Goal: Task Accomplishment & Management: Manage account settings

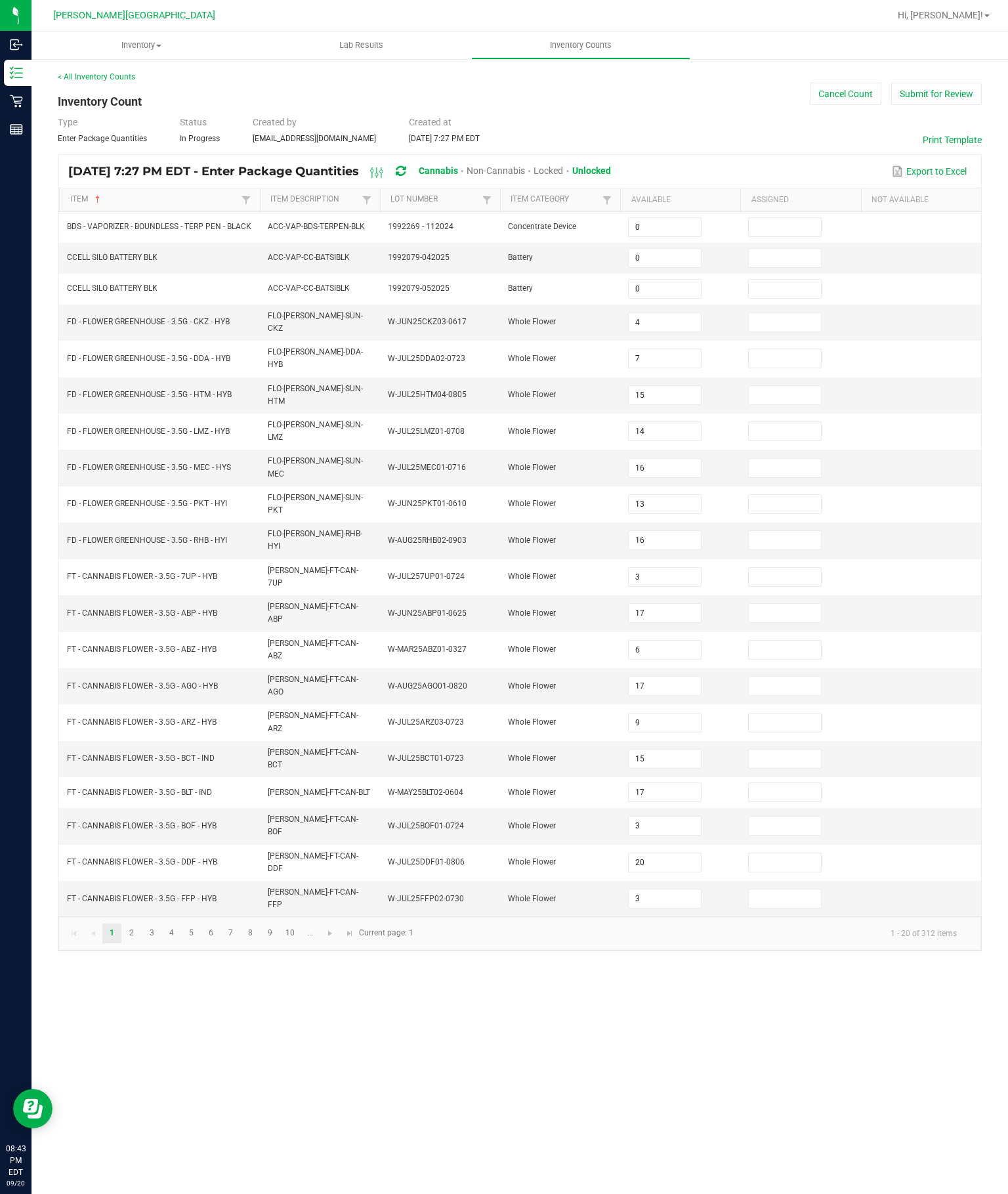
scroll to position [7, 0]
click at [949, 91] on button "Submit for Review" at bounding box center [936, 94] width 91 height 22
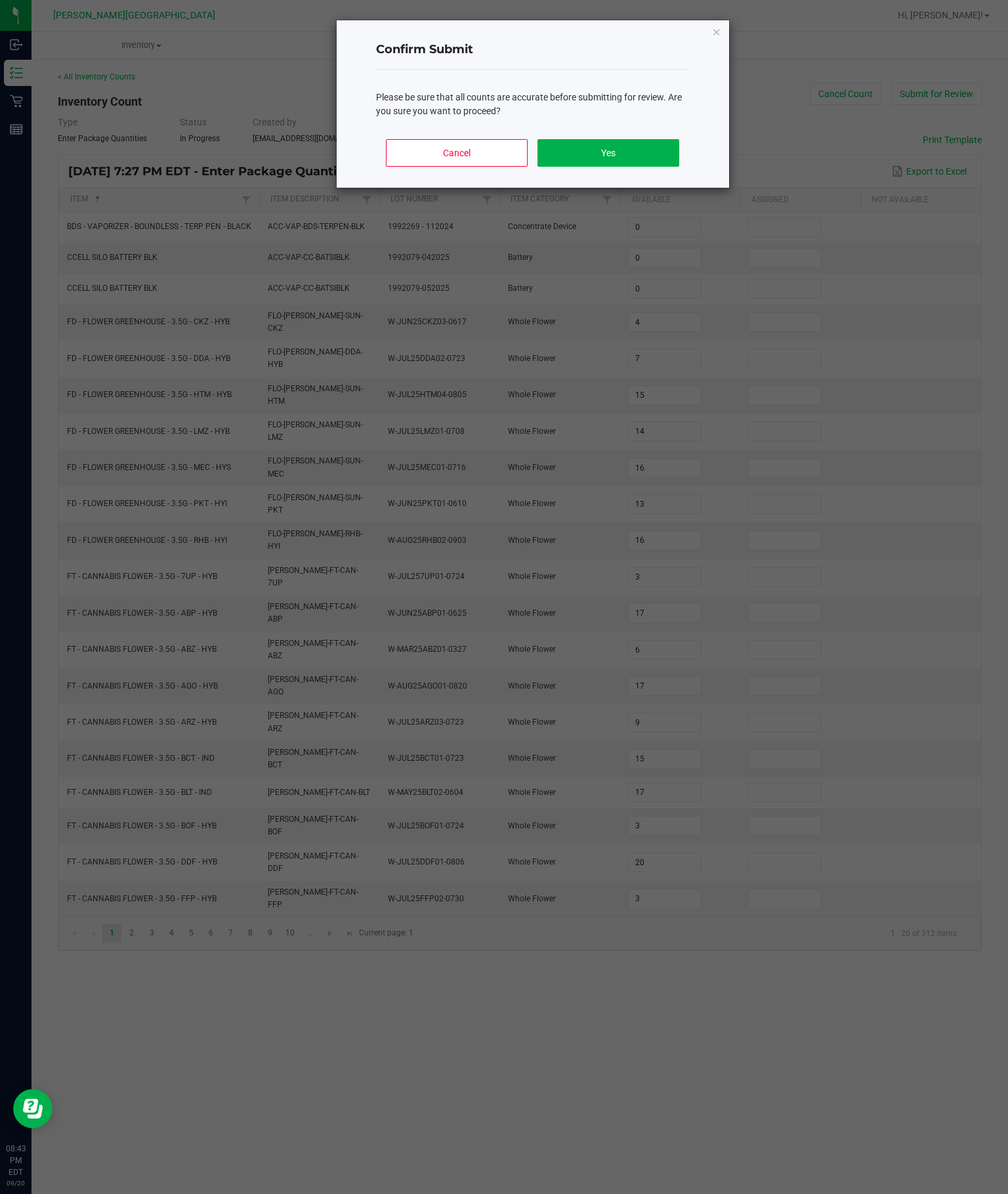
click at [623, 166] on button "Yes" at bounding box center [609, 153] width 141 height 28
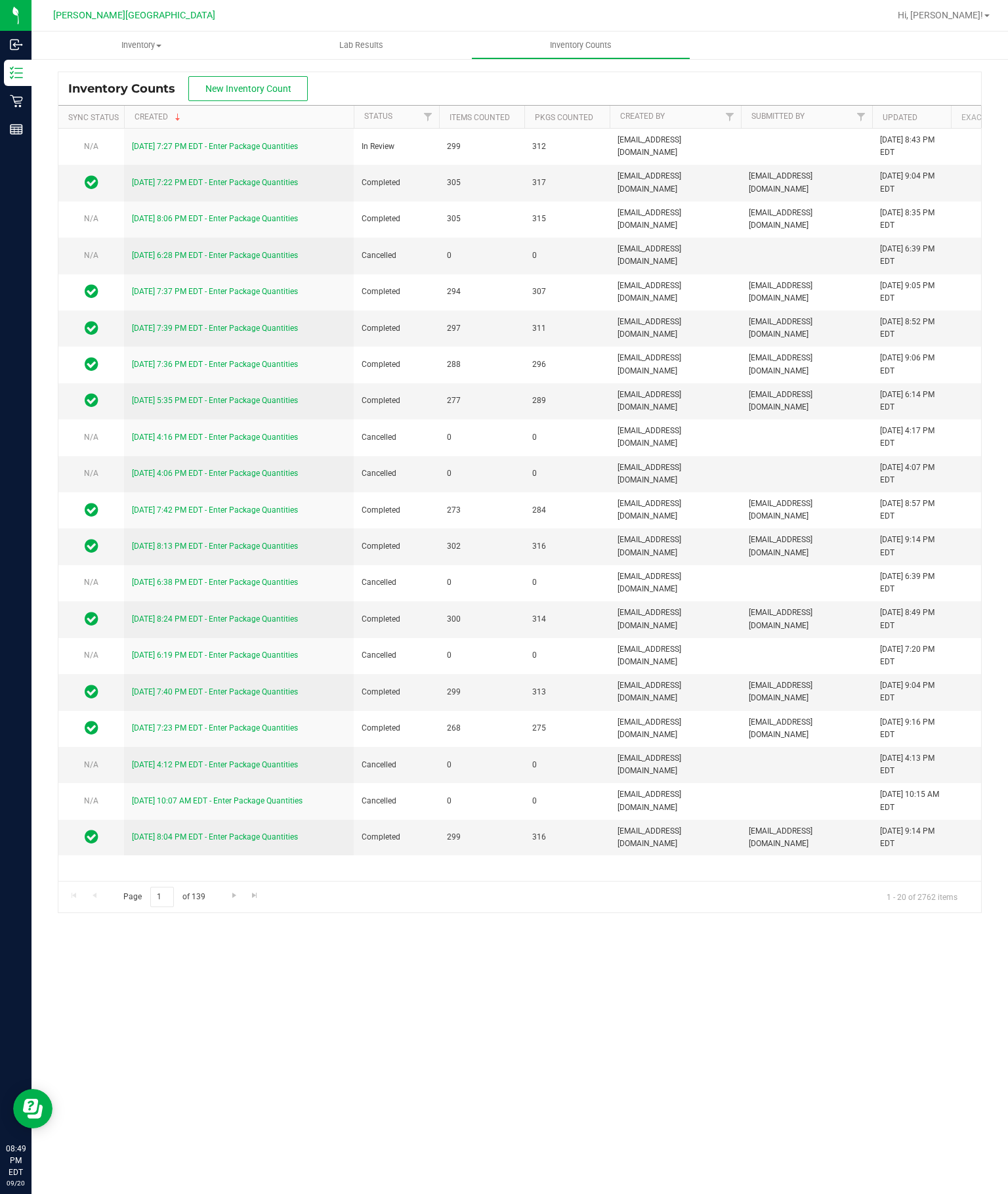
click at [285, 151] on link "[DATE] 7:27 PM EDT - Enter Package Quantities" at bounding box center [215, 146] width 166 height 9
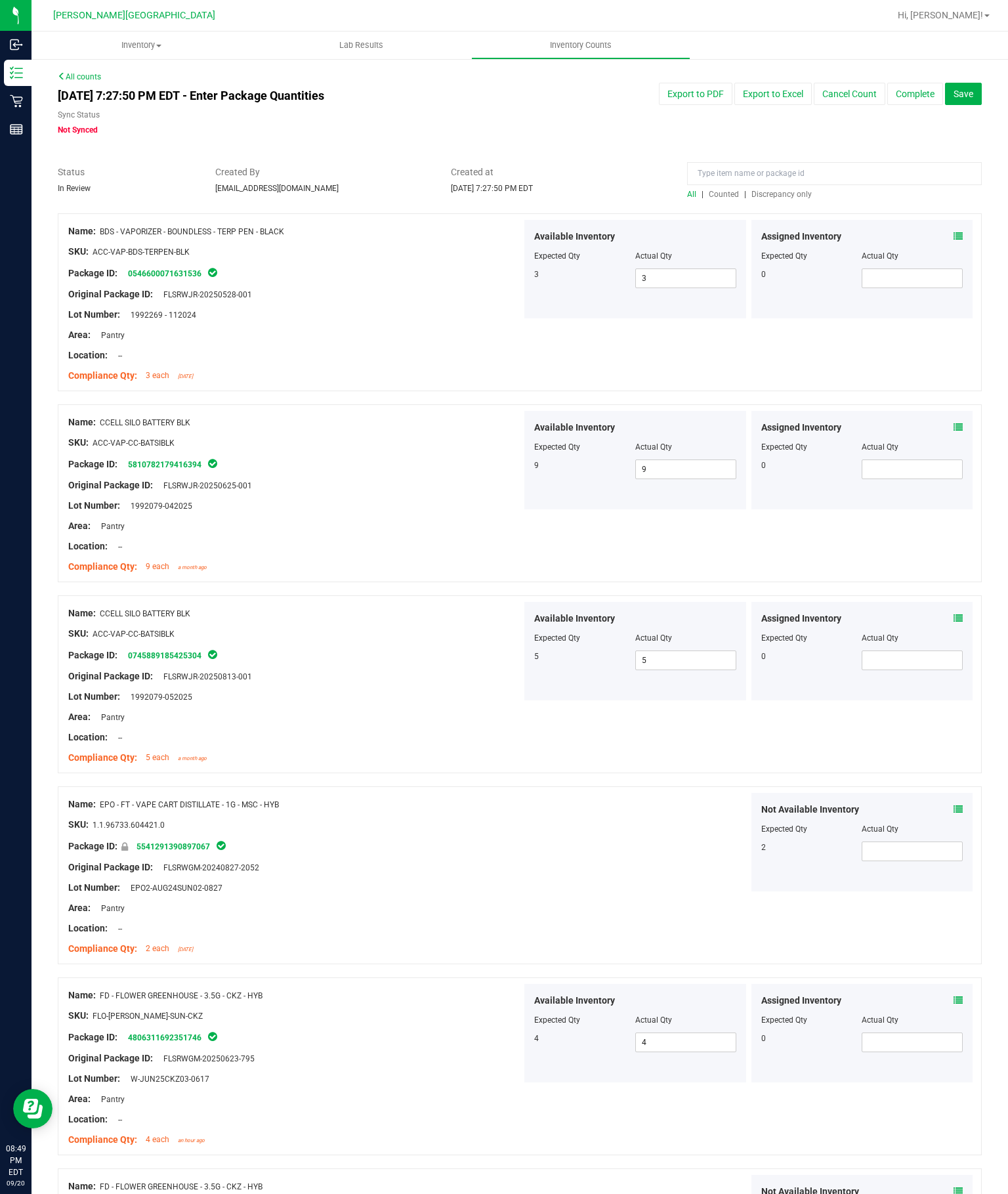
click at [777, 195] on span "Discrepancy only" at bounding box center [782, 194] width 60 height 9
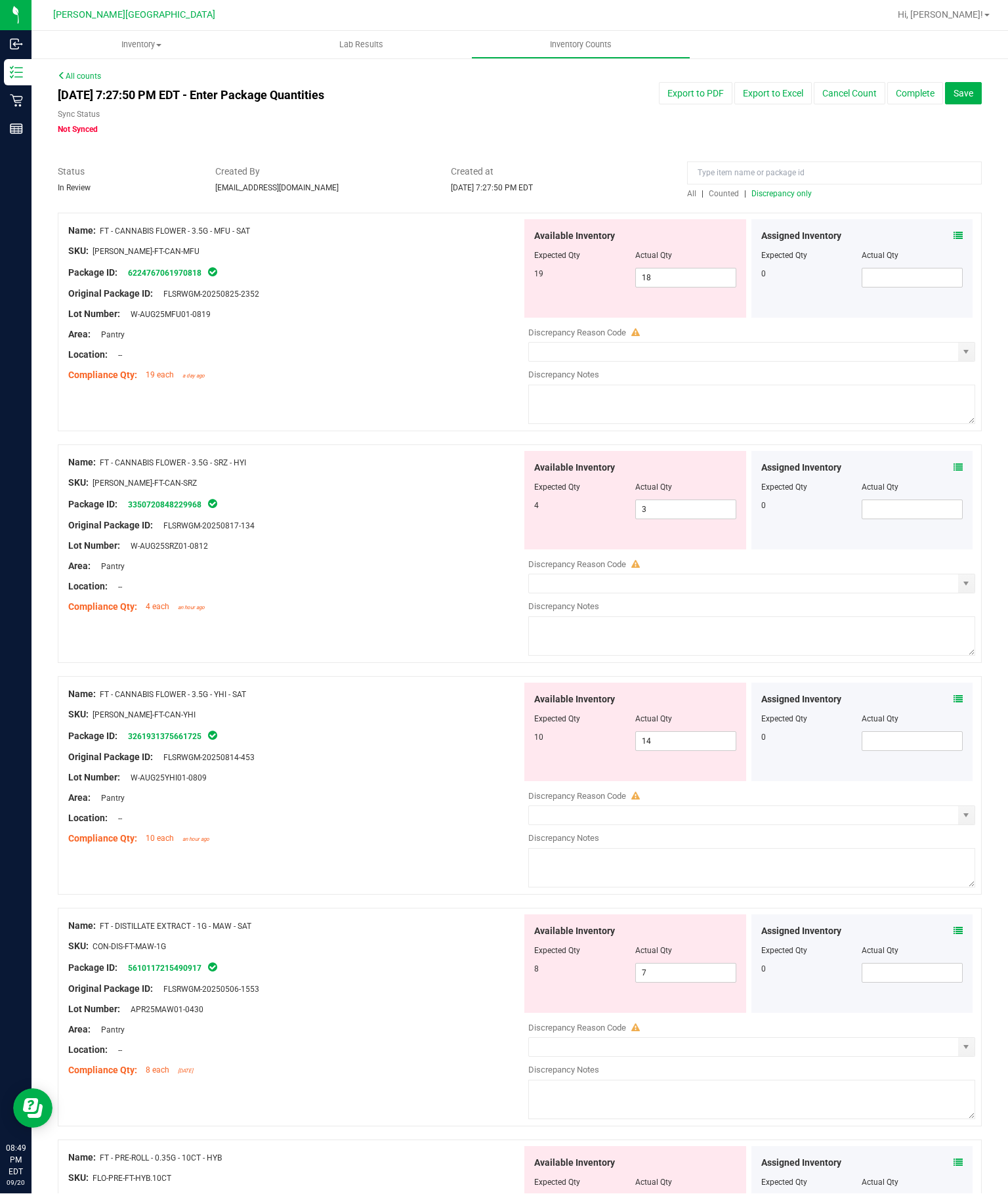
click at [679, 277] on input "18" at bounding box center [686, 278] width 100 height 18
click at [698, 279] on input "18" at bounding box center [686, 278] width 100 height 18
type input "19"
click at [429, 582] on div "Name: FT - CANNABIS FLOWER - 3.5G - SRZ - HYI SKU: [PERSON_NAME]-FT-CAN-SRZ Pac…" at bounding box center [520, 554] width 924 height 219
type input "19"
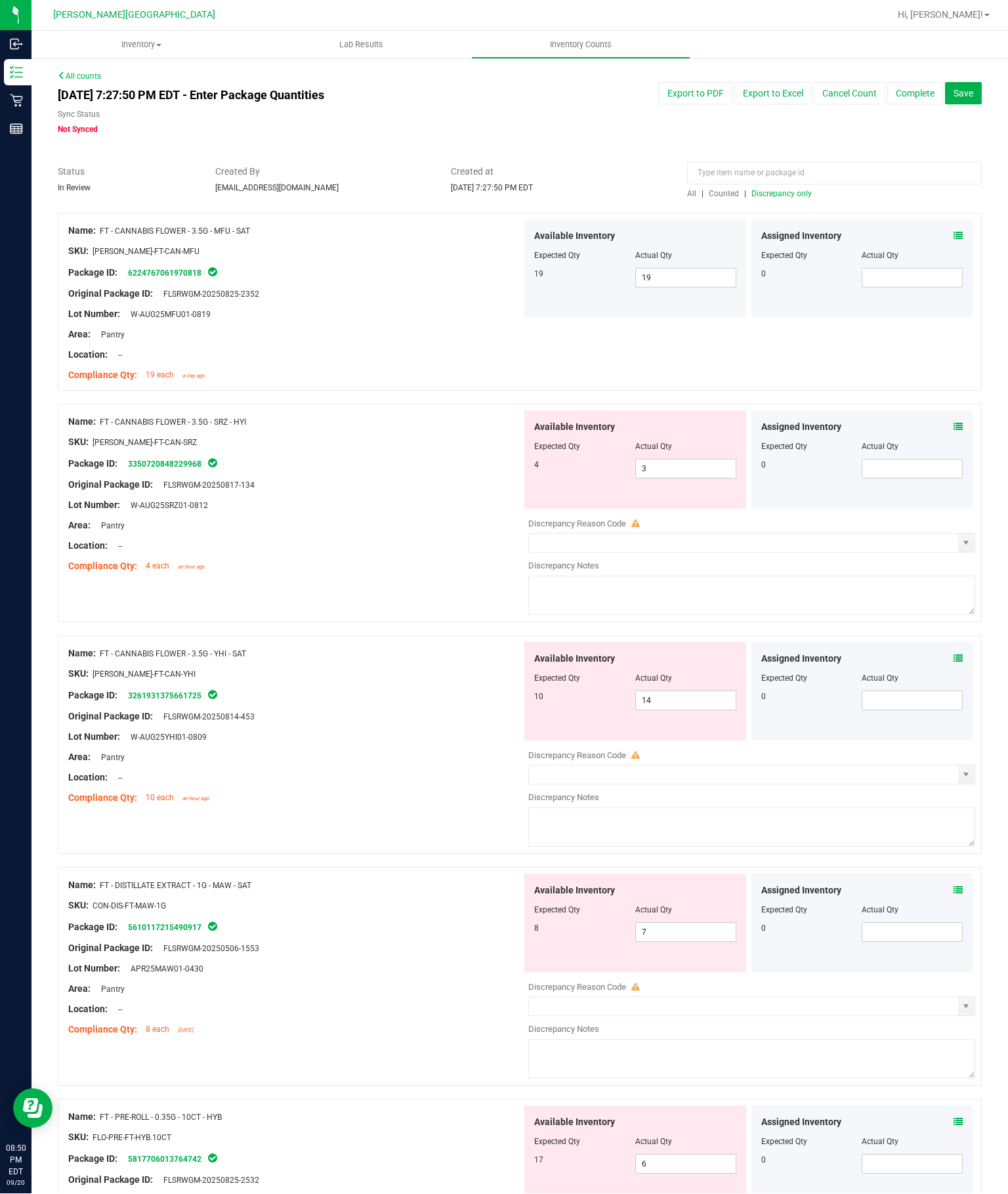
click at [704, 474] on input "3" at bounding box center [686, 469] width 100 height 18
type input "5"
type input "4"
click at [362, 741] on div "Name: FT - CANNABIS FLOWER - 3.5G - YHI - SAT SKU: [PERSON_NAME]-FT-CAN-YHI Pac…" at bounding box center [295, 726] width 454 height 167
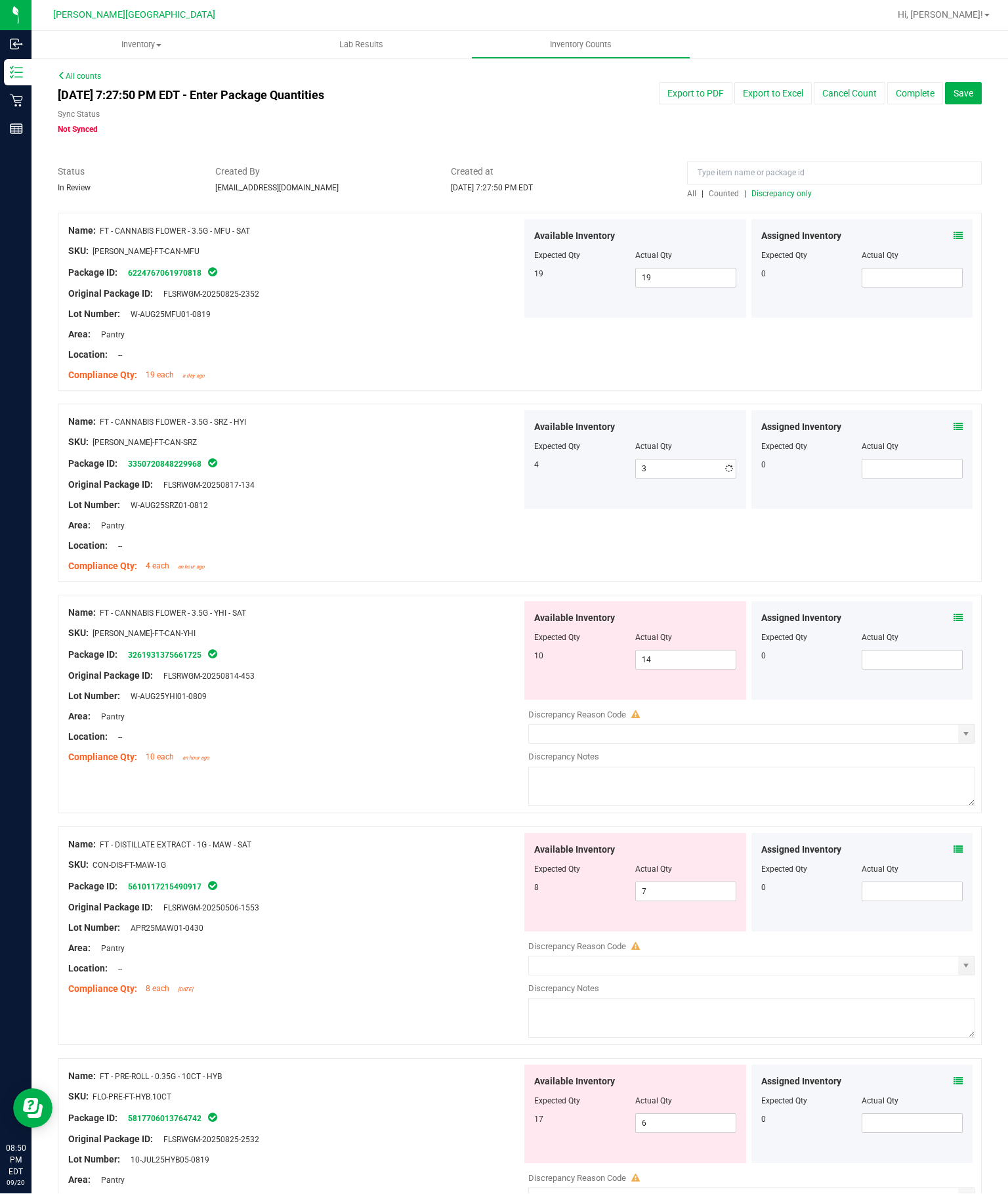
type input "4"
click at [687, 670] on input "14" at bounding box center [686, 660] width 100 height 18
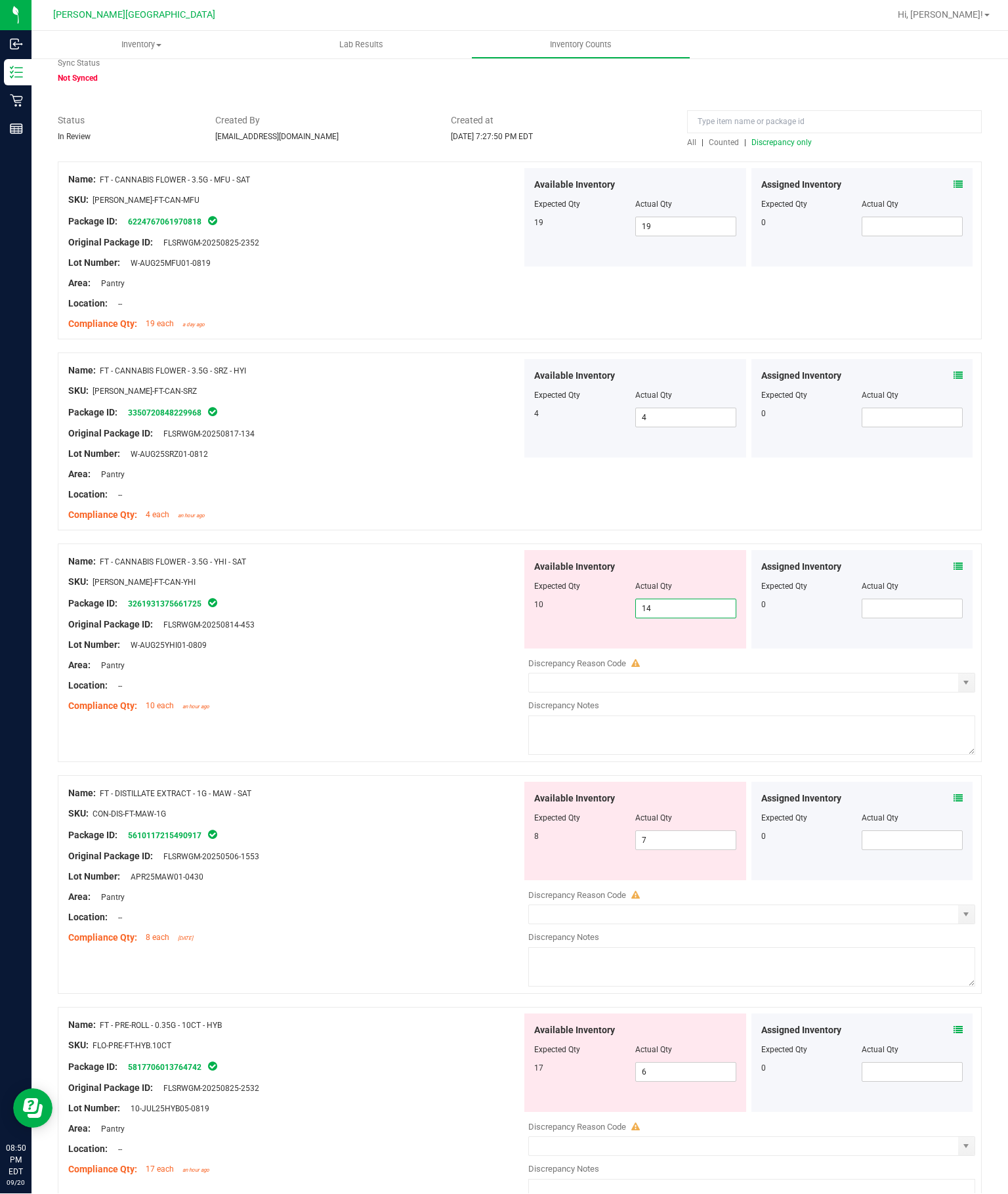
scroll to position [62, 0]
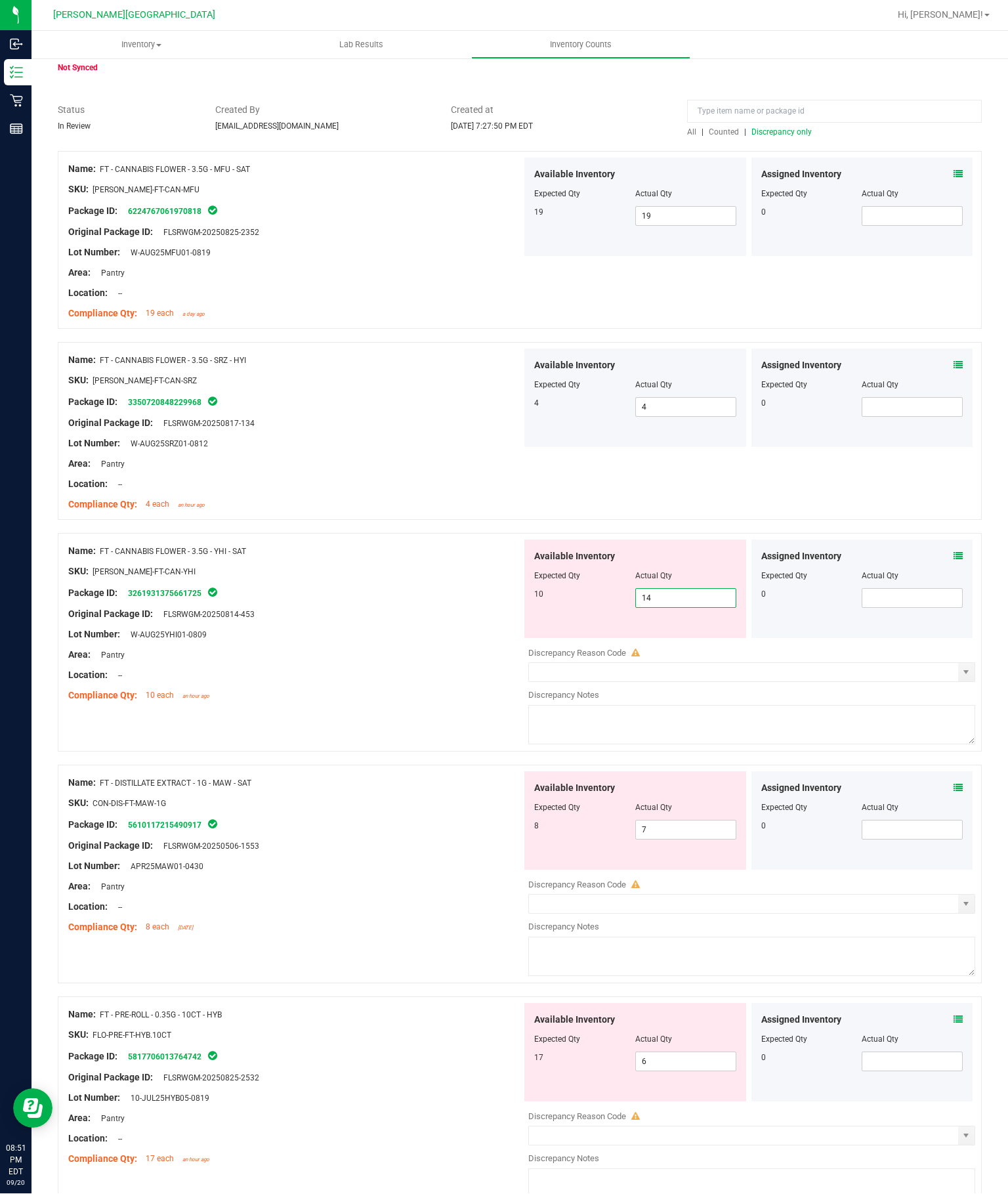
type input "1"
type input "9"
click at [366, 636] on div "Lot Number: W-AUG25YHI01-0809" at bounding box center [295, 635] width 454 height 14
type input "9"
click at [704, 828] on input "7" at bounding box center [686, 829] width 100 height 18
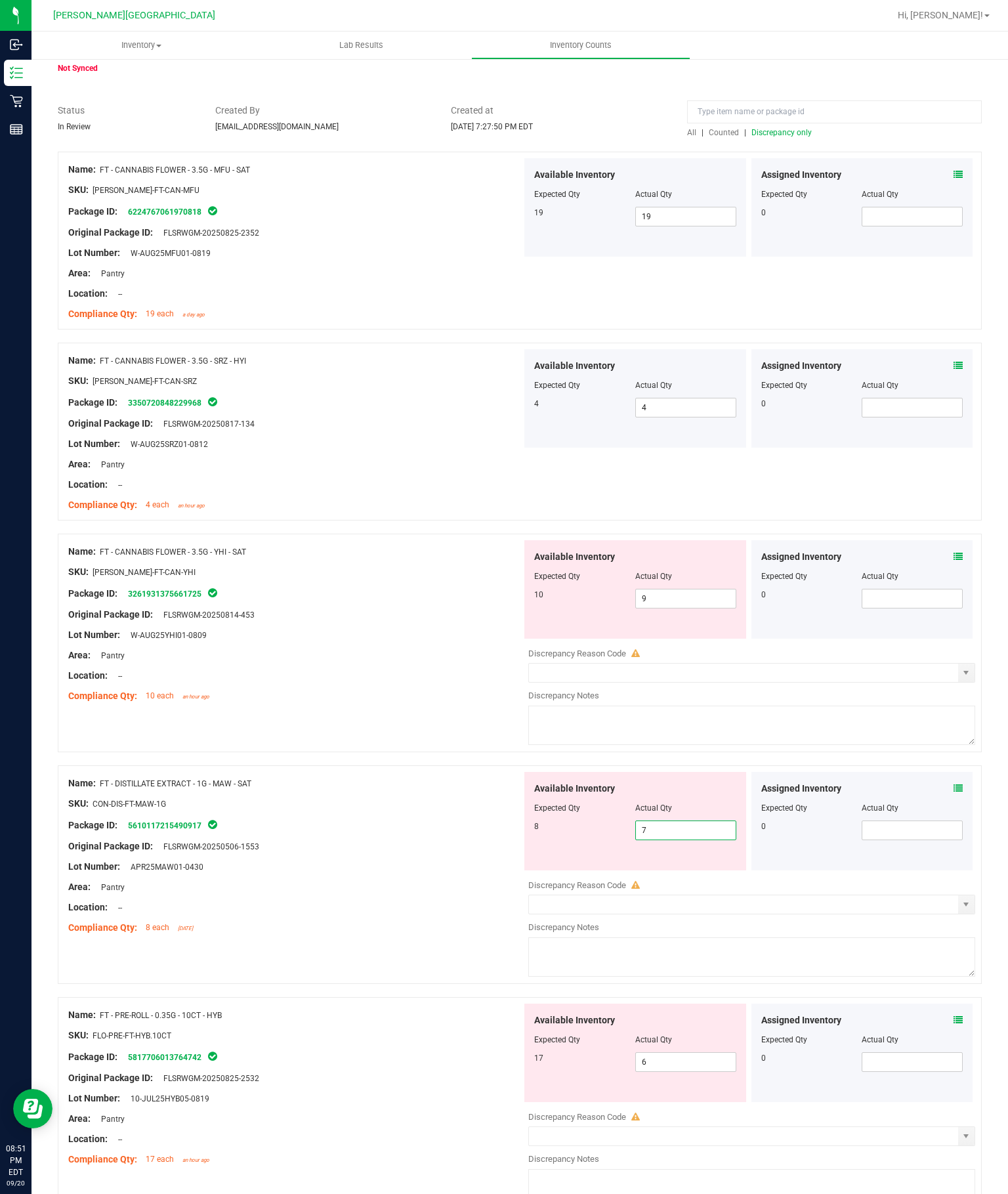
scroll to position [72, 0]
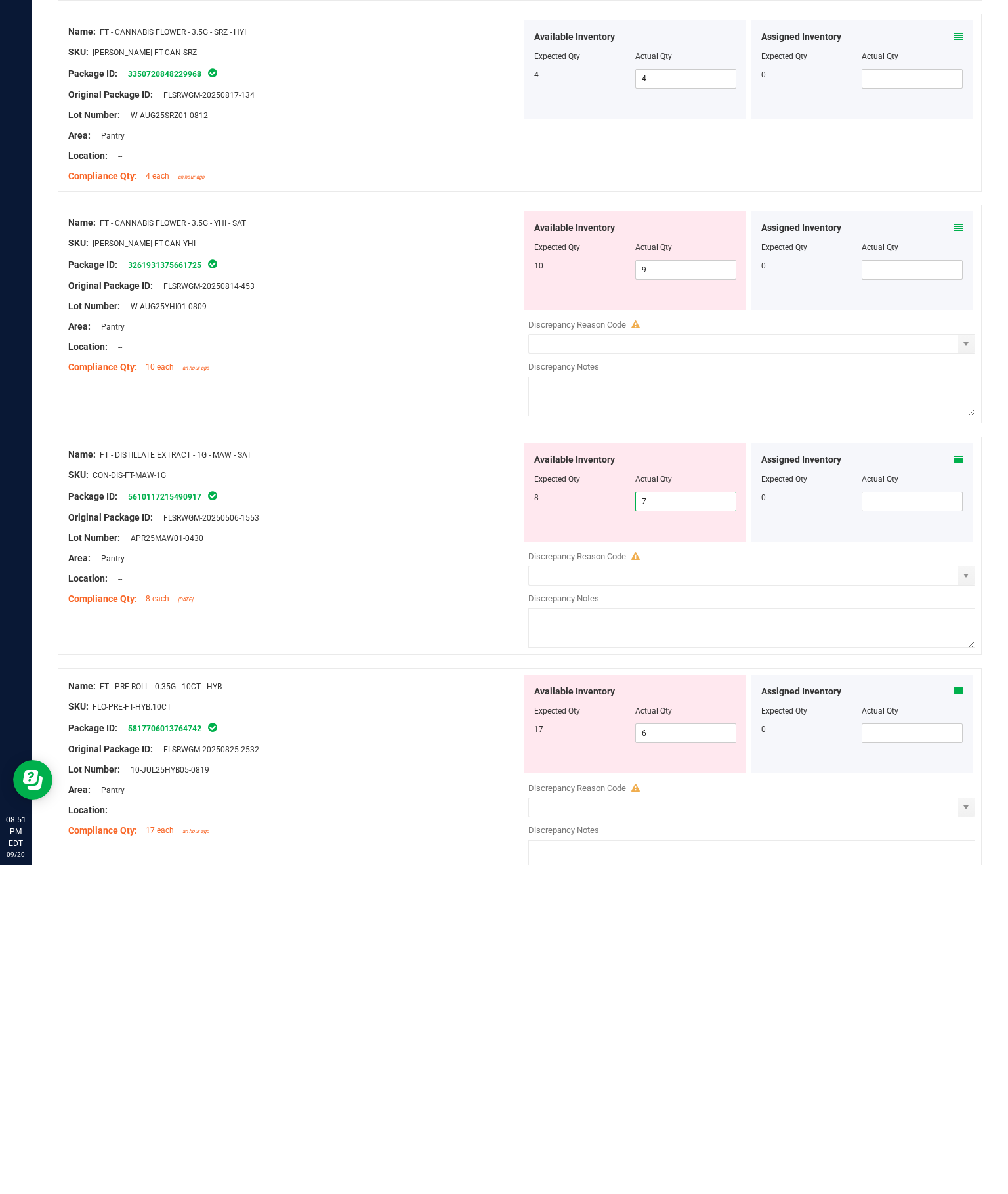
click at [704, 821] on input "7" at bounding box center [686, 829] width 100 height 18
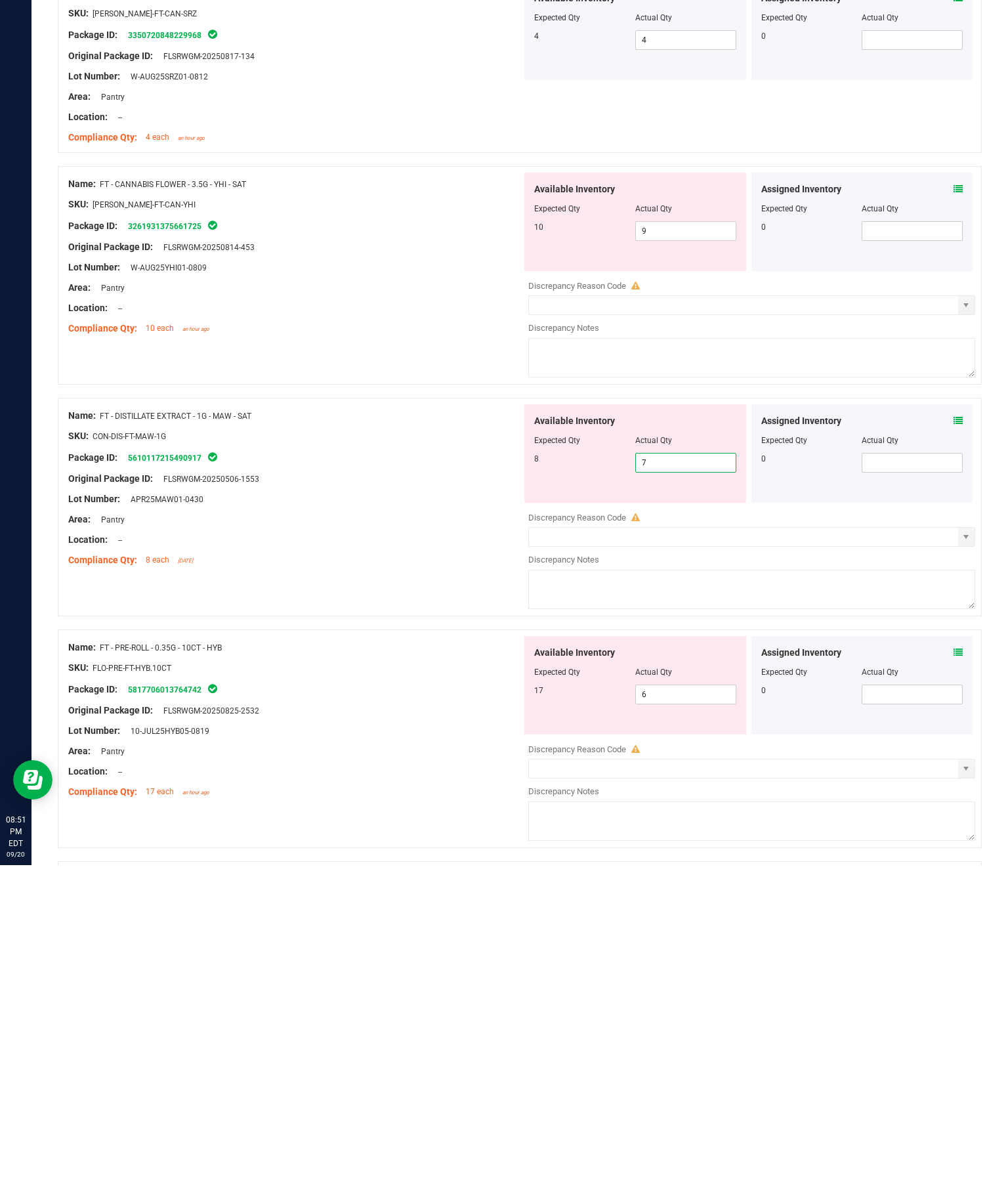
scroll to position [105, 0]
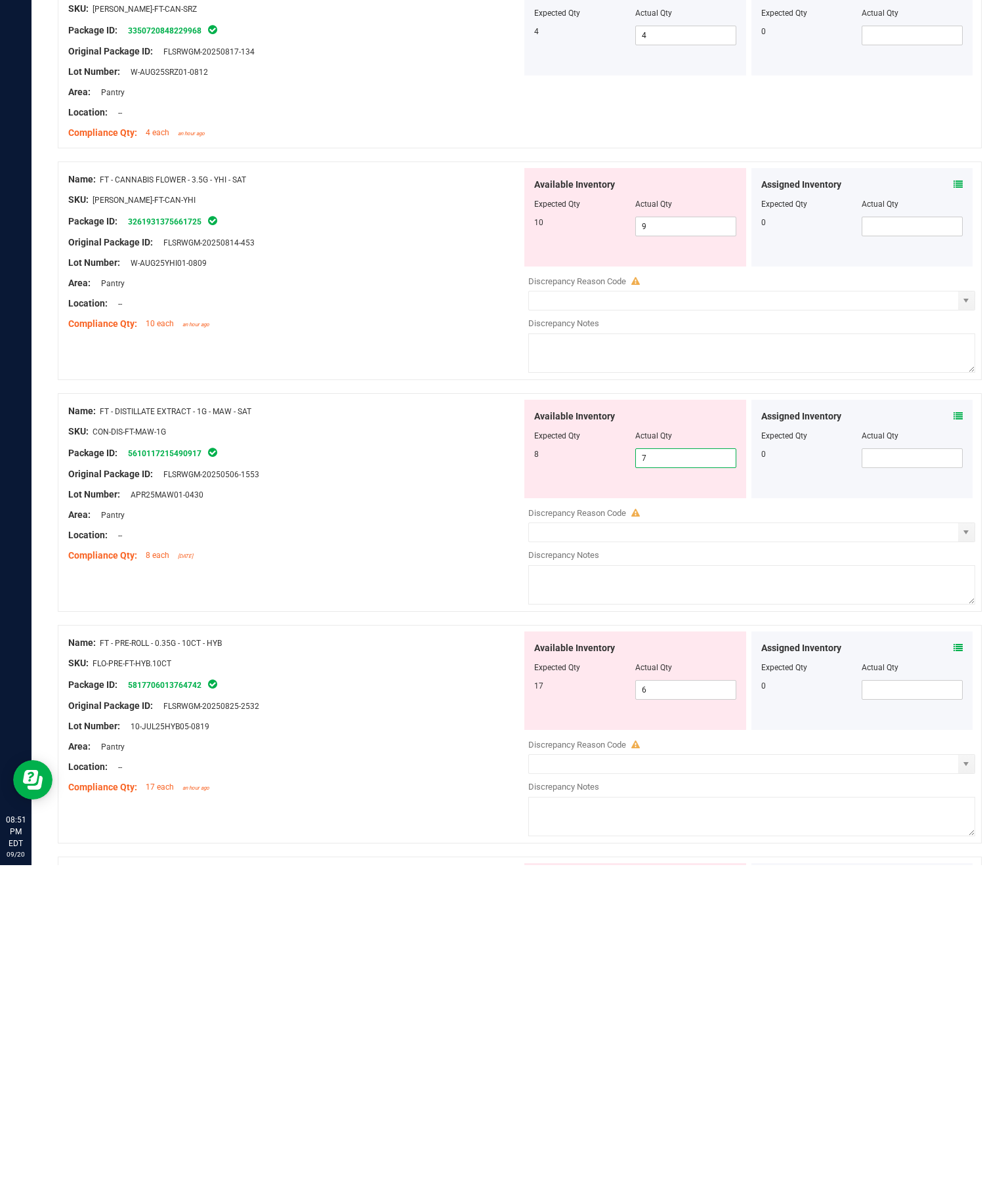
click at [704, 1010] on input "6" at bounding box center [686, 1018] width 100 height 18
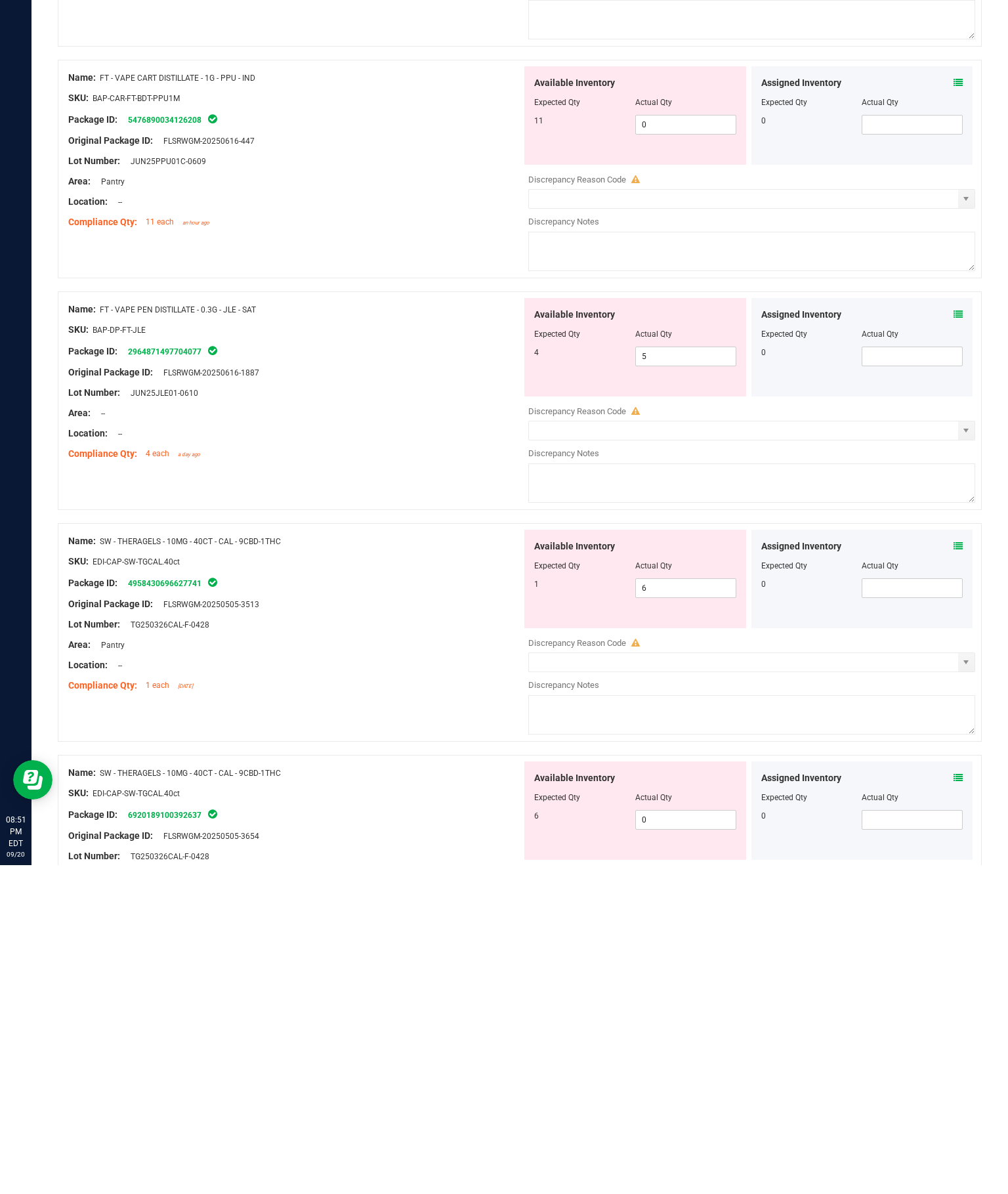
scroll to position [2301, 0]
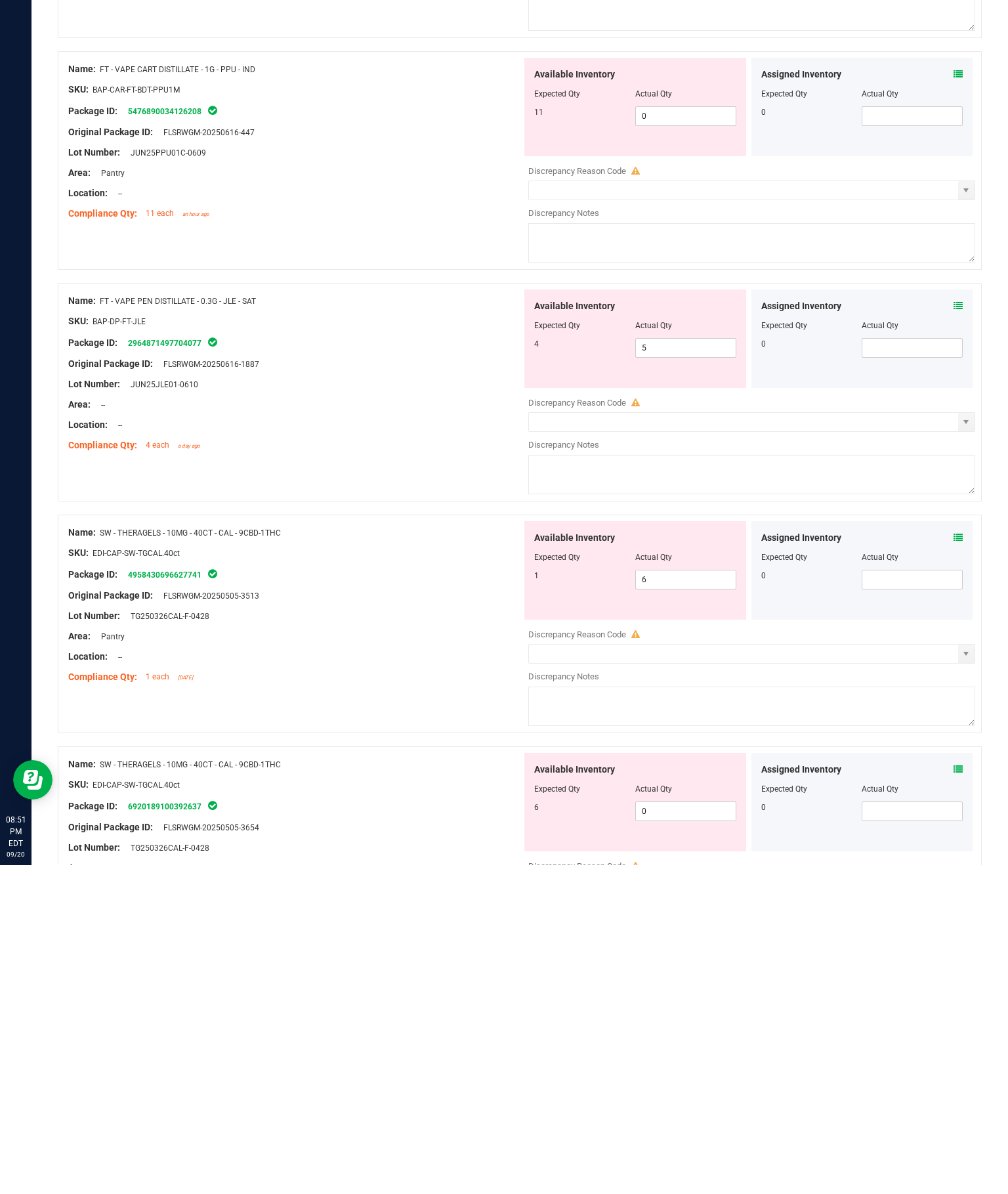
click at [698, 1131] on input "0" at bounding box center [686, 1140] width 100 height 18
type input "60"
click at [709, 899] on input "6" at bounding box center [686, 908] width 100 height 18
type input "60"
click at [692, 1131] on input "60" at bounding box center [686, 1140] width 100 height 18
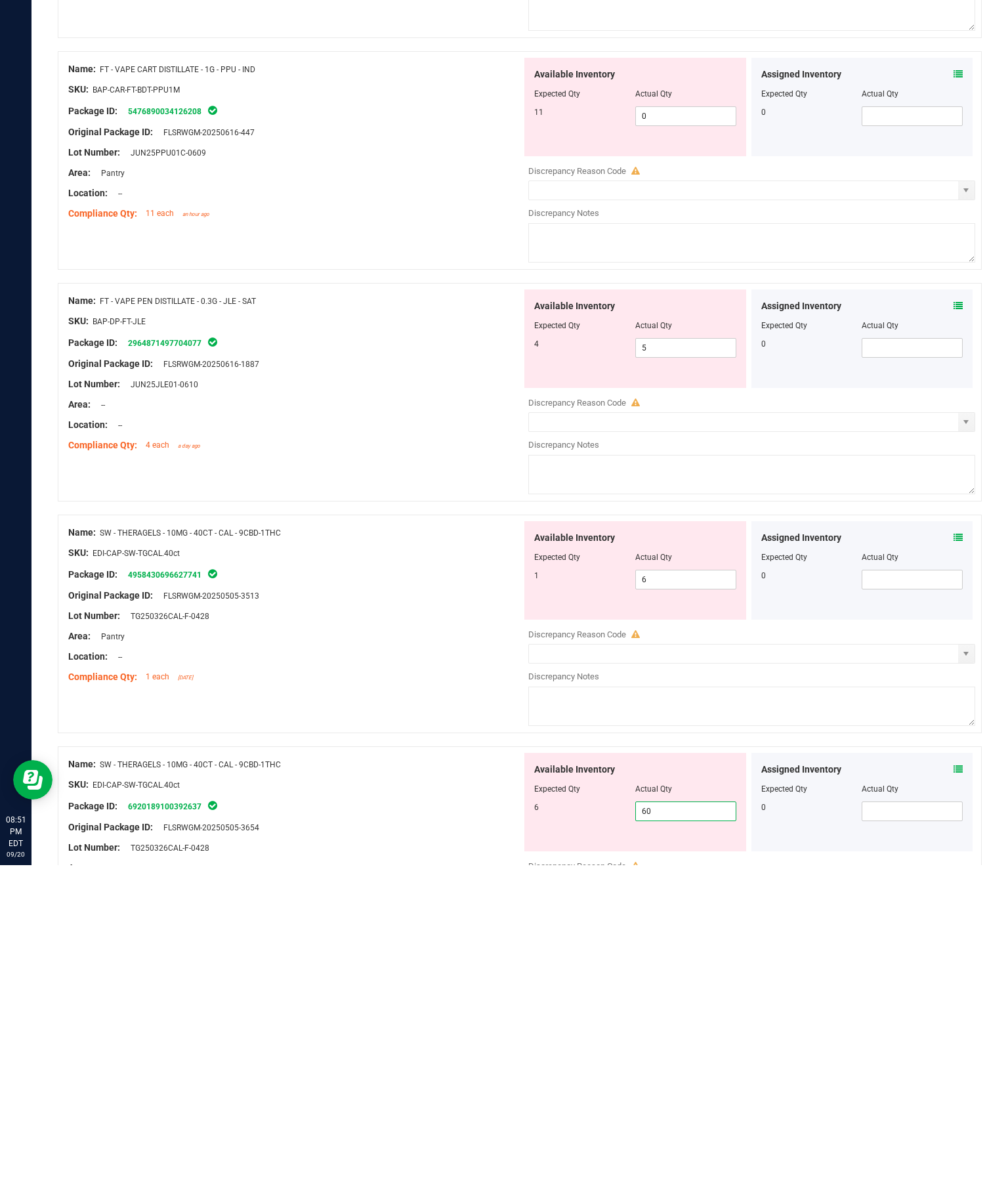
type input "6"
click at [689, 899] on input "6" at bounding box center [686, 908] width 100 height 18
type input "6"
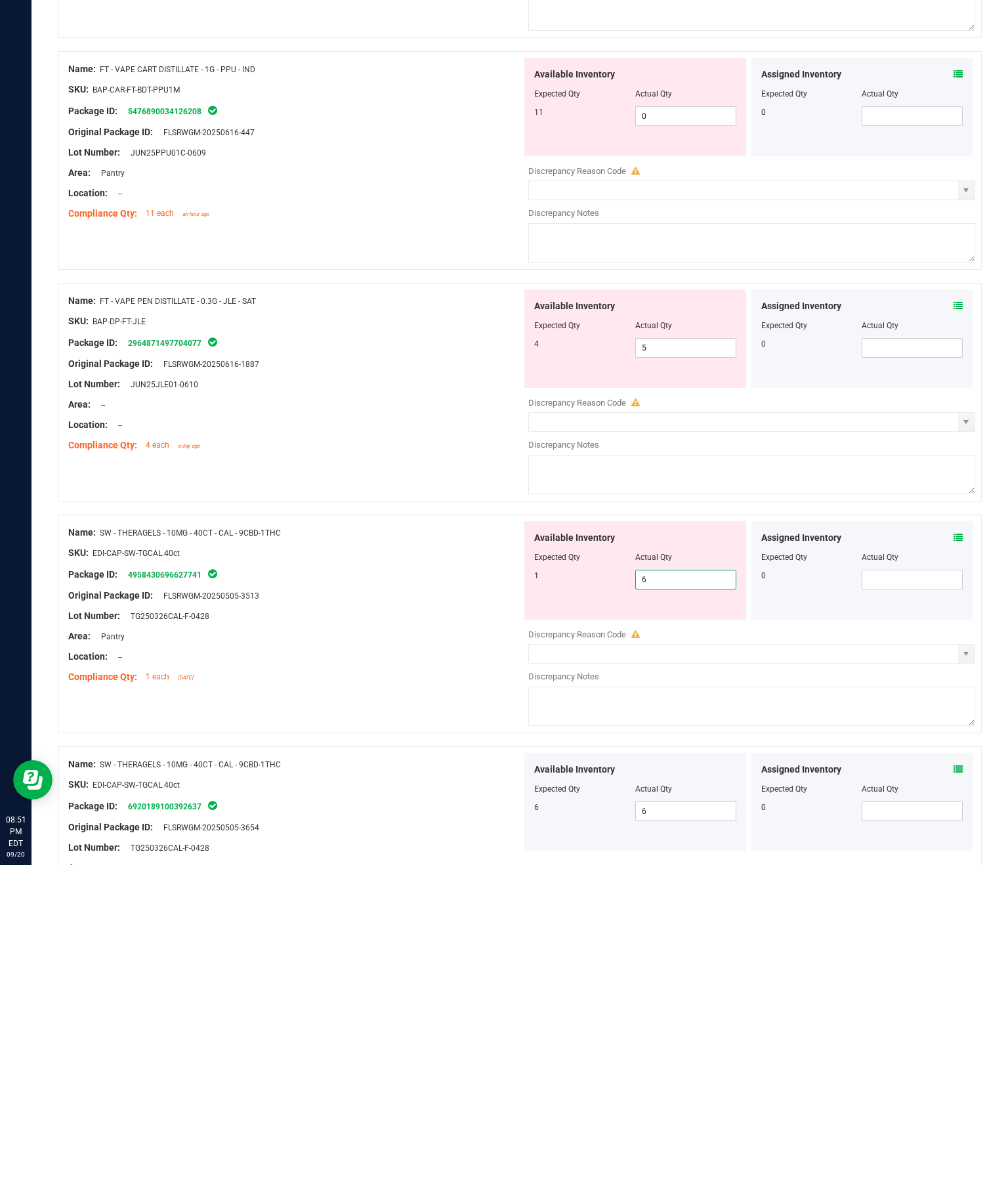
click at [703, 899] on input "6" at bounding box center [686, 908] width 100 height 18
type input "0"
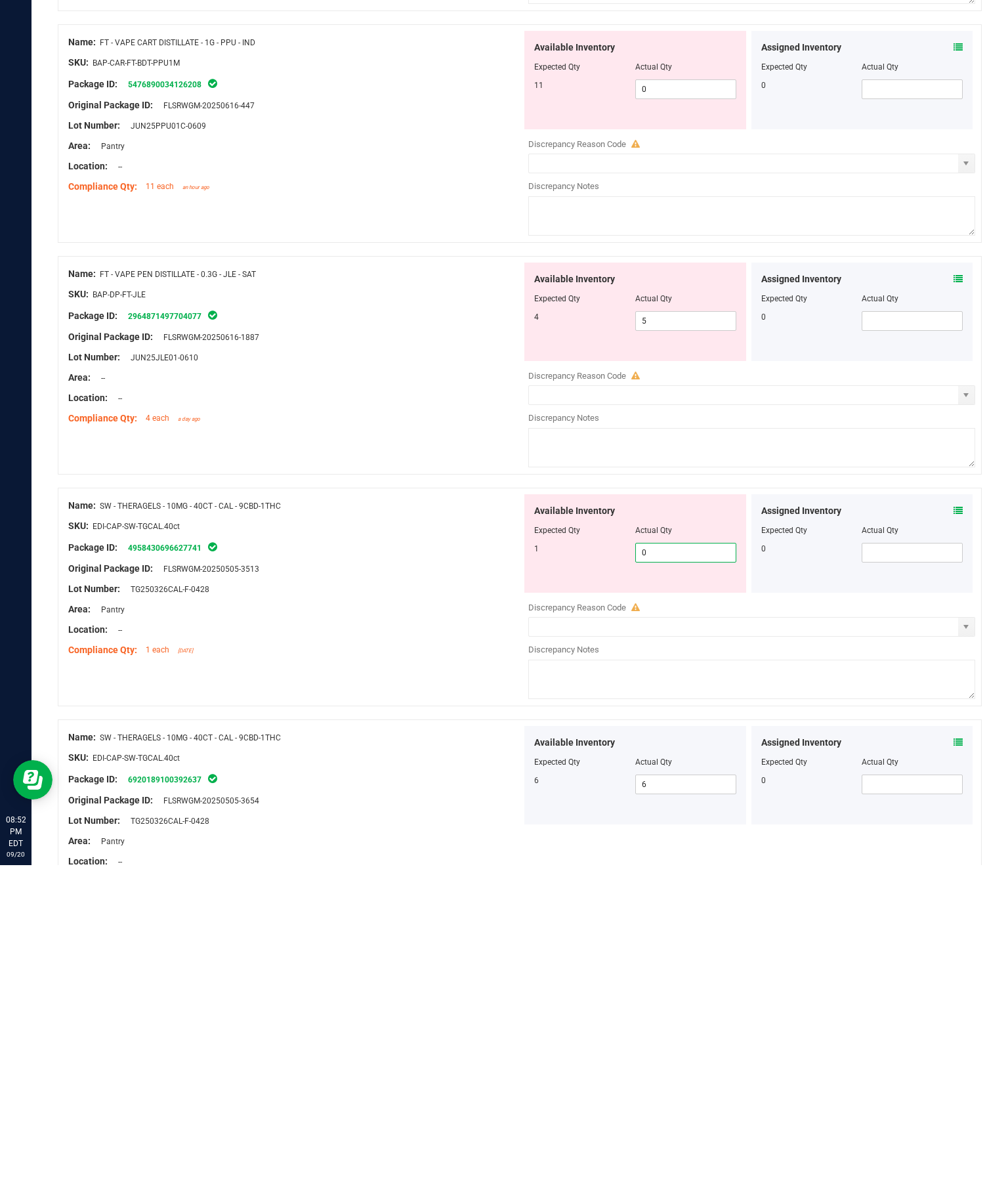
scroll to position [2327, 0]
click at [400, 1143] on div "Lot Number: TG250326CAL-F-0428" at bounding box center [295, 1150] width 454 height 14
type input "0"
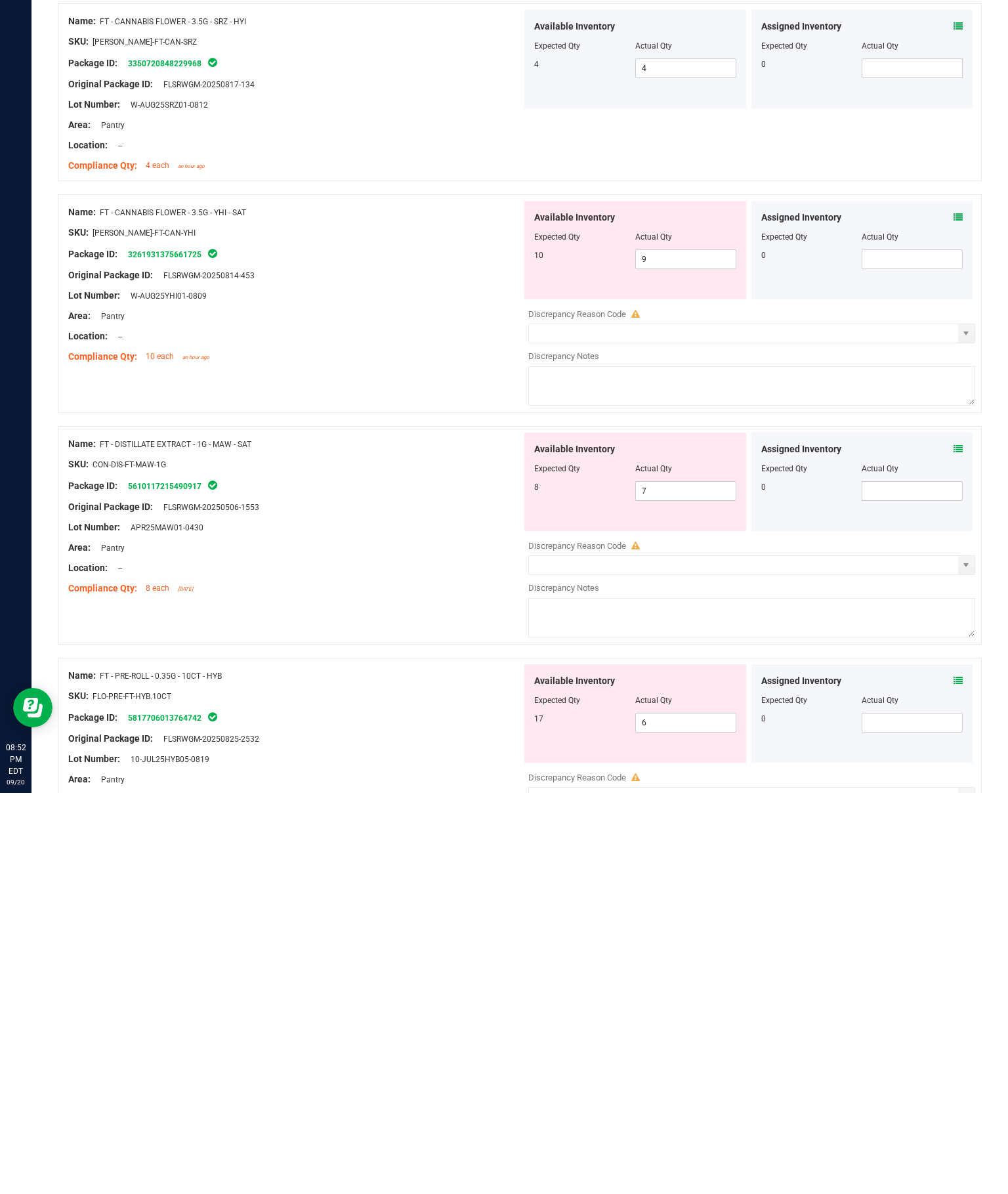
scroll to position [0, 0]
click at [777, 0] on html "Inbound Inventory Retail Reports 08:52 PM EDT [DATE] 09/20 [PERSON_NAME][GEOGRA…" at bounding box center [504, 597] width 1008 height 1194
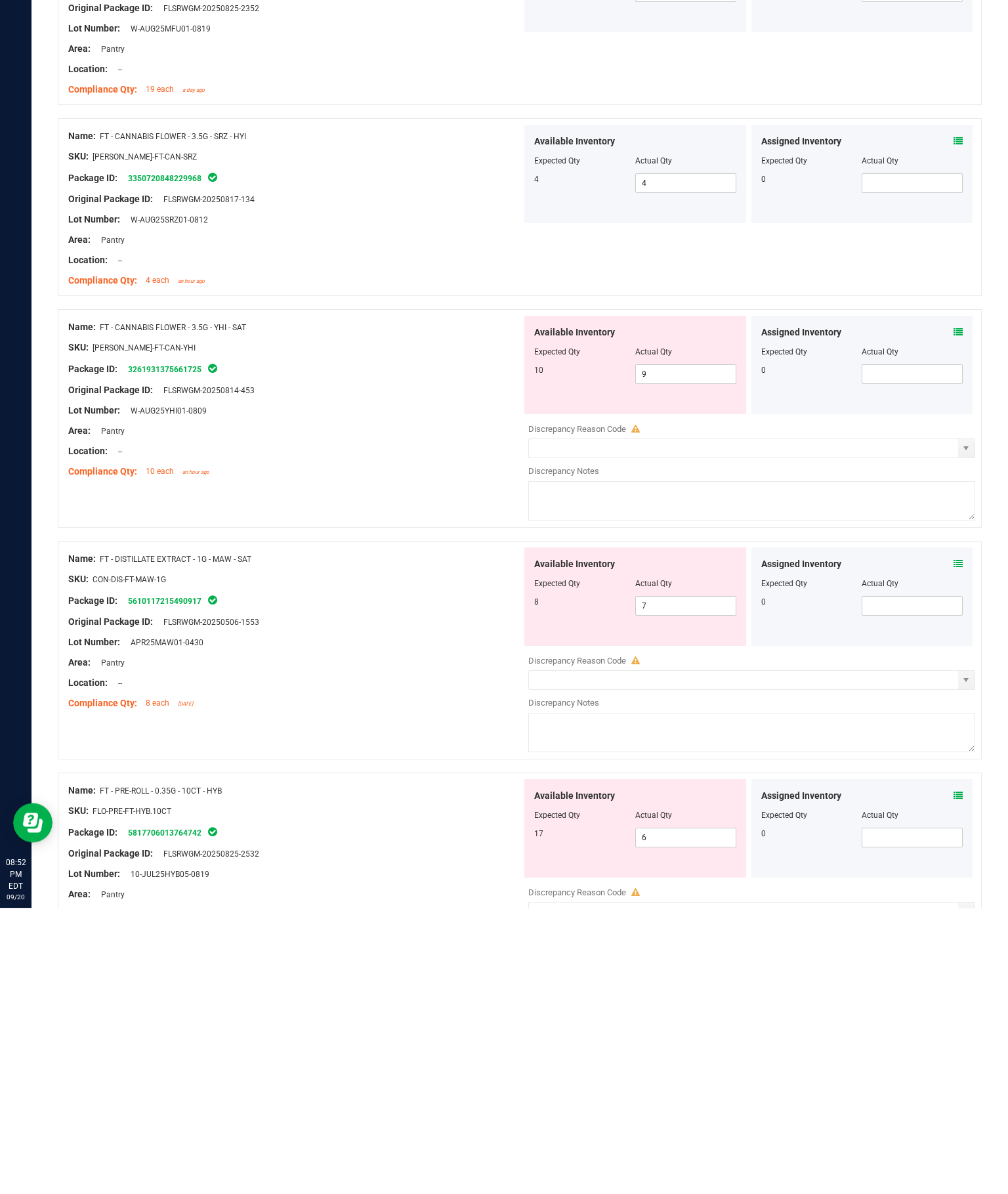
click at [776, 0] on html "Inbound Inventory Retail Reports 08:52 PM EDT [DATE] 09/20 [PERSON_NAME][GEOGRA…" at bounding box center [504, 597] width 1008 height 1194
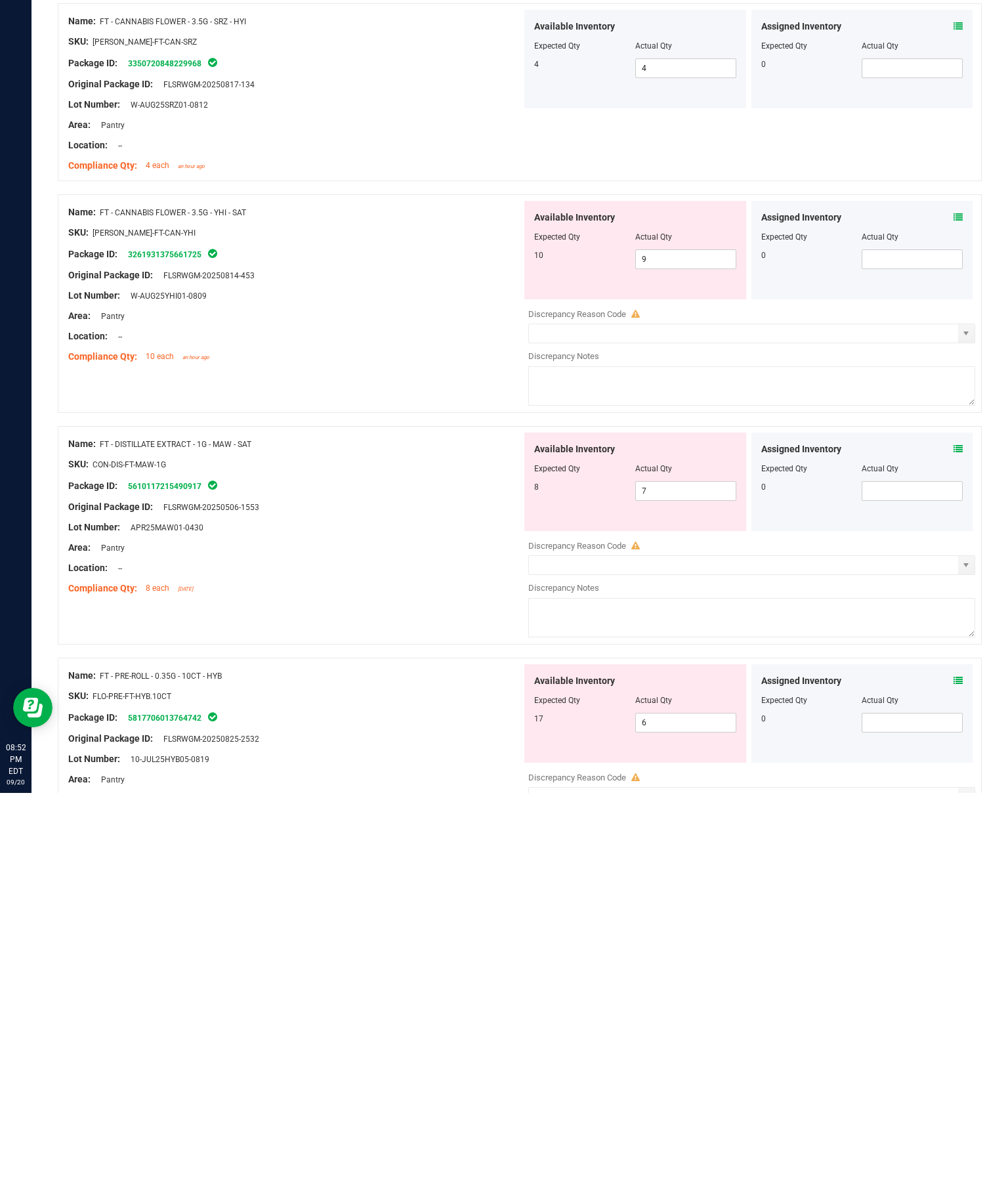
click at [776, 199] on span "Discrepancy only" at bounding box center [782, 194] width 60 height 9
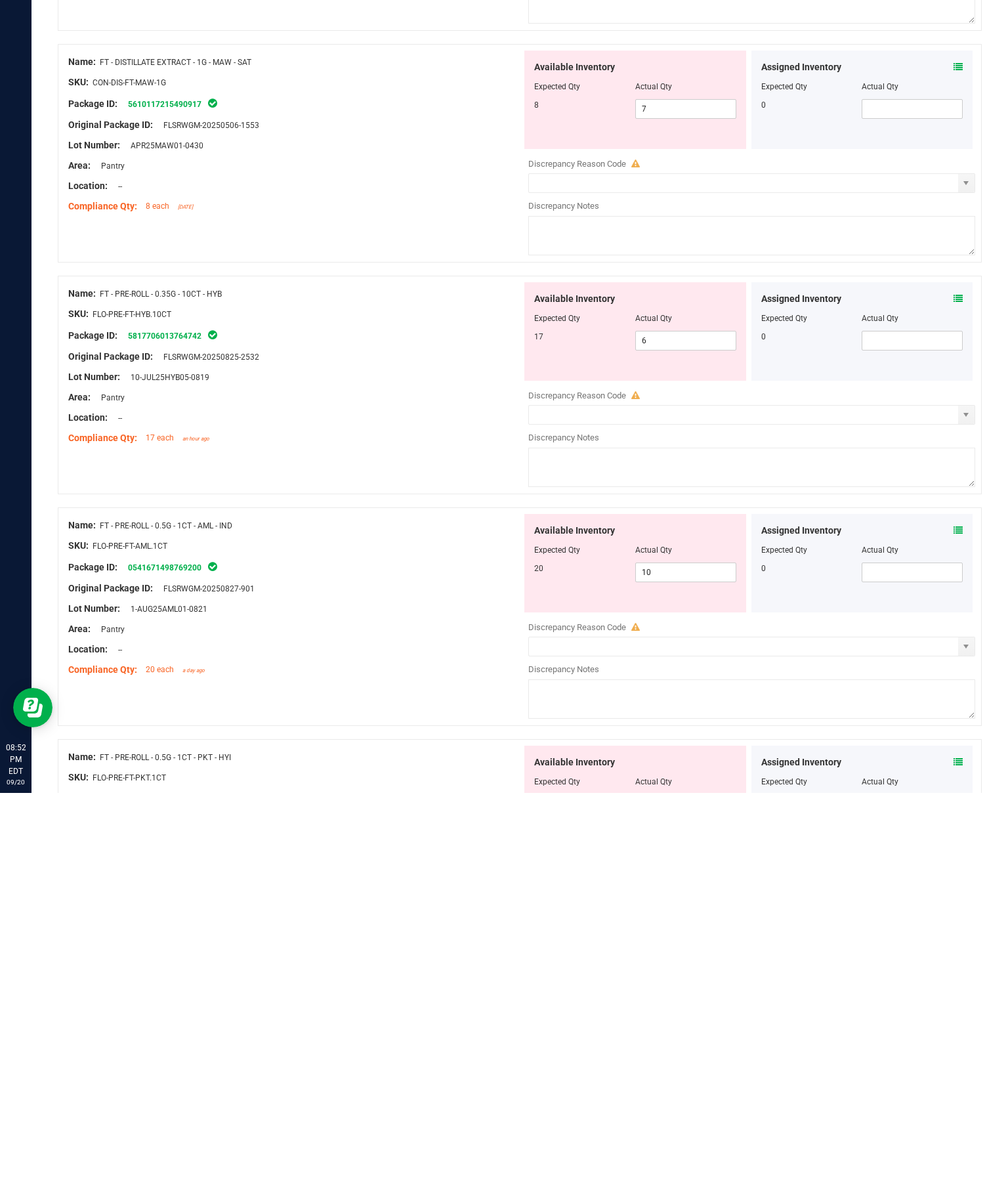
click at [698, 519] on input "7" at bounding box center [686, 509] width 100 height 18
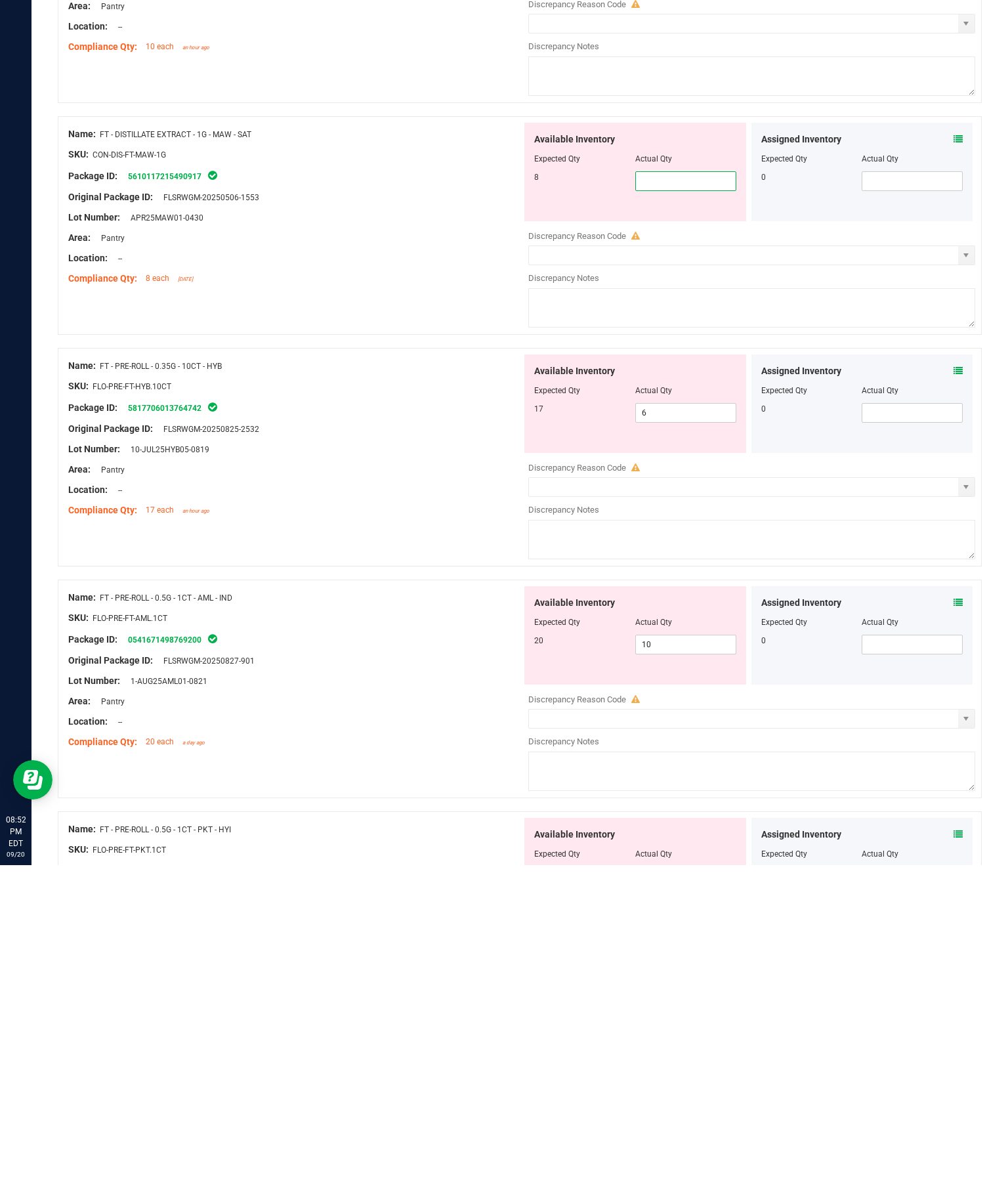
type input "8"
click at [420, 684] on div "Name: FT - PRE-ROLL - 0.35G - 10CT - HYB SKU: FLO-PRE-FT-HYB.10CT Package ID: 5…" at bounding box center [295, 767] width 454 height 167
type input "8"
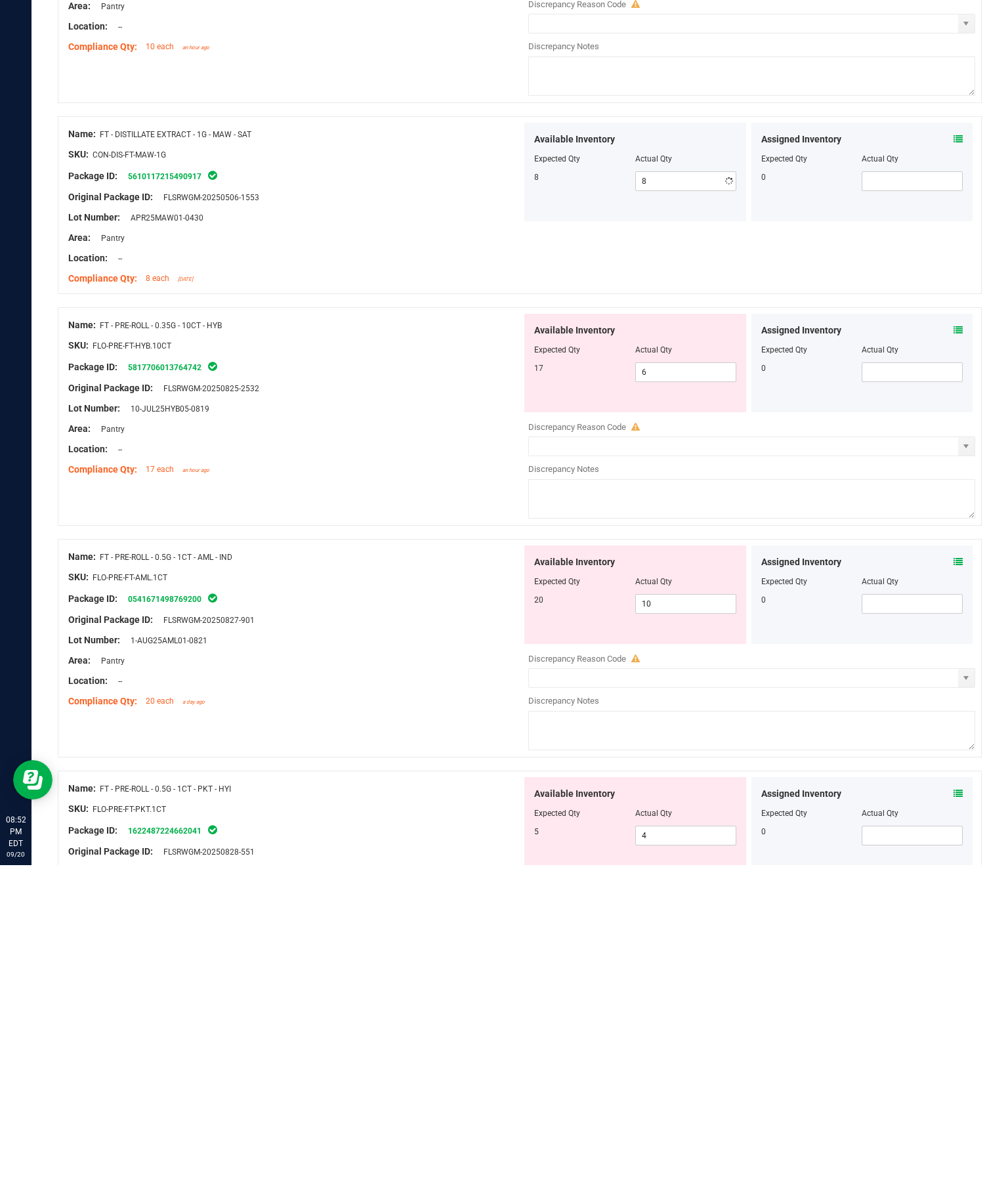
scroll to position [0, 0]
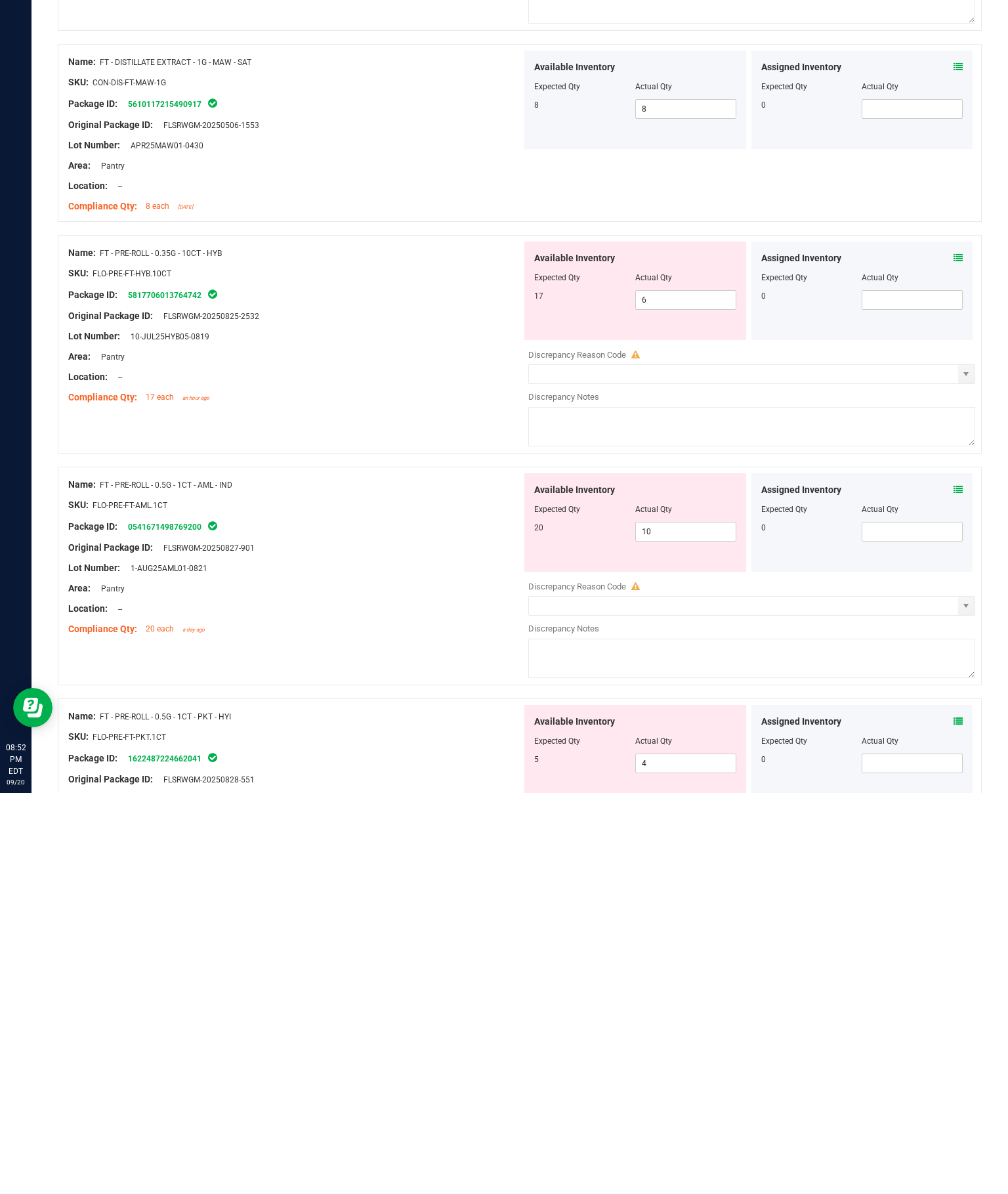
click at [353, 724] on div "Original Package ID: FLSRWGM-20250825-2532" at bounding box center [295, 717] width 454 height 14
click at [356, 751] on div at bounding box center [295, 747] width 454 height 7
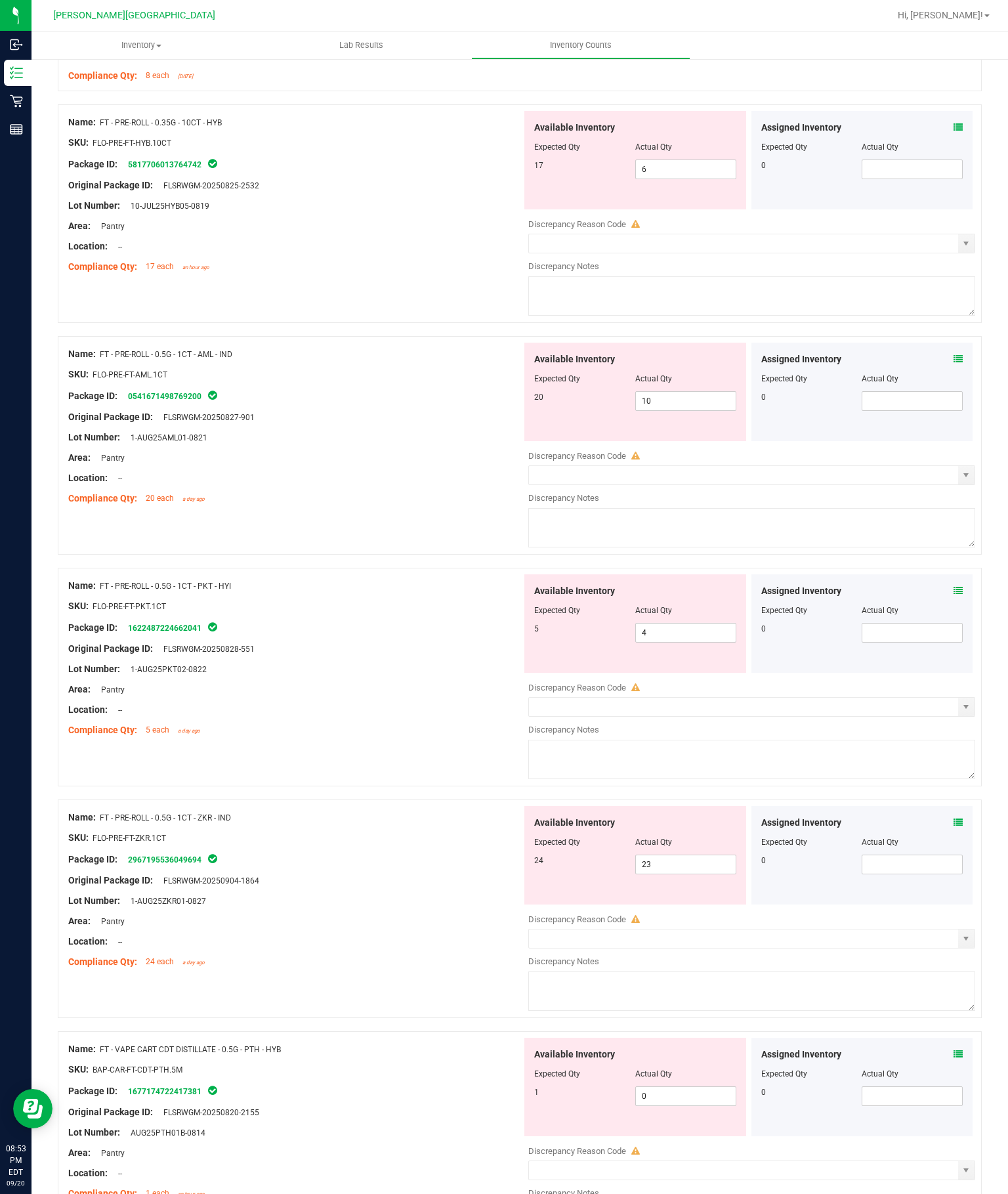
scroll to position [532, 0]
click at [698, 406] on input "10" at bounding box center [686, 400] width 100 height 18
type input "1"
type input "20"
click at [335, 657] on div "Name: FT - PRE-ROLL - 0.5G - 1CT - PKT - HYI SKU: FLO-PRE-FT-PKT.1CT Package ID…" at bounding box center [295, 657] width 454 height 167
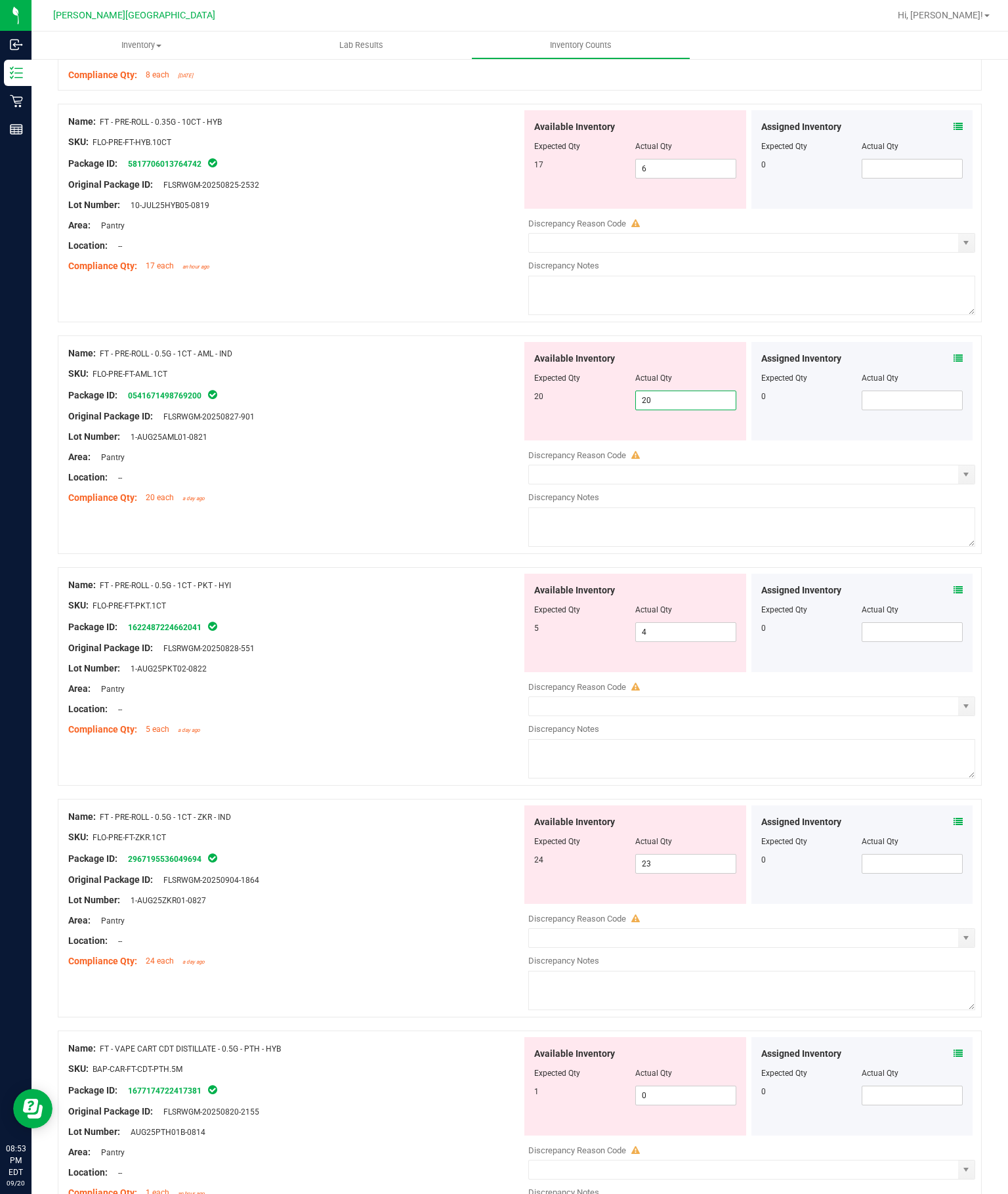
type input "20"
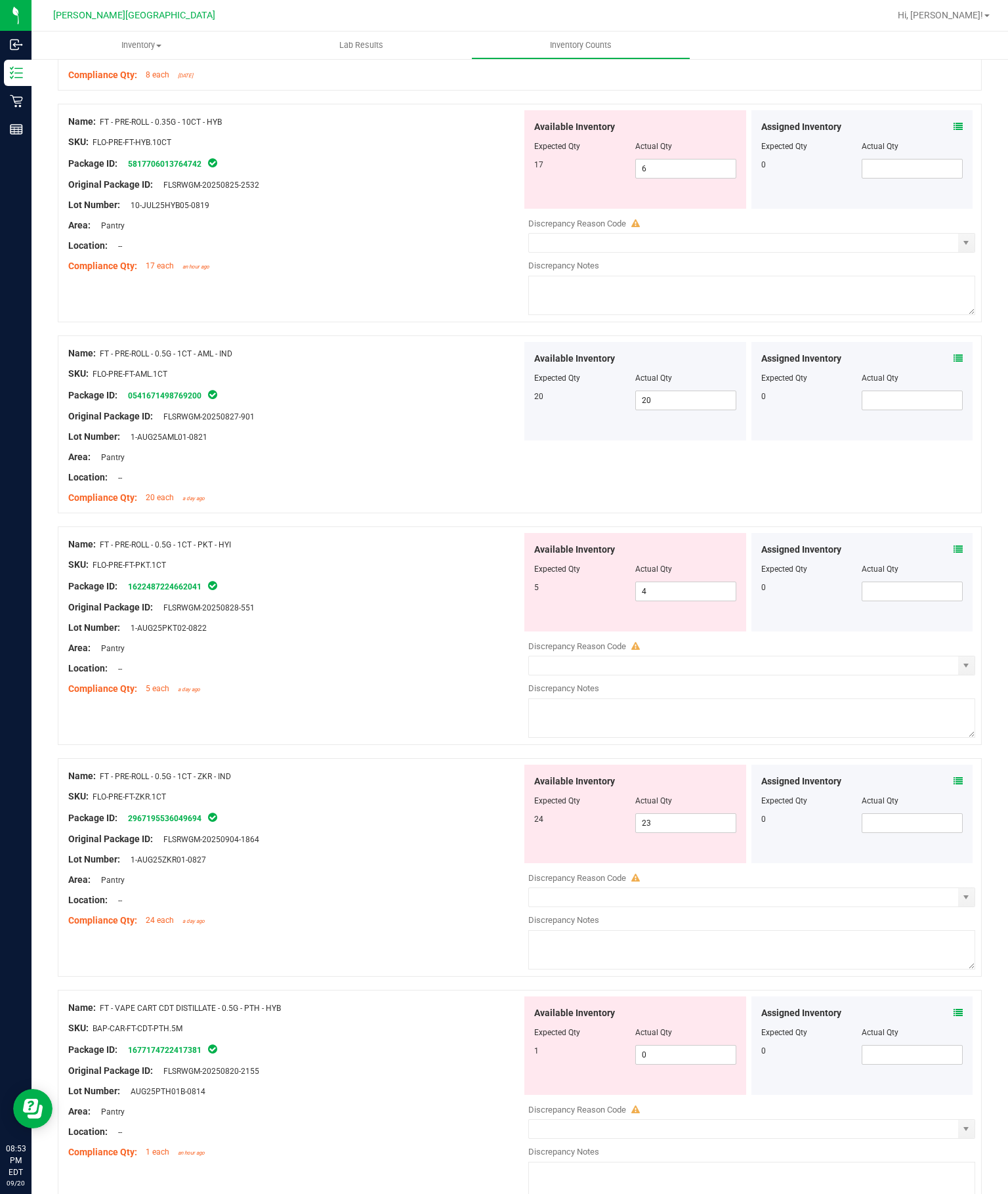
click at [700, 584] on input "4" at bounding box center [686, 591] width 100 height 18
click at [707, 591] on input "4" at bounding box center [686, 591] width 100 height 18
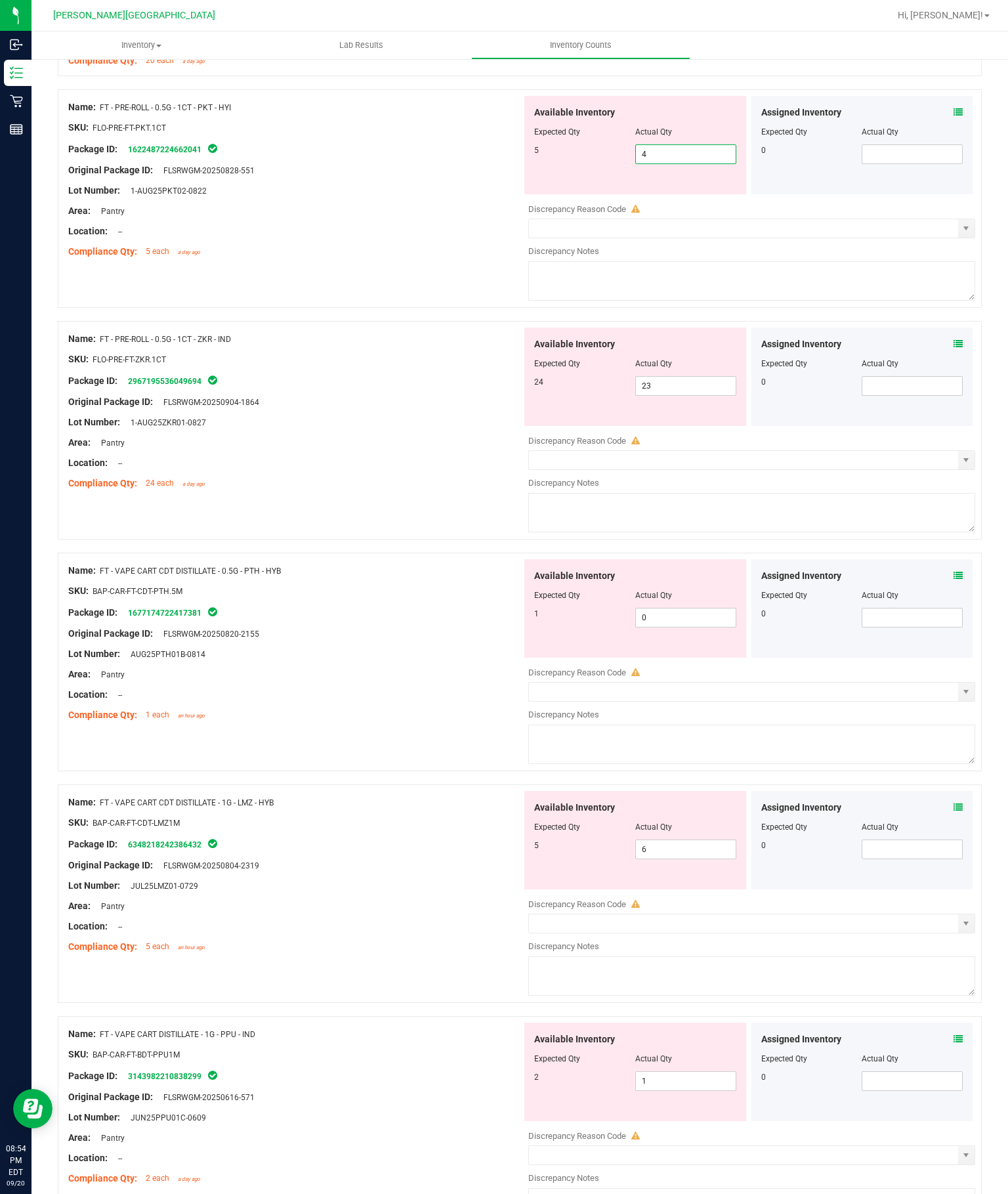
scroll to position [972, 0]
click at [703, 375] on input "23" at bounding box center [686, 384] width 100 height 18
click at [693, 391] on input "23" at bounding box center [686, 384] width 100 height 18
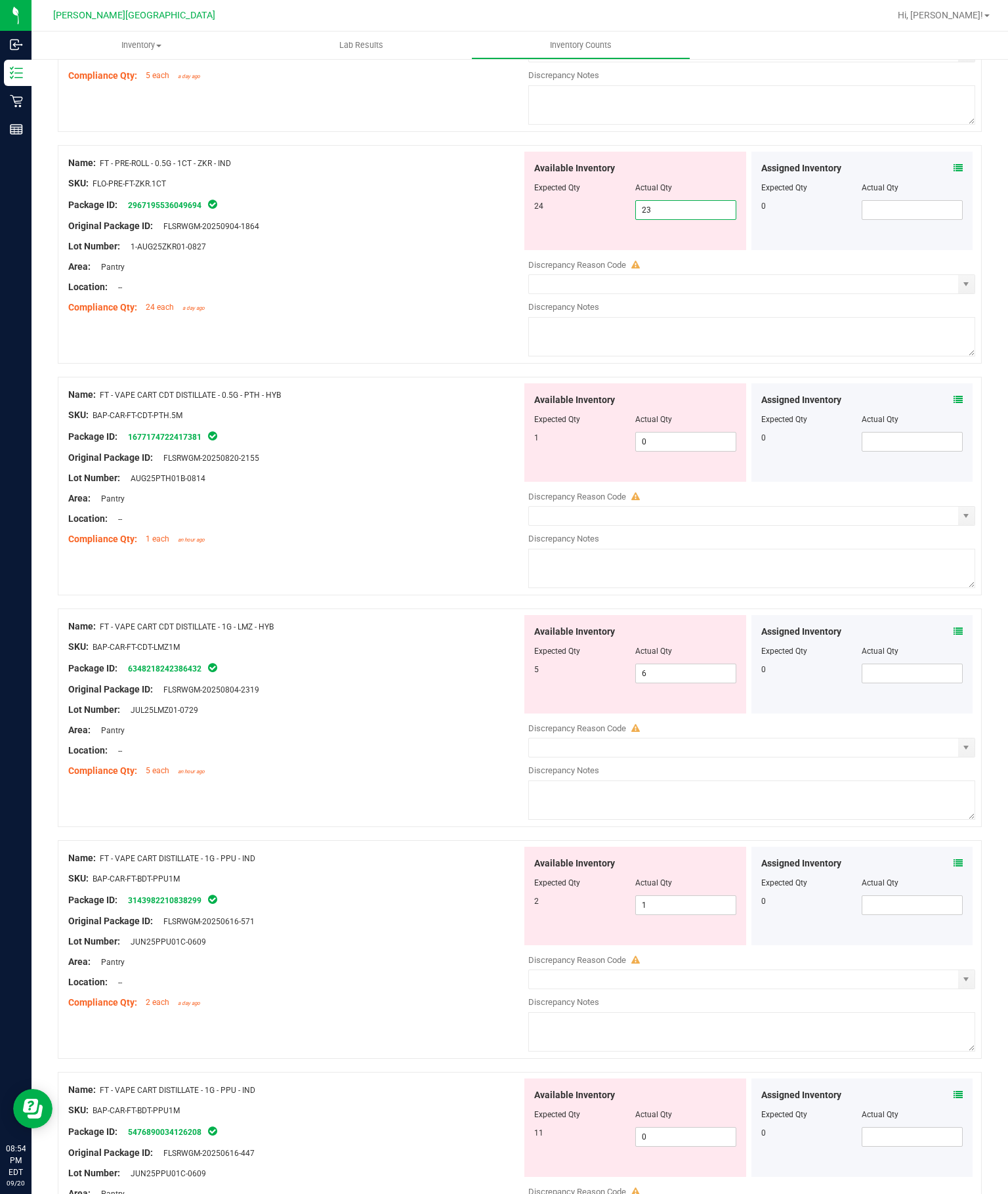
scroll to position [1149, 0]
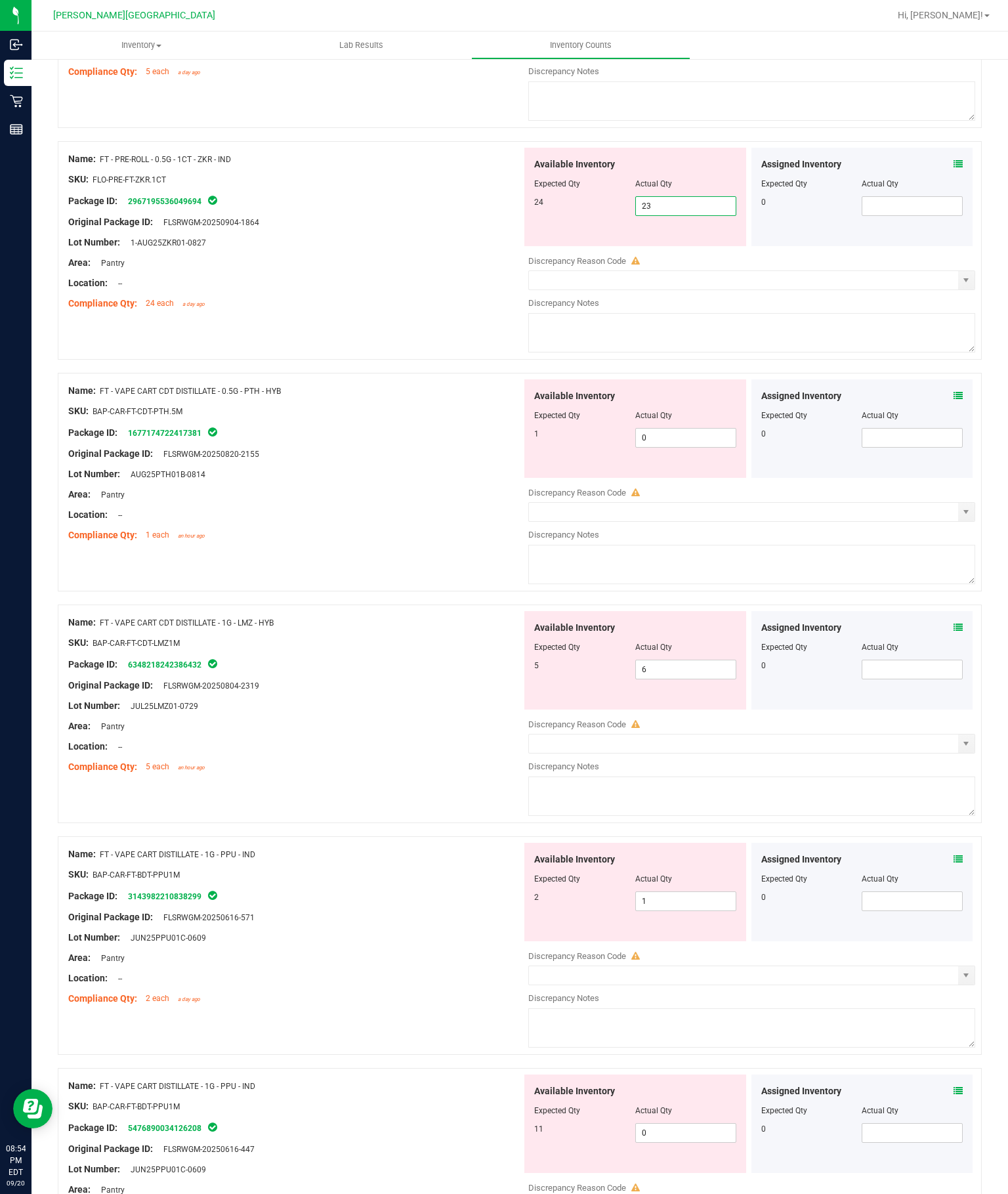
click at [698, 436] on input "0" at bounding box center [686, 437] width 100 height 18
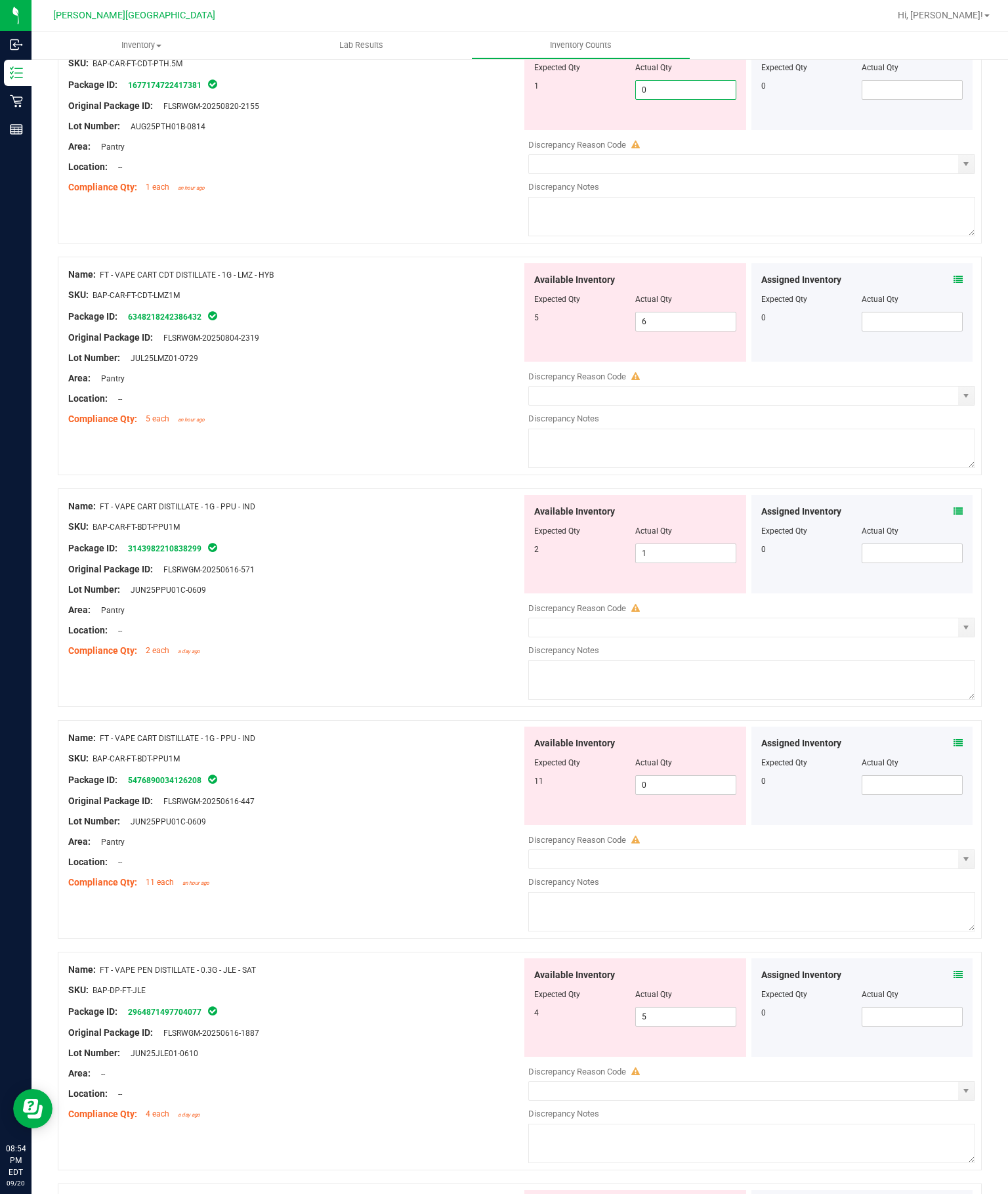
scroll to position [1506, 0]
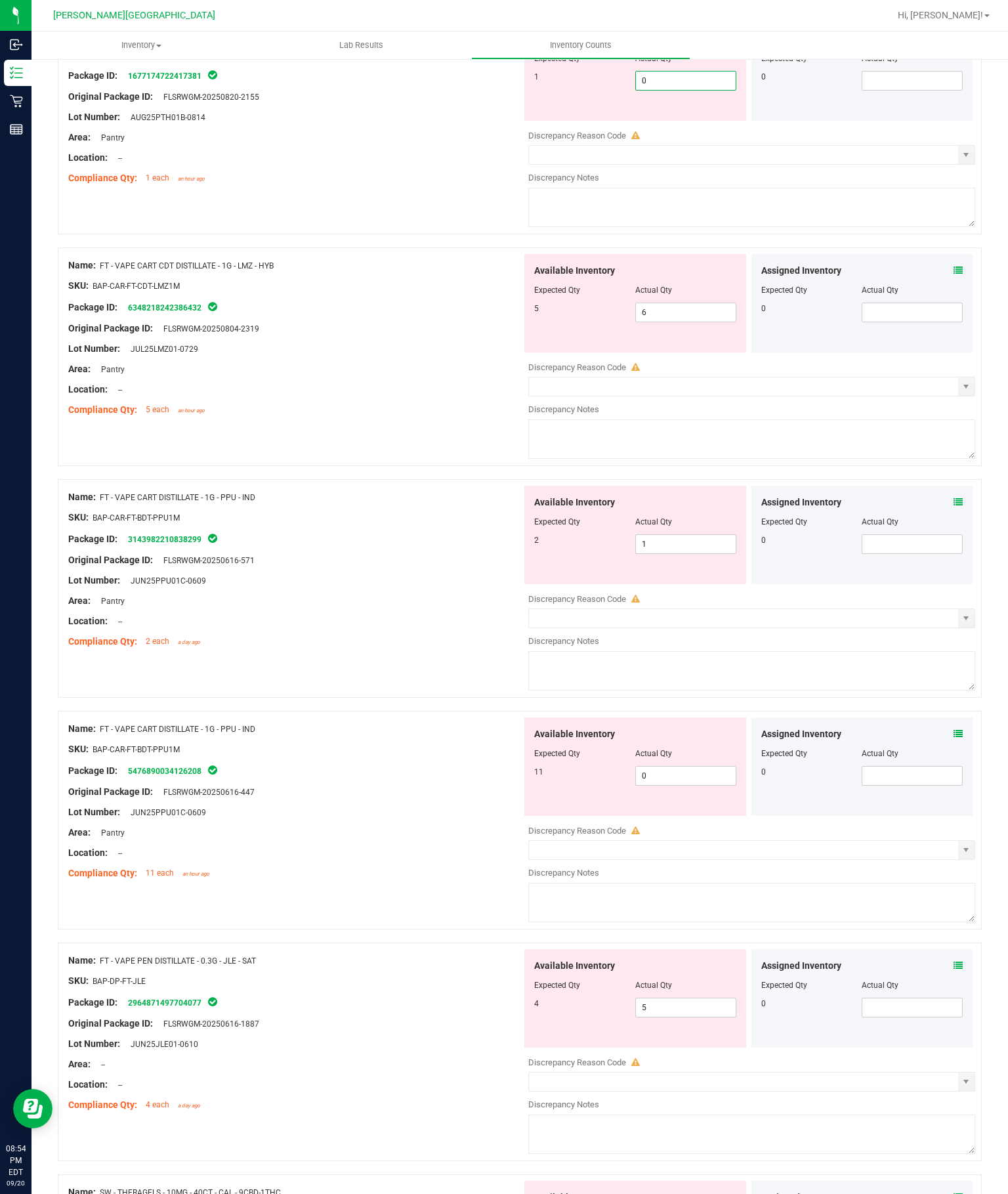
click at [696, 307] on input "6" at bounding box center [686, 312] width 100 height 18
type input "5"
click at [411, 273] on div at bounding box center [295, 276] width 454 height 7
type input "5"
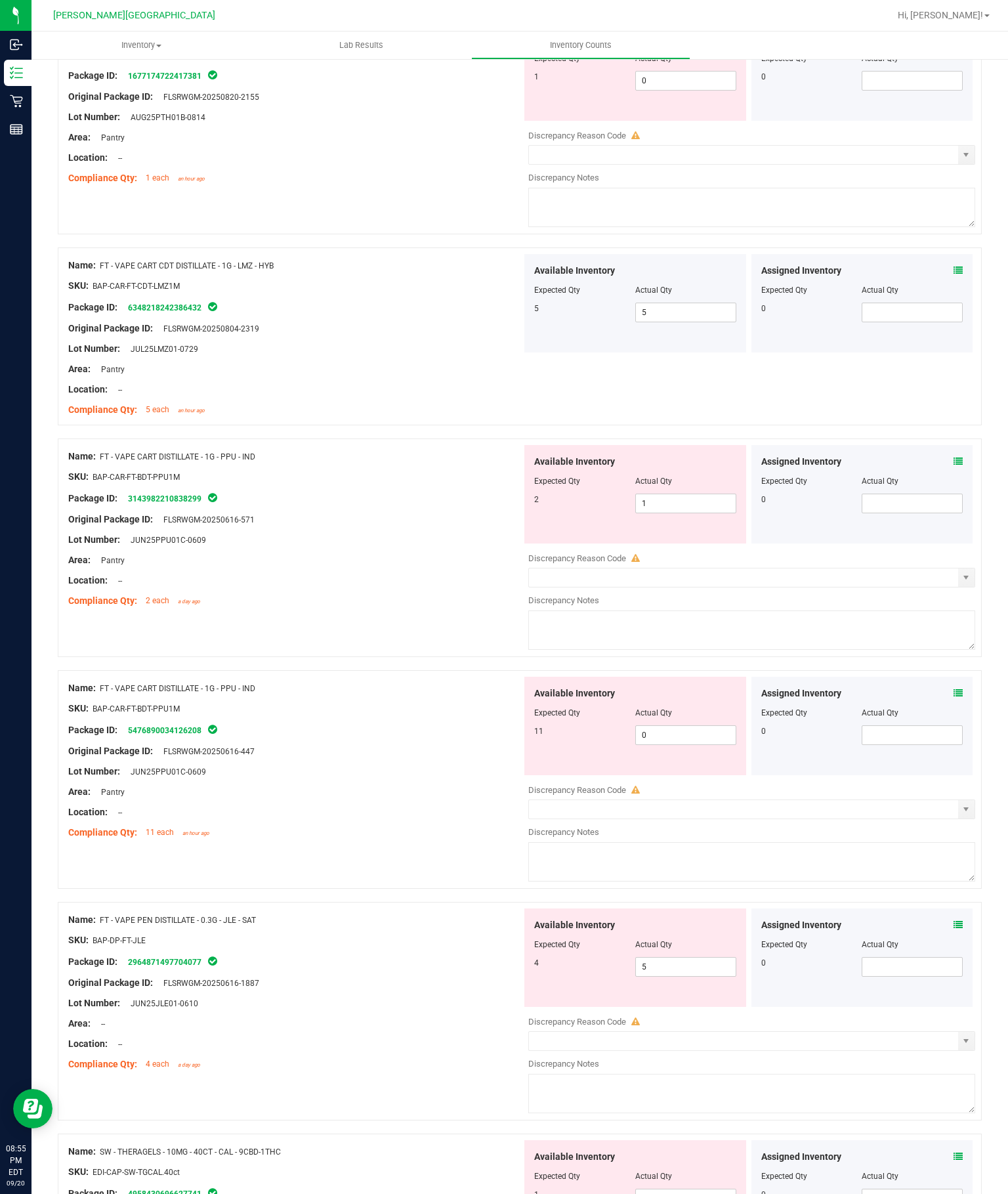
click at [670, 506] on input "1" at bounding box center [686, 503] width 100 height 18
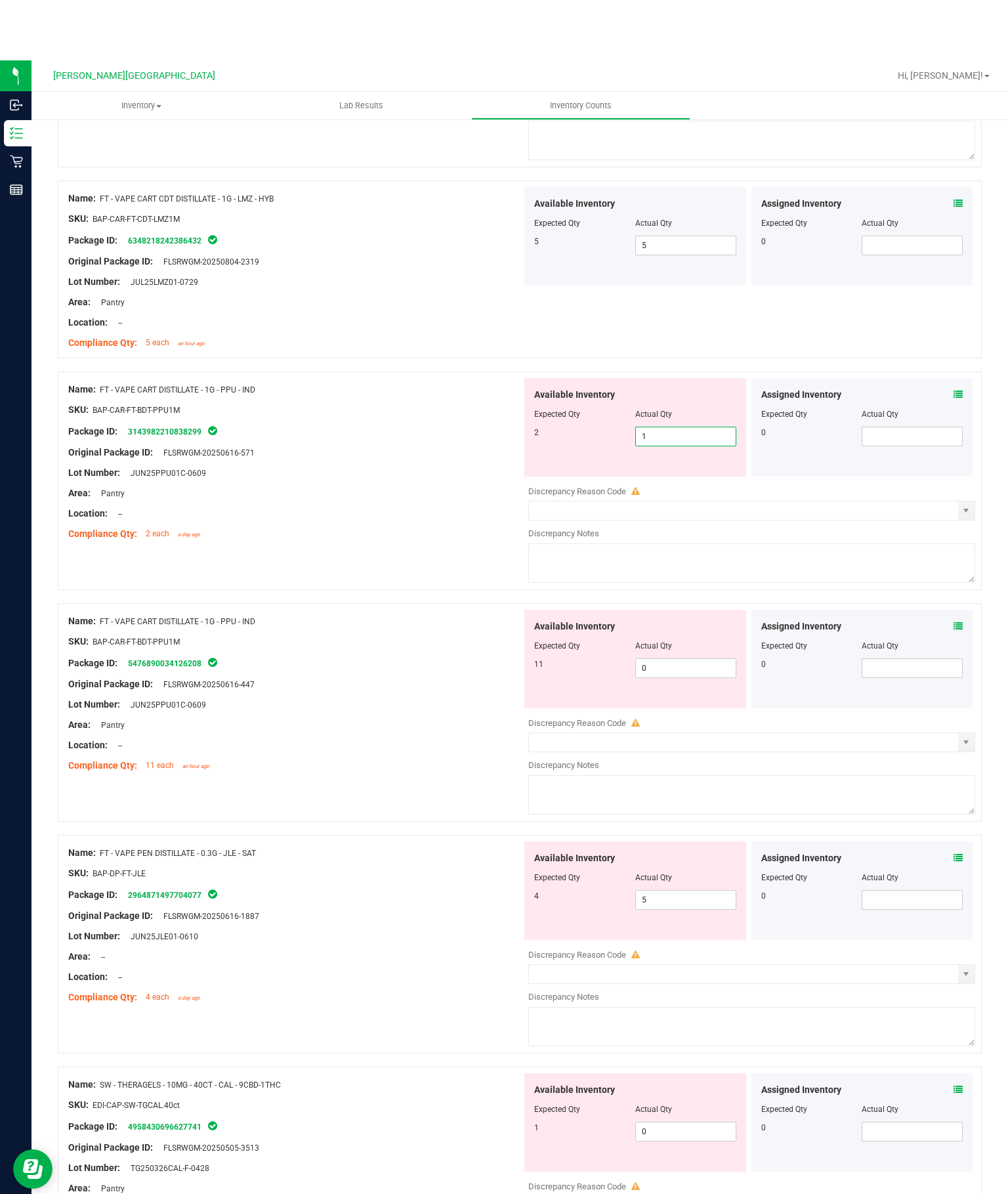
scroll to position [74, 0]
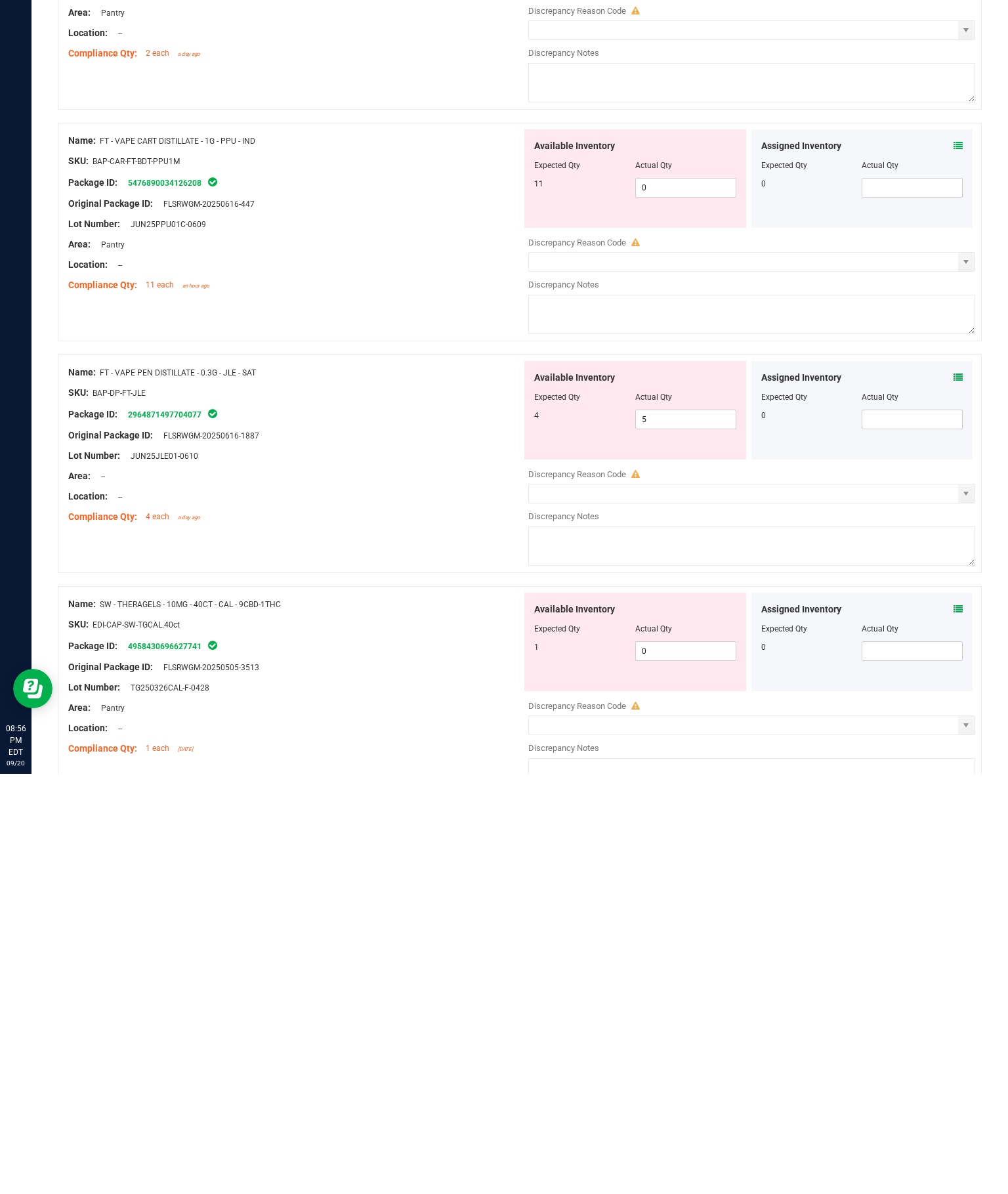
click at [675, 830] on input "5" at bounding box center [686, 839] width 100 height 18
type input "4"
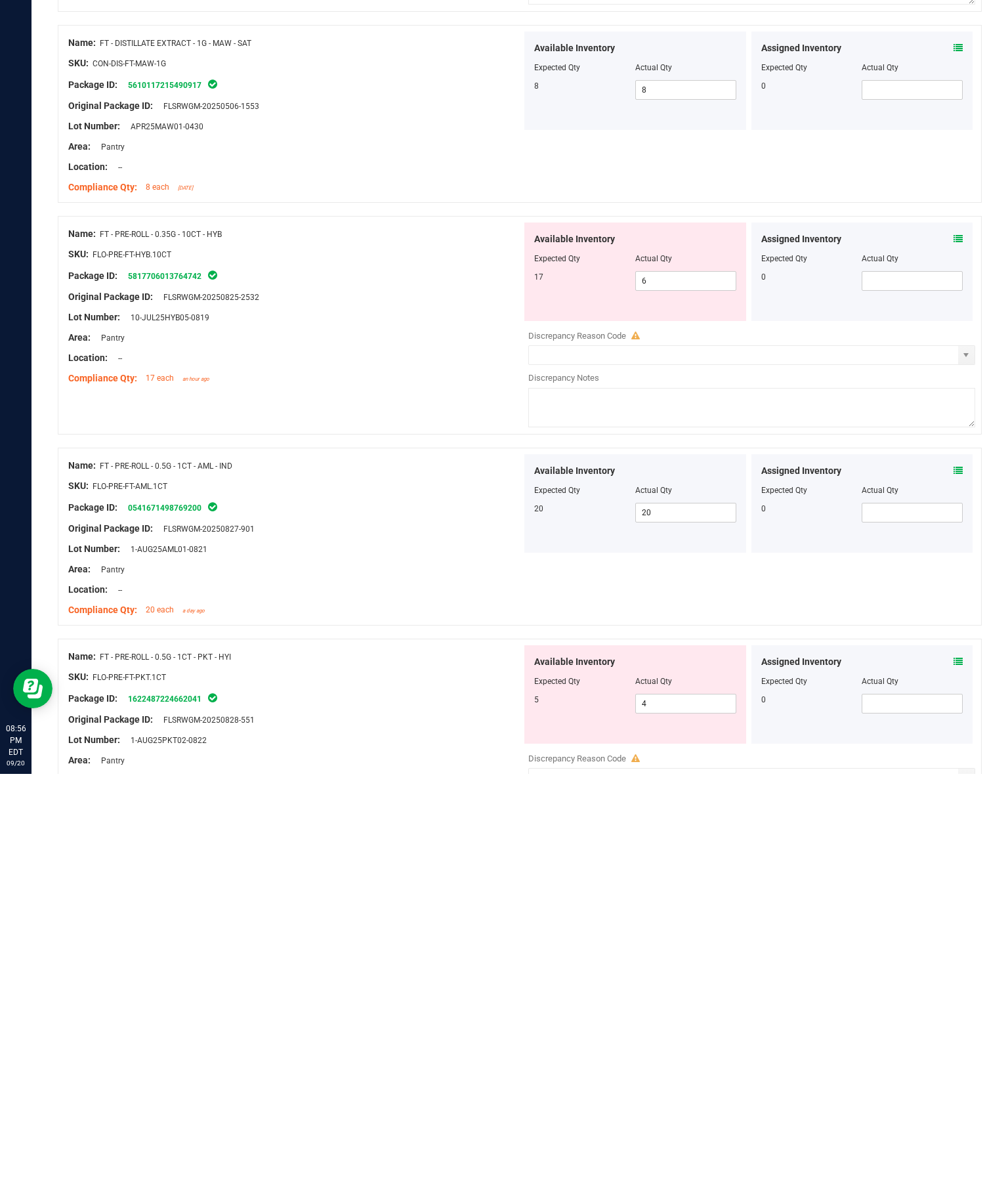
scroll to position [0, 0]
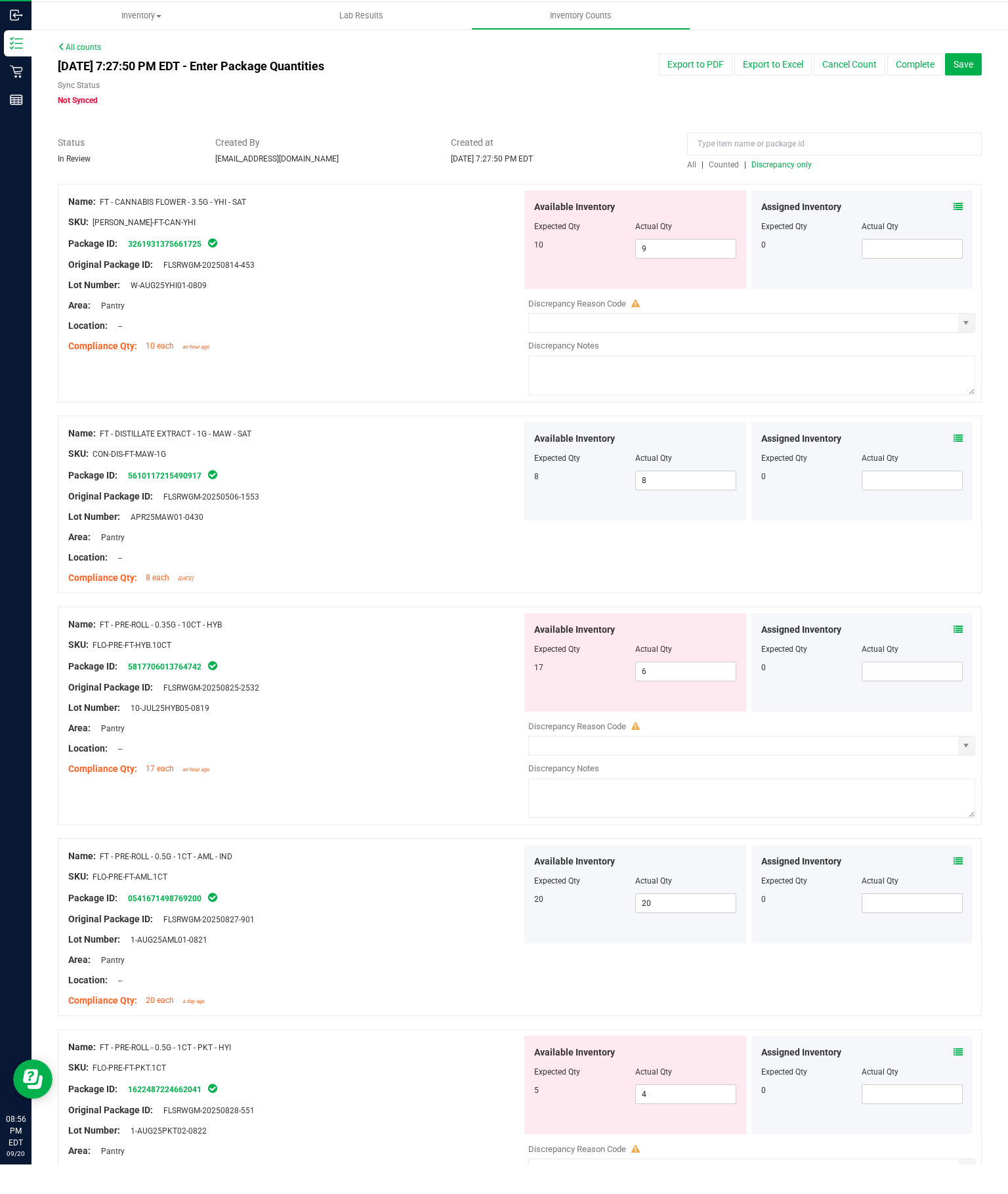
click at [779, 190] on span "Discrepancy only" at bounding box center [782, 194] width 60 height 9
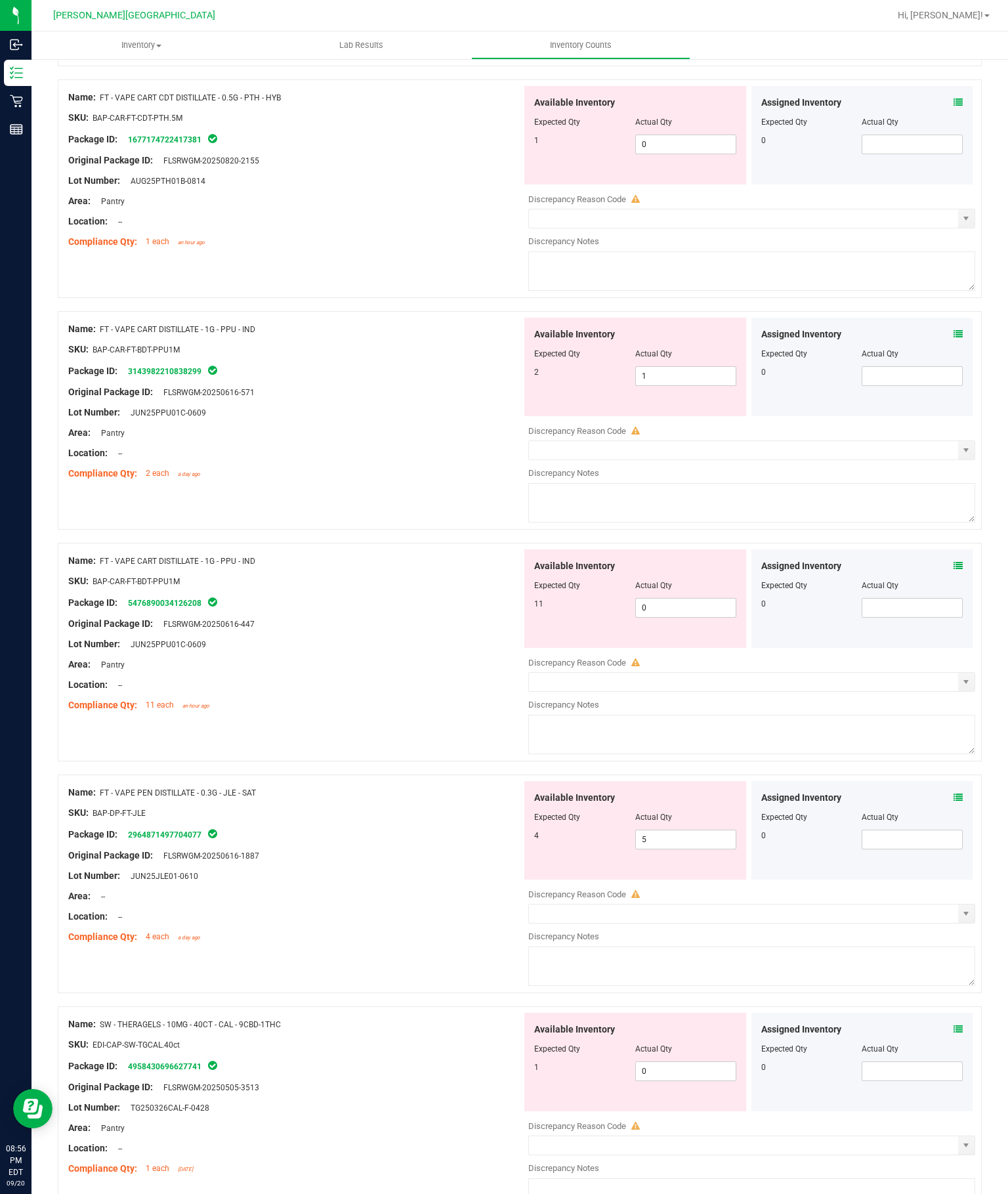
scroll to position [91, 0]
click at [698, 598] on input "0" at bounding box center [686, 607] width 100 height 18
type input "11"
click at [346, 591] on div "Name: FT - VAPE CART DISTILLATE - 1G - PPU - IND SKU: BAP-CAR-FT-BDT-PPU1M Pack…" at bounding box center [295, 633] width 454 height 167
type input "11"
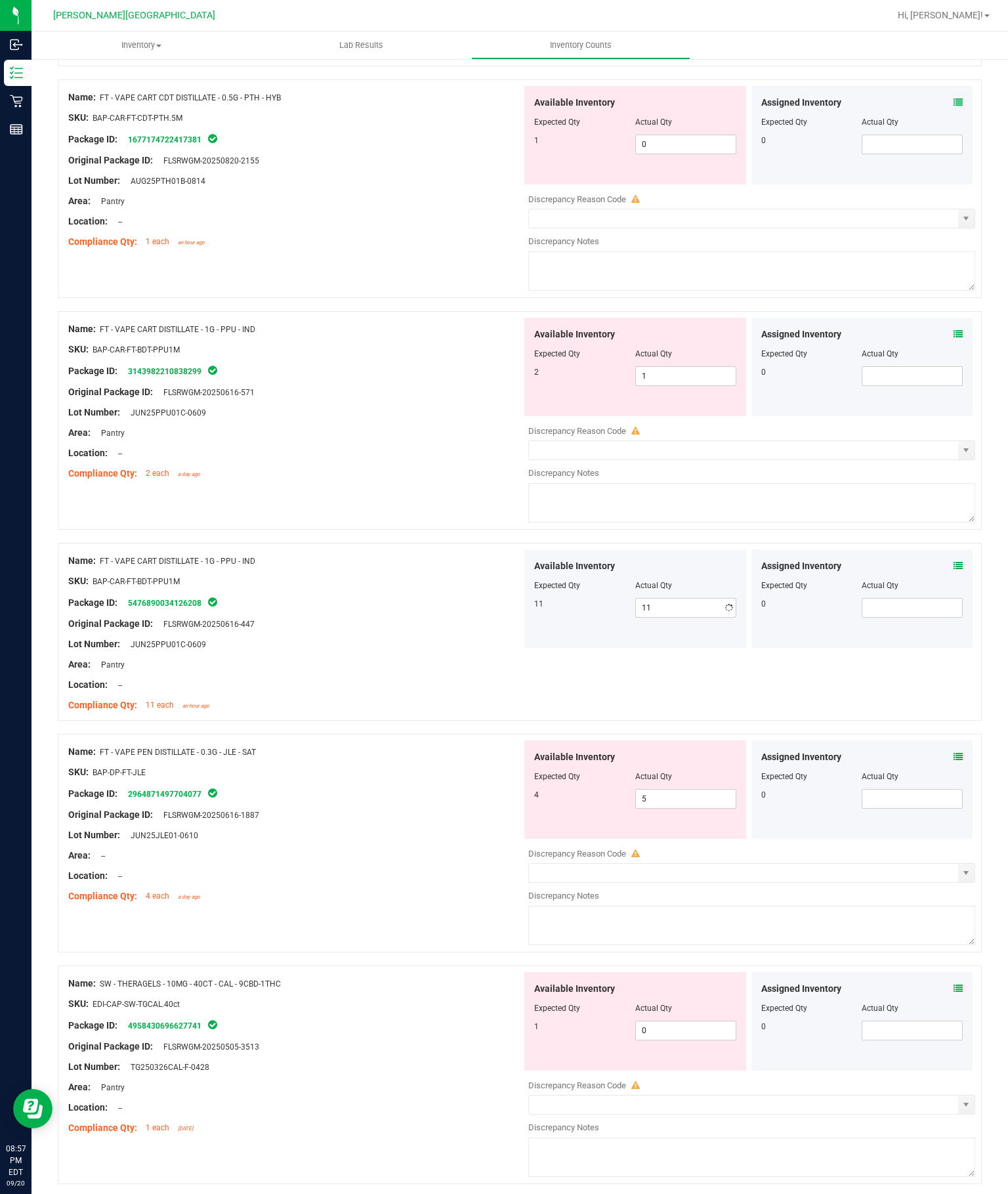
scroll to position [1021, 0]
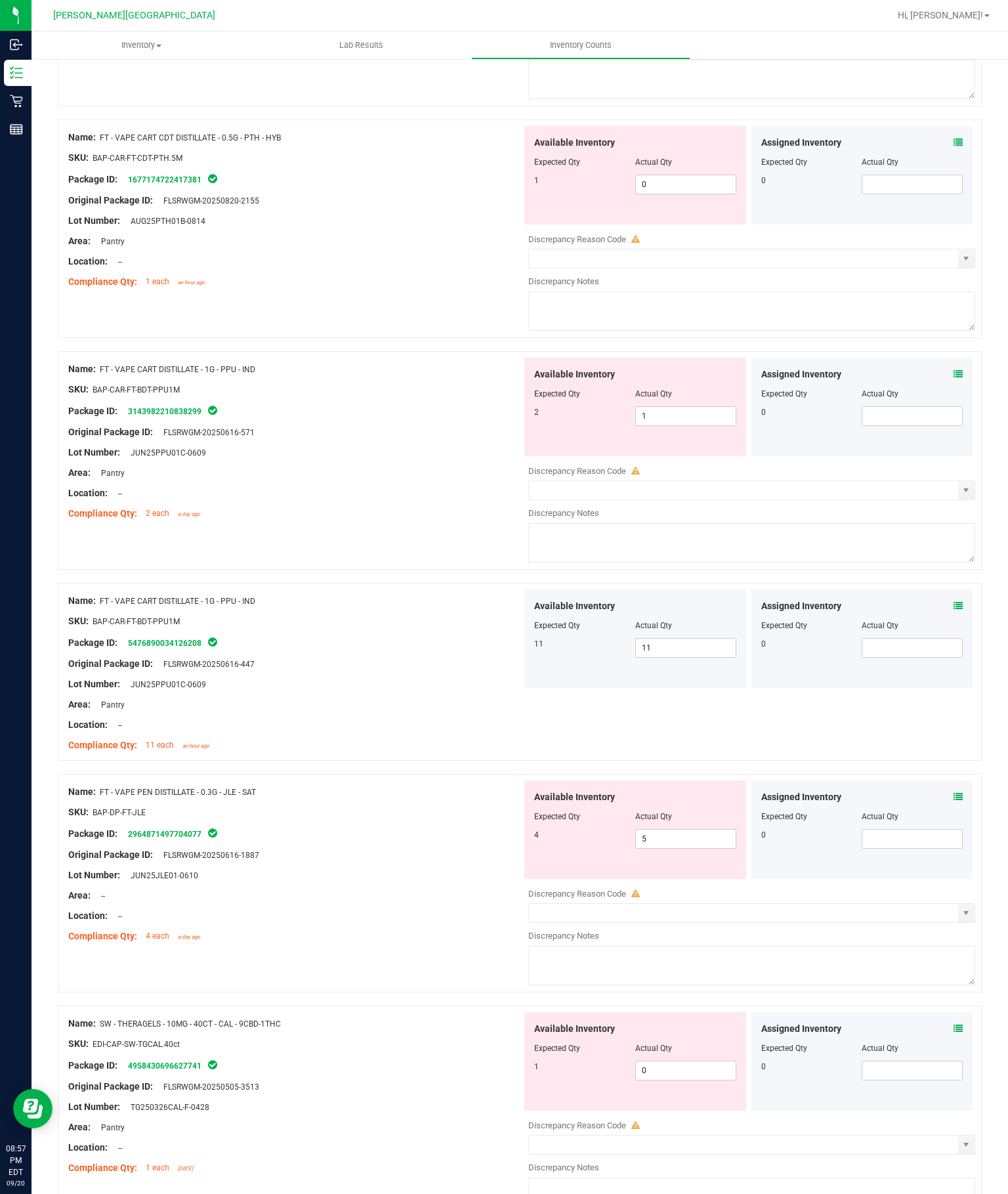
click at [689, 407] on input "1" at bounding box center [686, 416] width 100 height 18
type input "2"
click at [362, 678] on div "Lot Number: JUN25PPU01C-0609" at bounding box center [295, 685] width 454 height 14
type input "2"
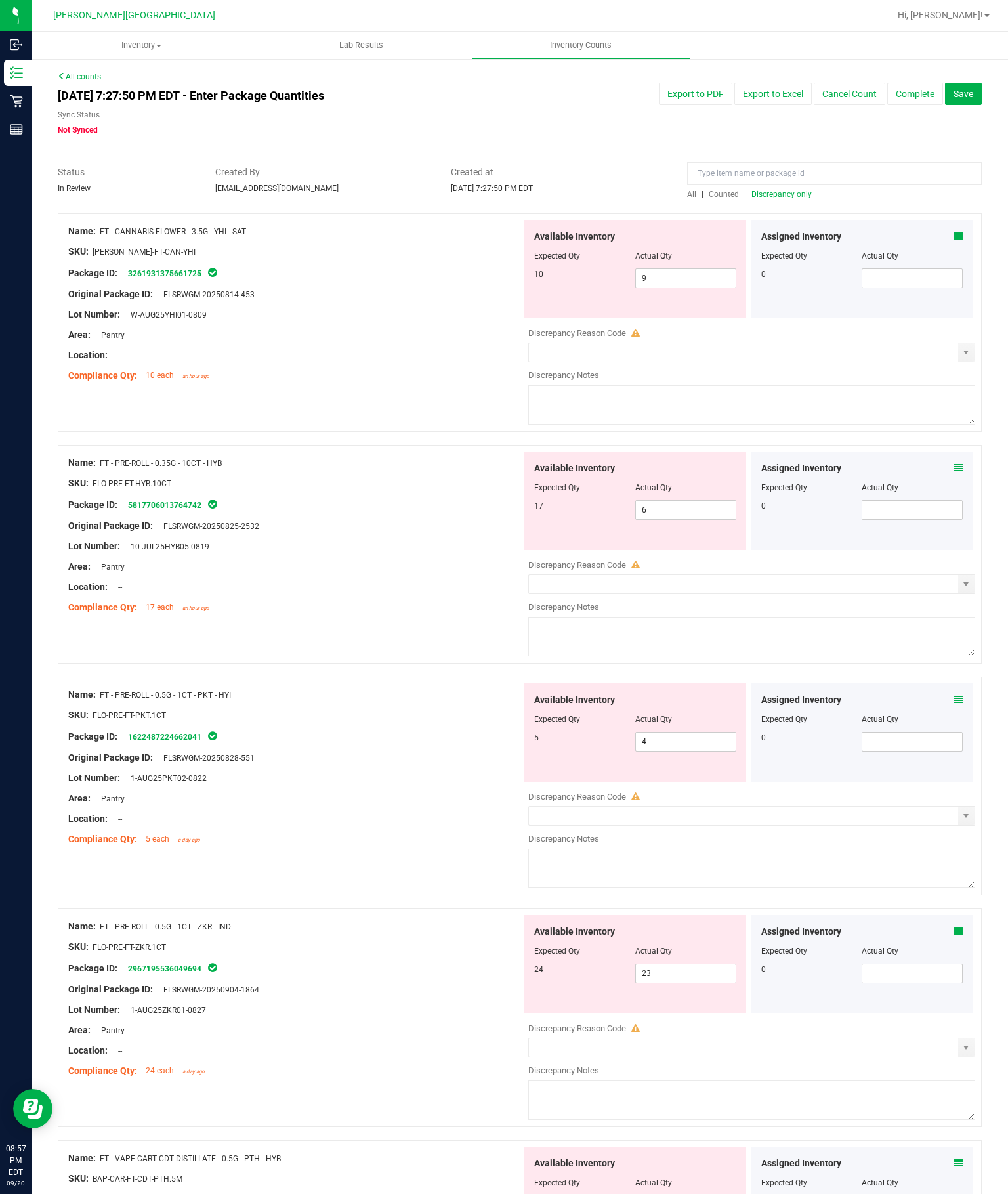
scroll to position [0, 0]
click at [779, 190] on span "Discrepancy only" at bounding box center [782, 194] width 60 height 9
click at [844, 346] on input "text" at bounding box center [744, 352] width 429 height 18
click at [969, 347] on span "select" at bounding box center [967, 353] width 10 height 10
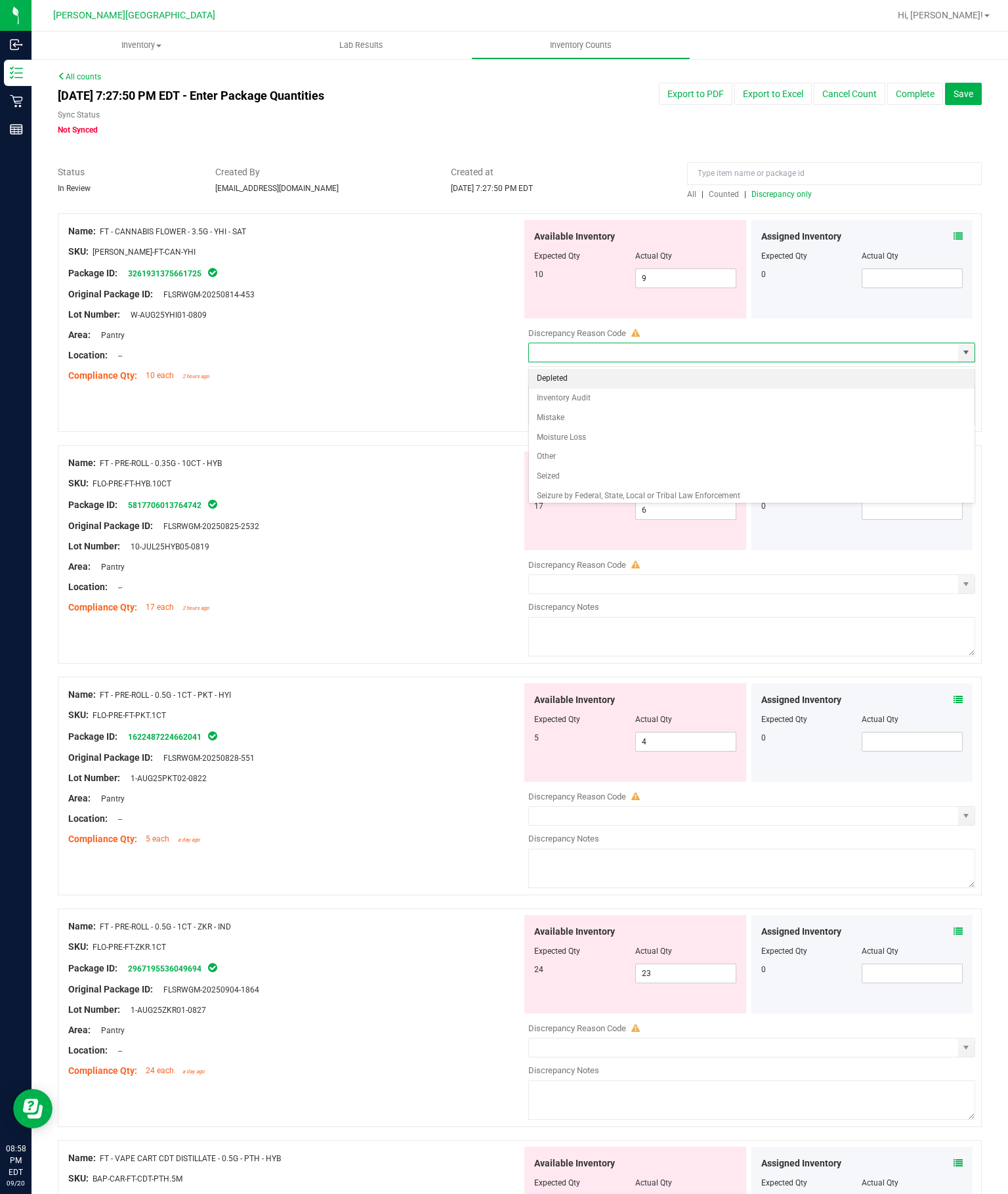
type input "Inventory Audit"
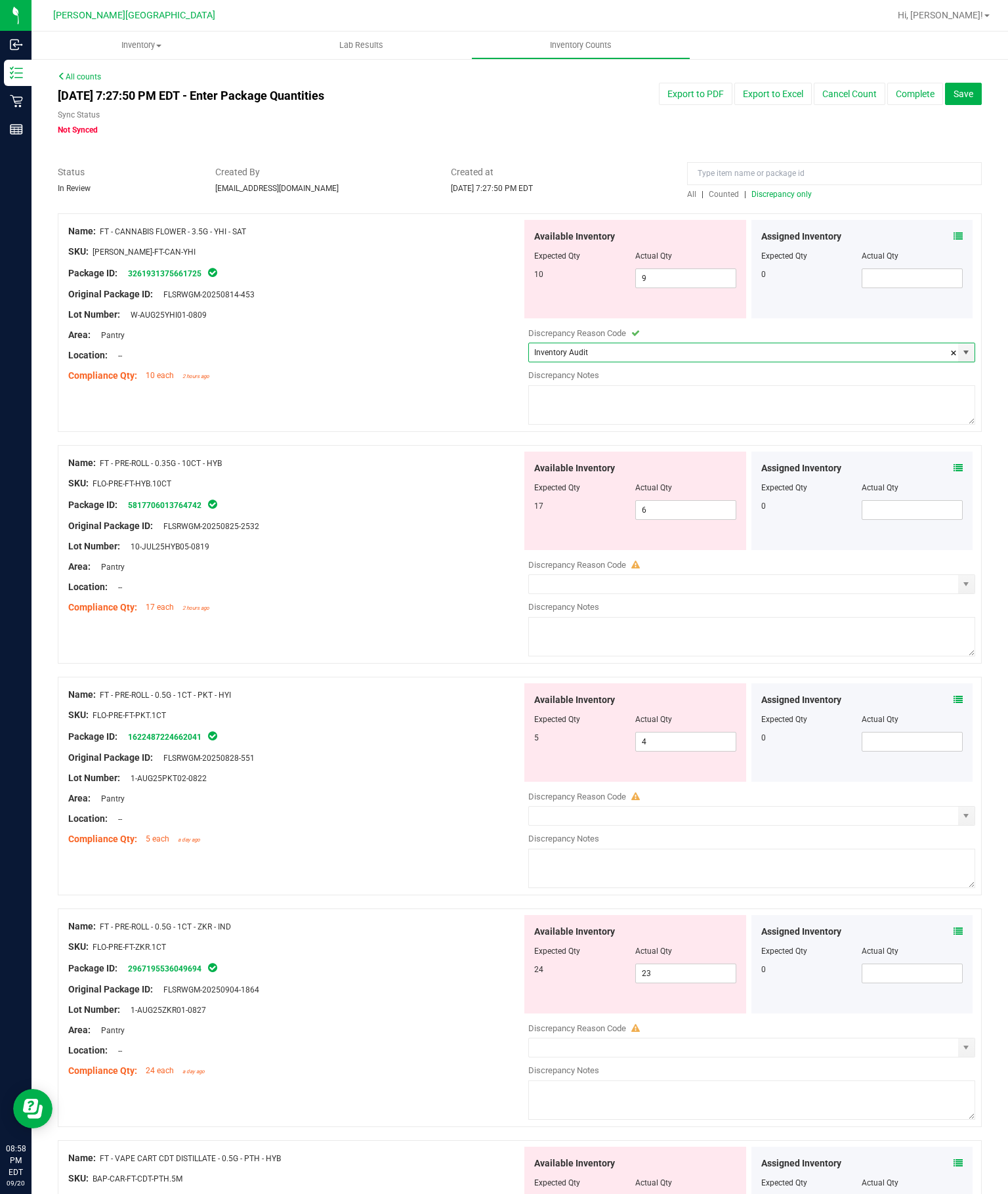
click at [967, 579] on span "select" at bounding box center [967, 584] width 10 height 10
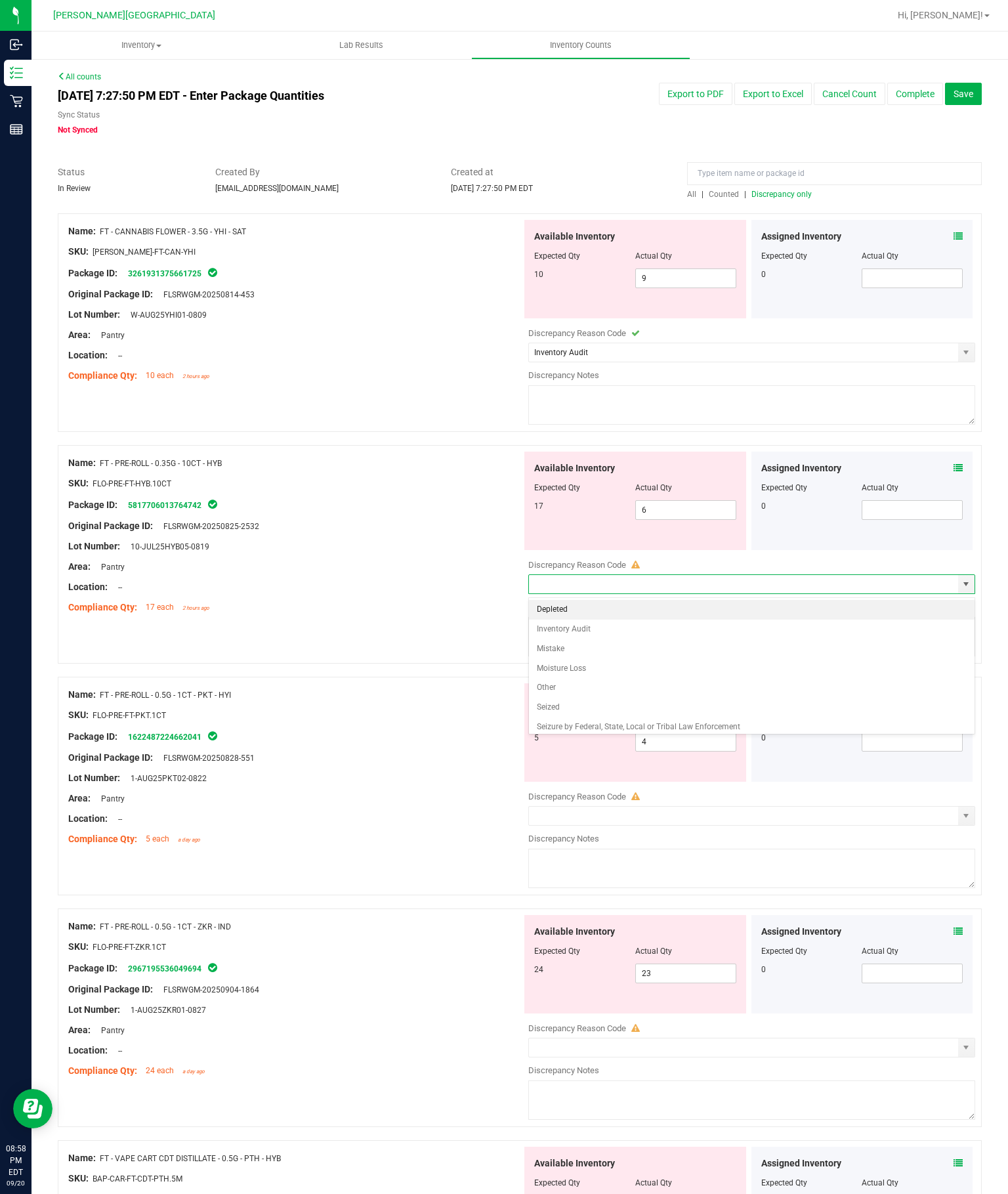
type input "Inventory Audit"
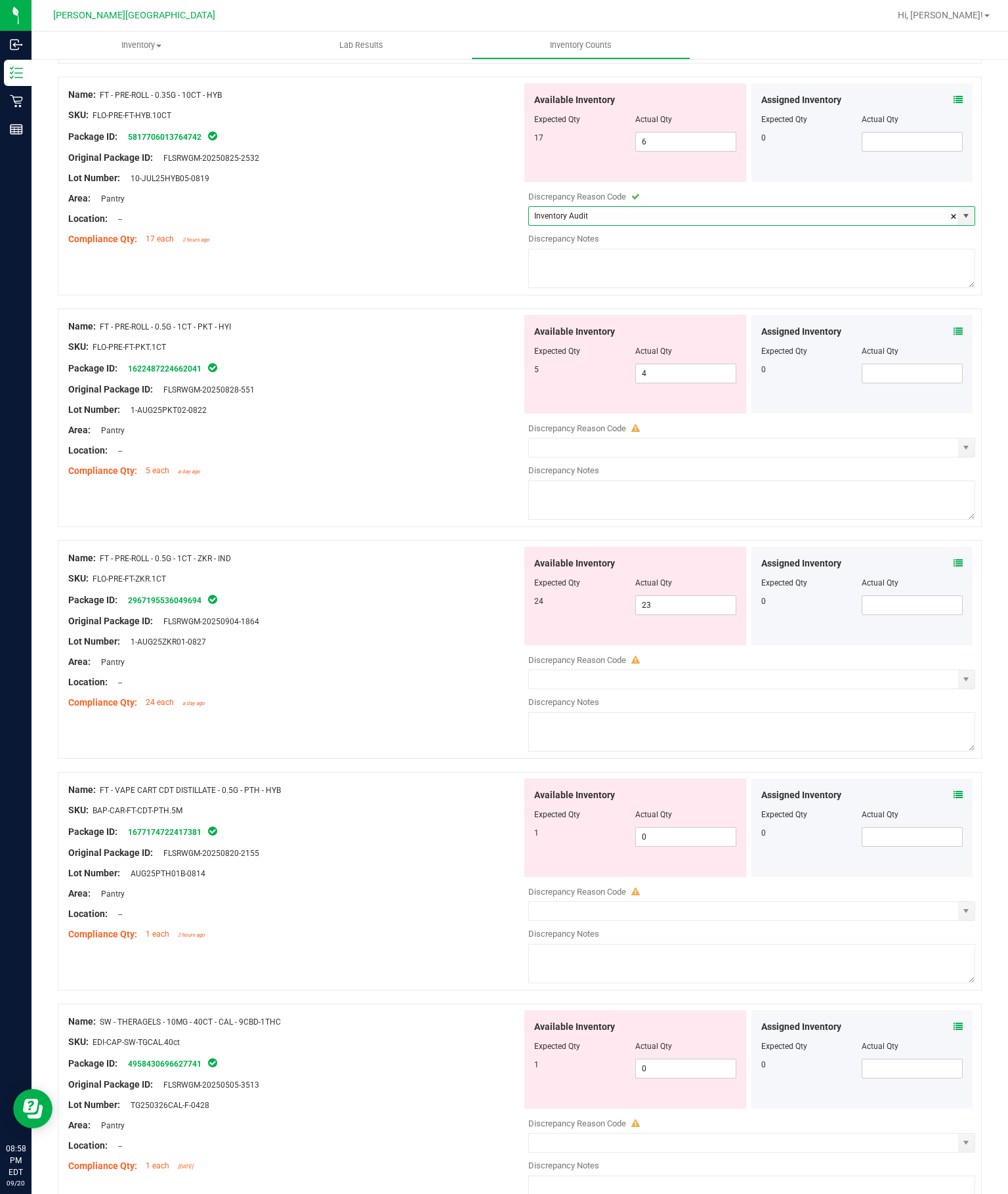
scroll to position [367, 0]
click at [971, 443] on span "select" at bounding box center [967, 448] width 10 height 10
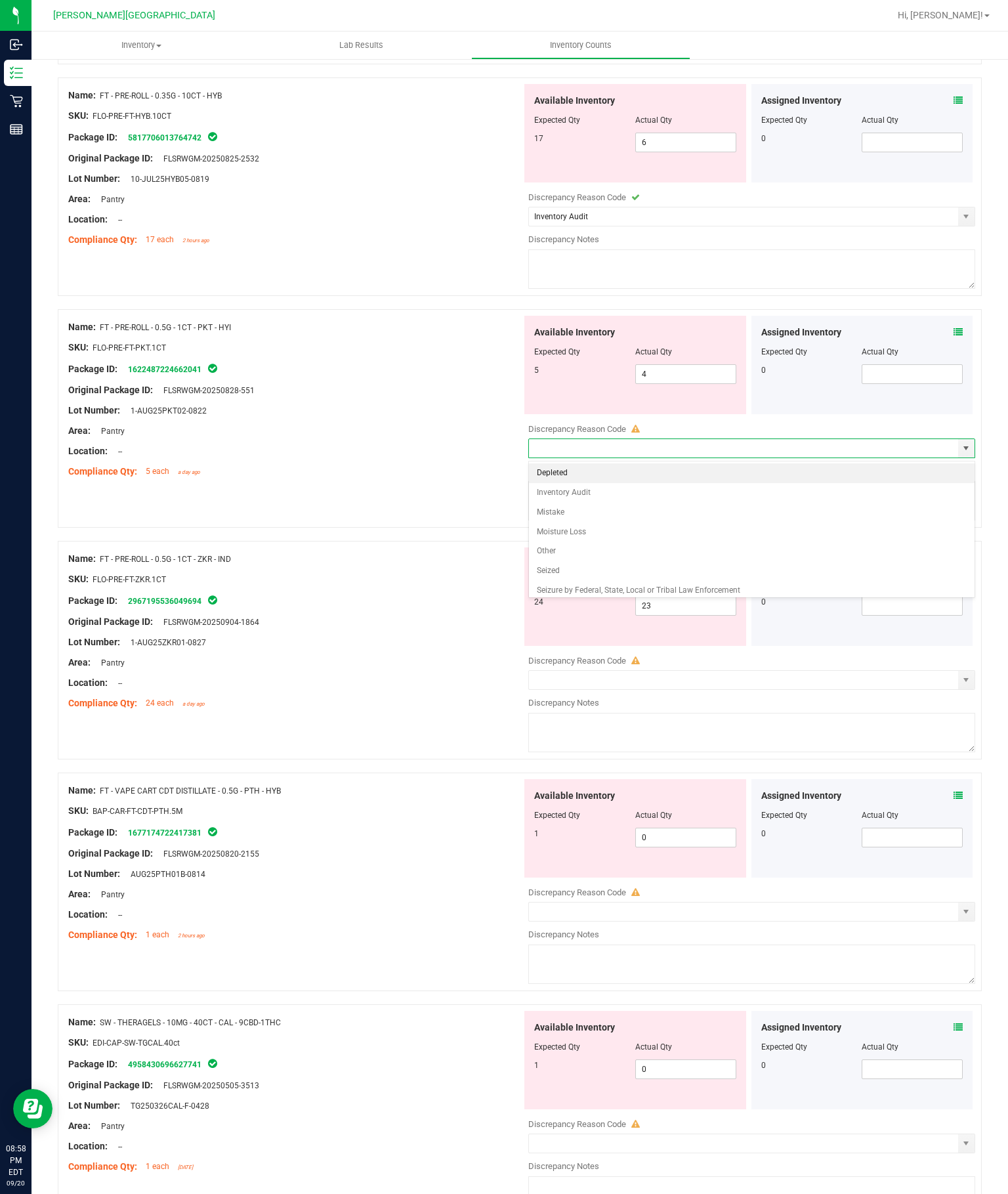
type input "Inventory Audit"
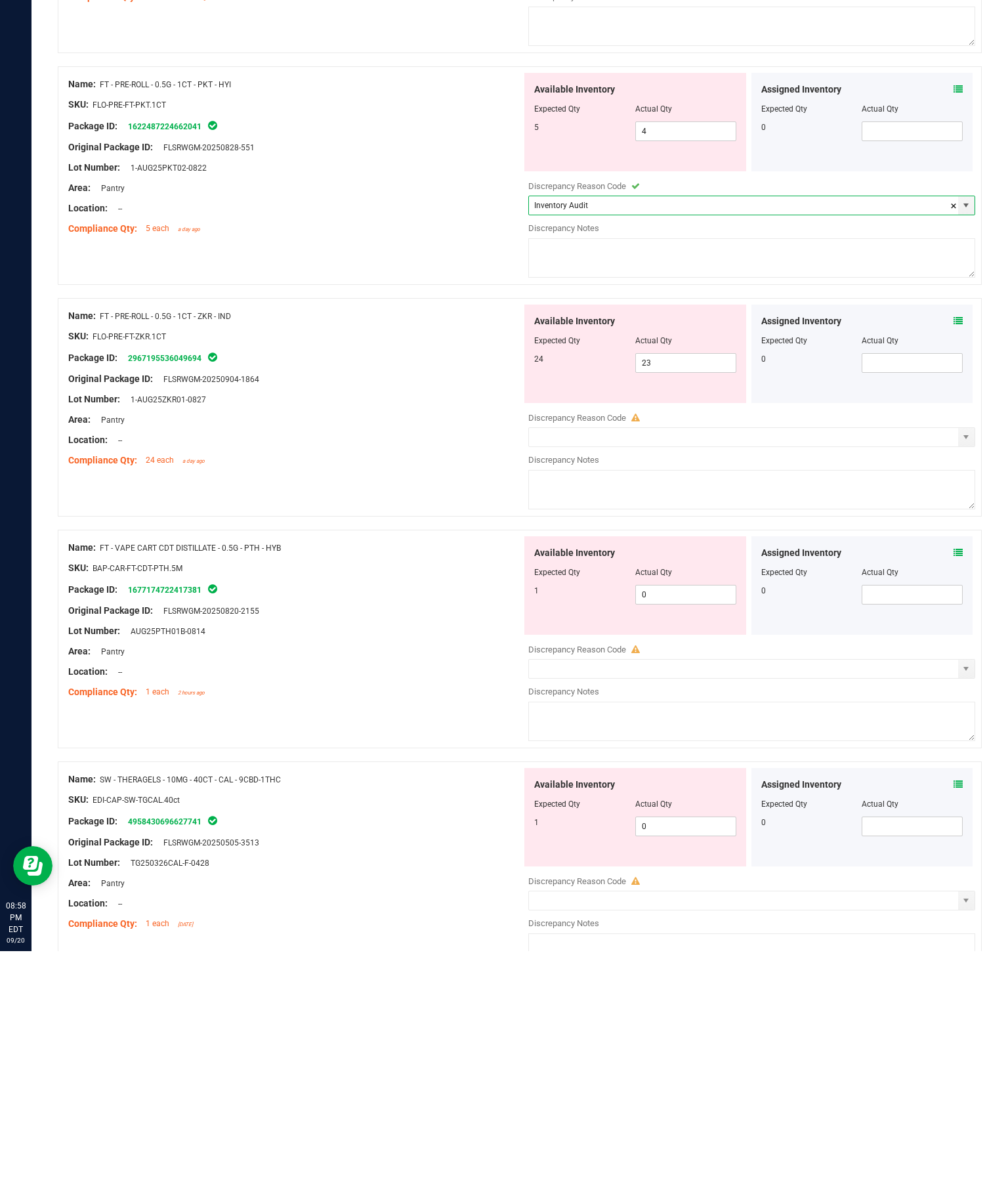
click at [969, 671] on span "select" at bounding box center [967, 679] width 16 height 18
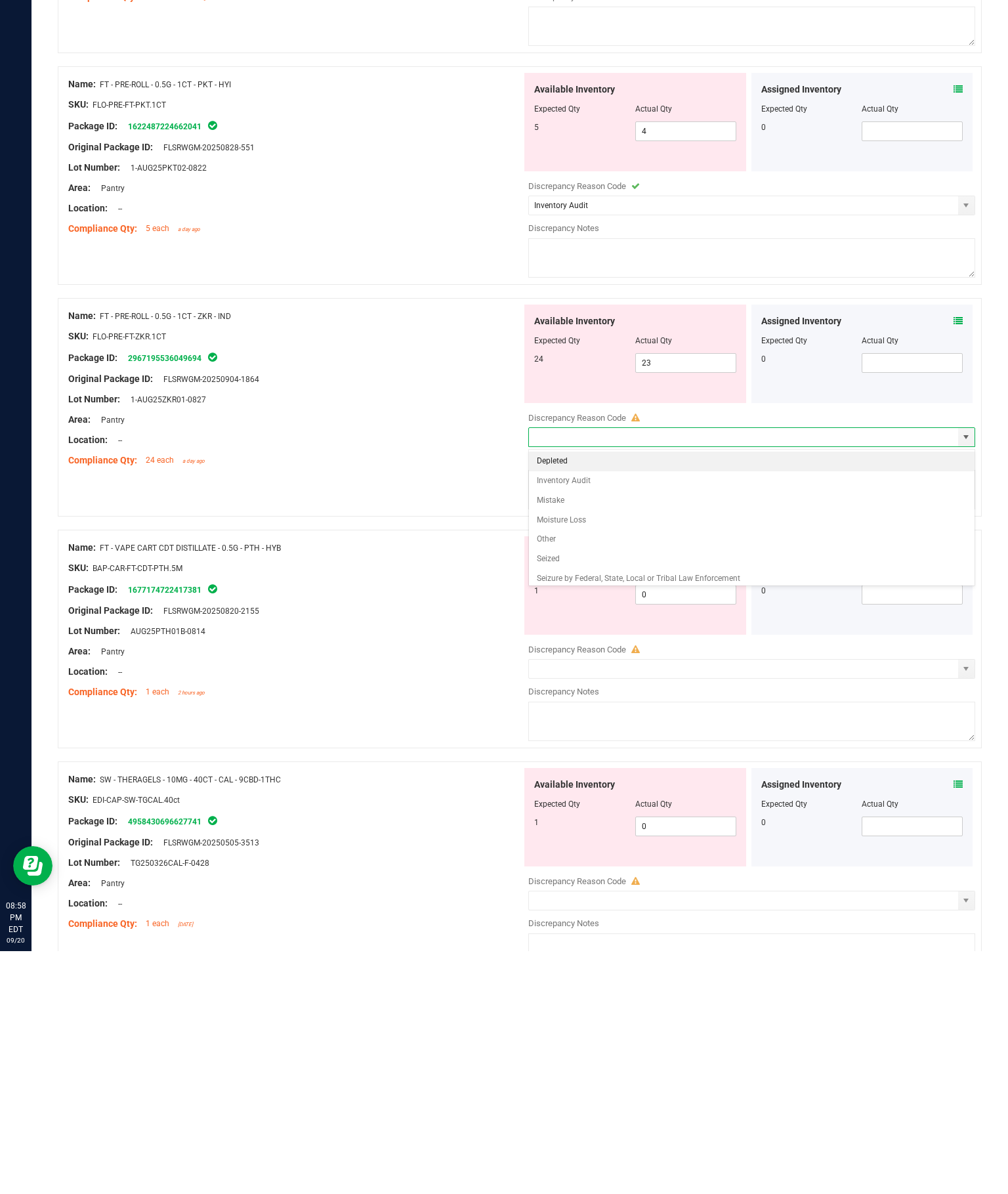
type input "Inventory Audit"
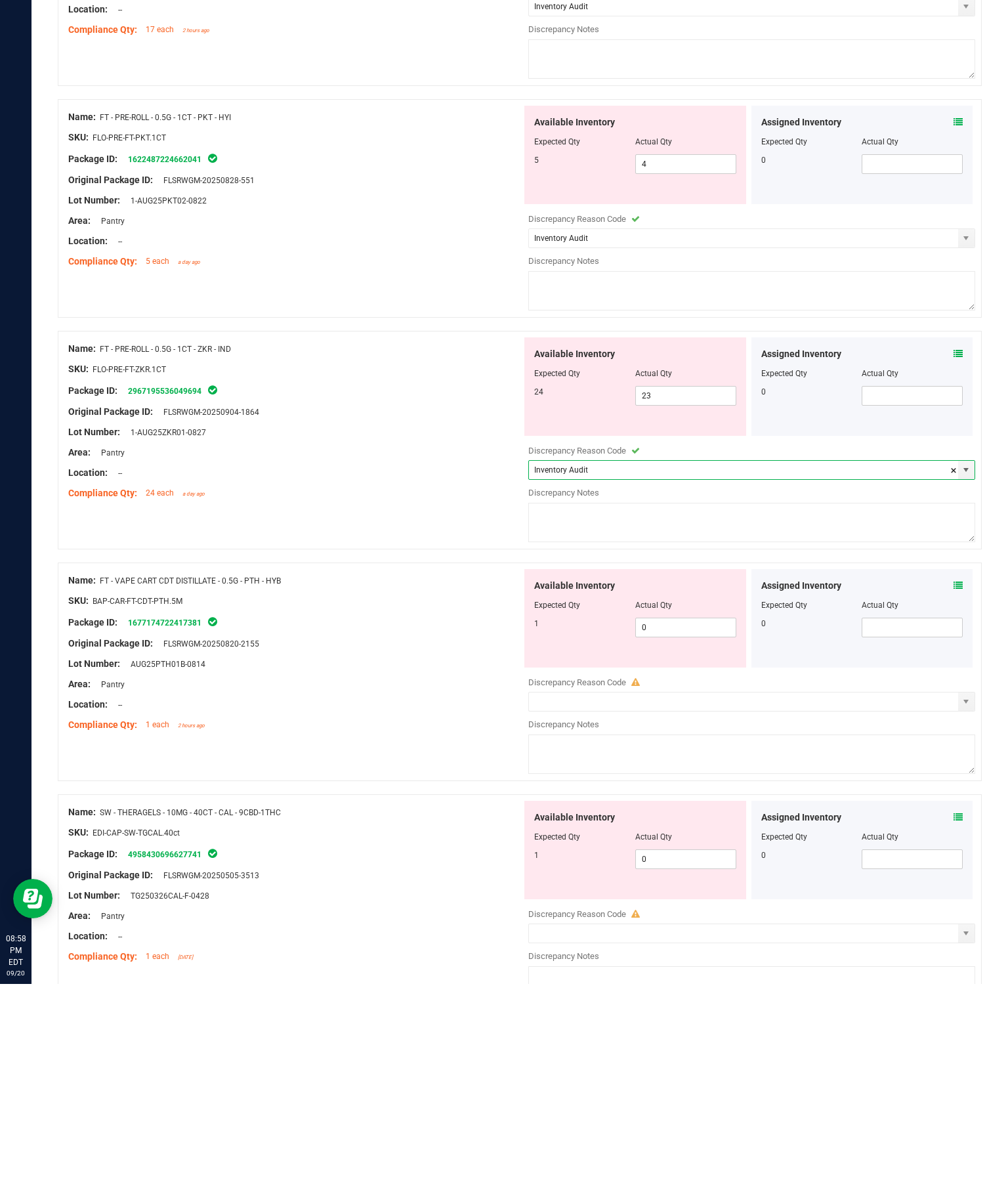
scroll to position [91, 0]
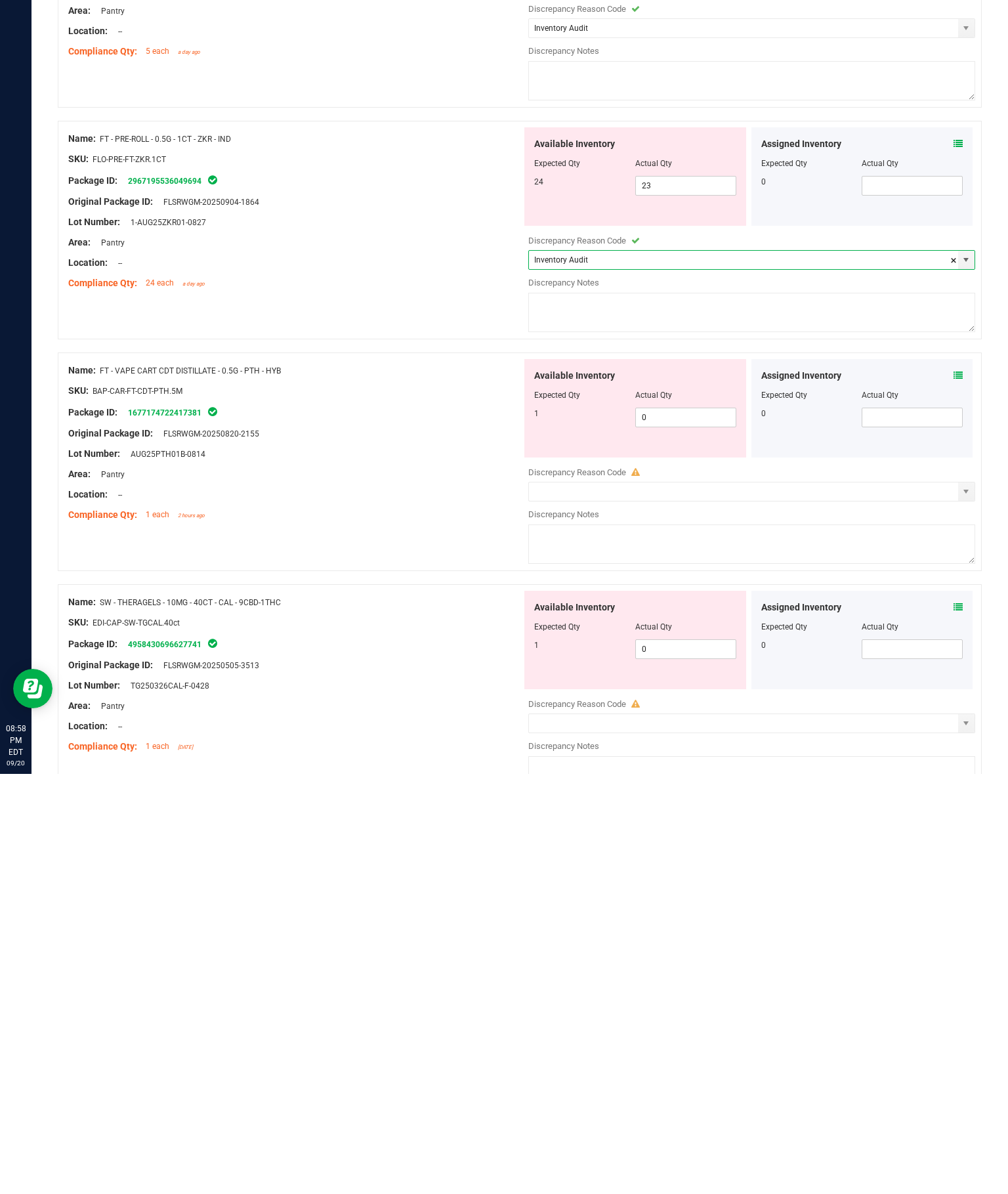
click at [972, 906] on span "select" at bounding box center [967, 911] width 10 height 10
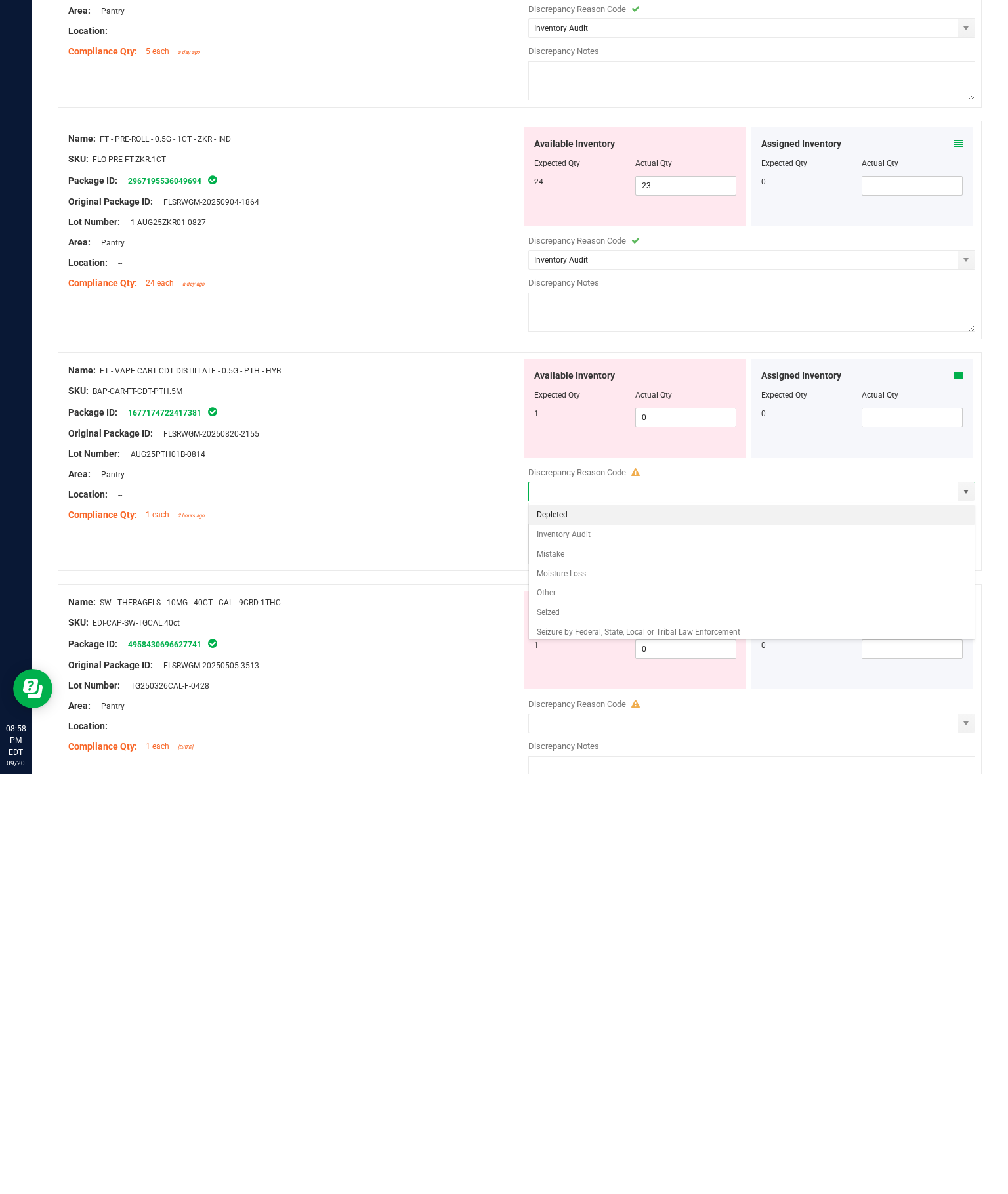
type input "Inventory Audit"
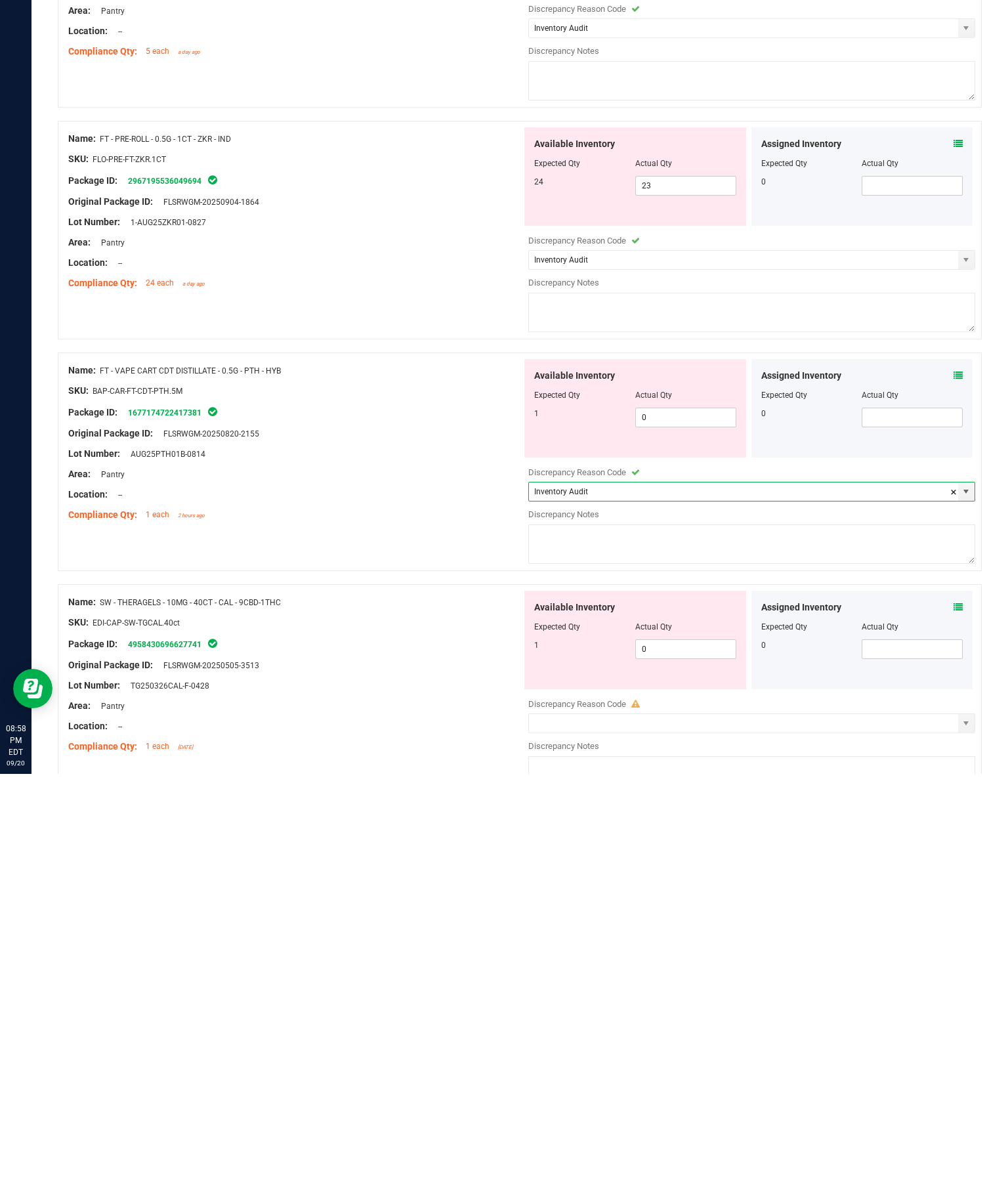
click at [967, 1135] on span "select" at bounding box center [967, 1143] width 16 height 18
click at [972, 1138] on span "select" at bounding box center [967, 1143] width 10 height 10
click at [974, 1135] on span "select" at bounding box center [967, 1143] width 16 height 18
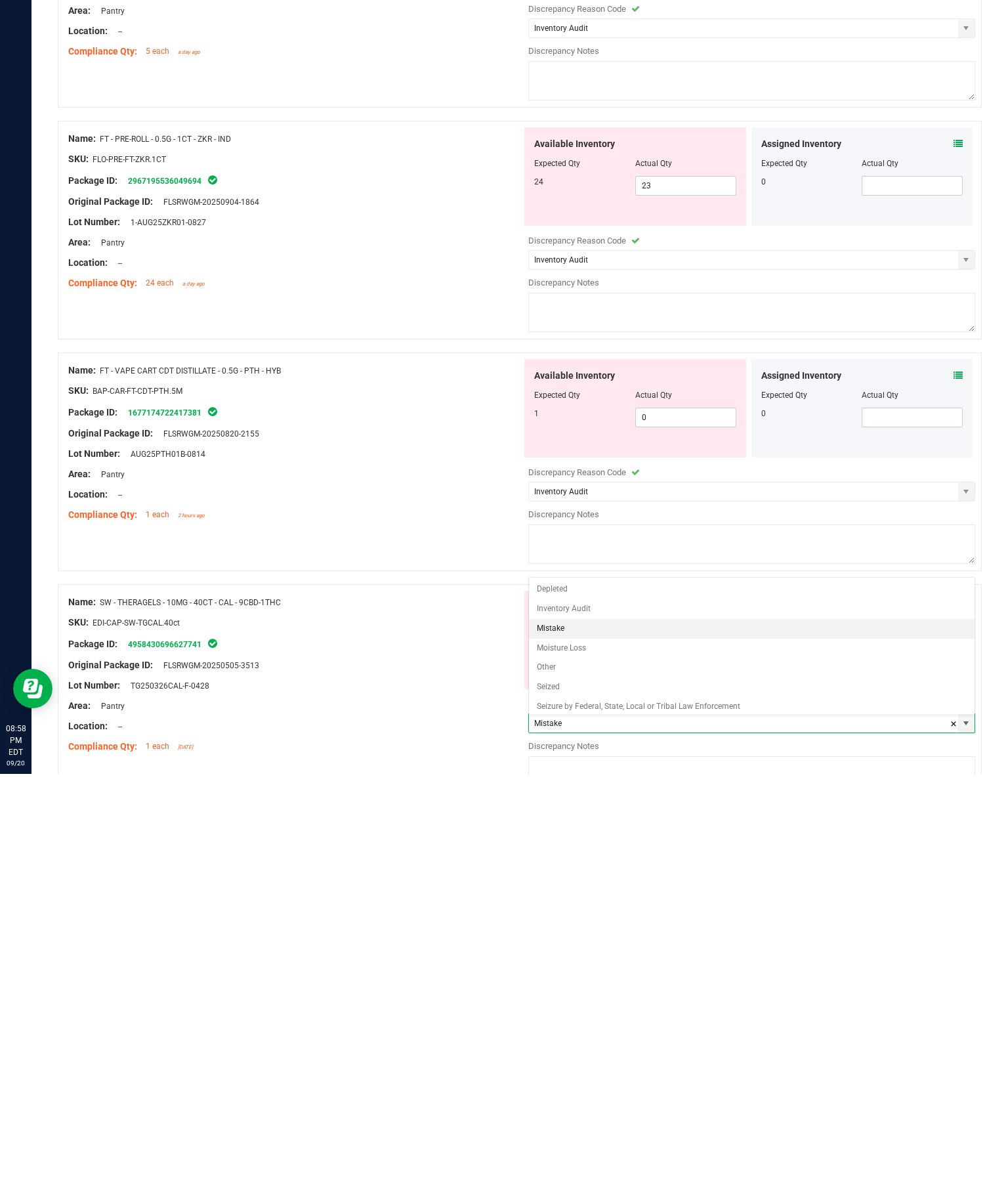
type input "Inventory Audit"
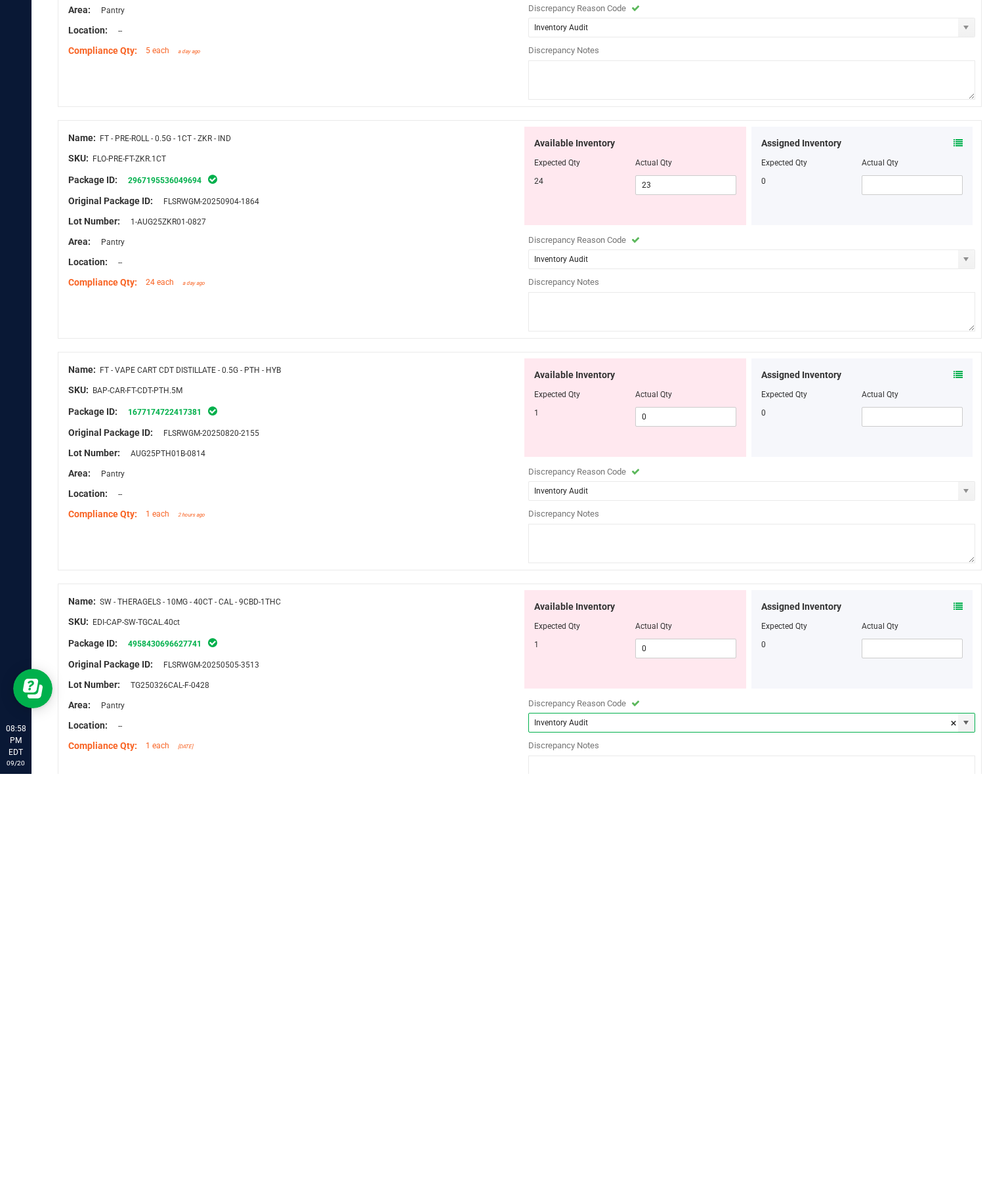
scroll to position [367, 0]
click at [777, 1176] on textarea at bounding box center [752, 1196] width 447 height 40
click at [623, 1176] on textarea "Biotrack discrepancy" at bounding box center [752, 1196] width 447 height 40
click at [601, 1176] on textarea "Biotrack discrepancy" at bounding box center [752, 1196] width 447 height 40
type textarea "Biotrack discrepancy"
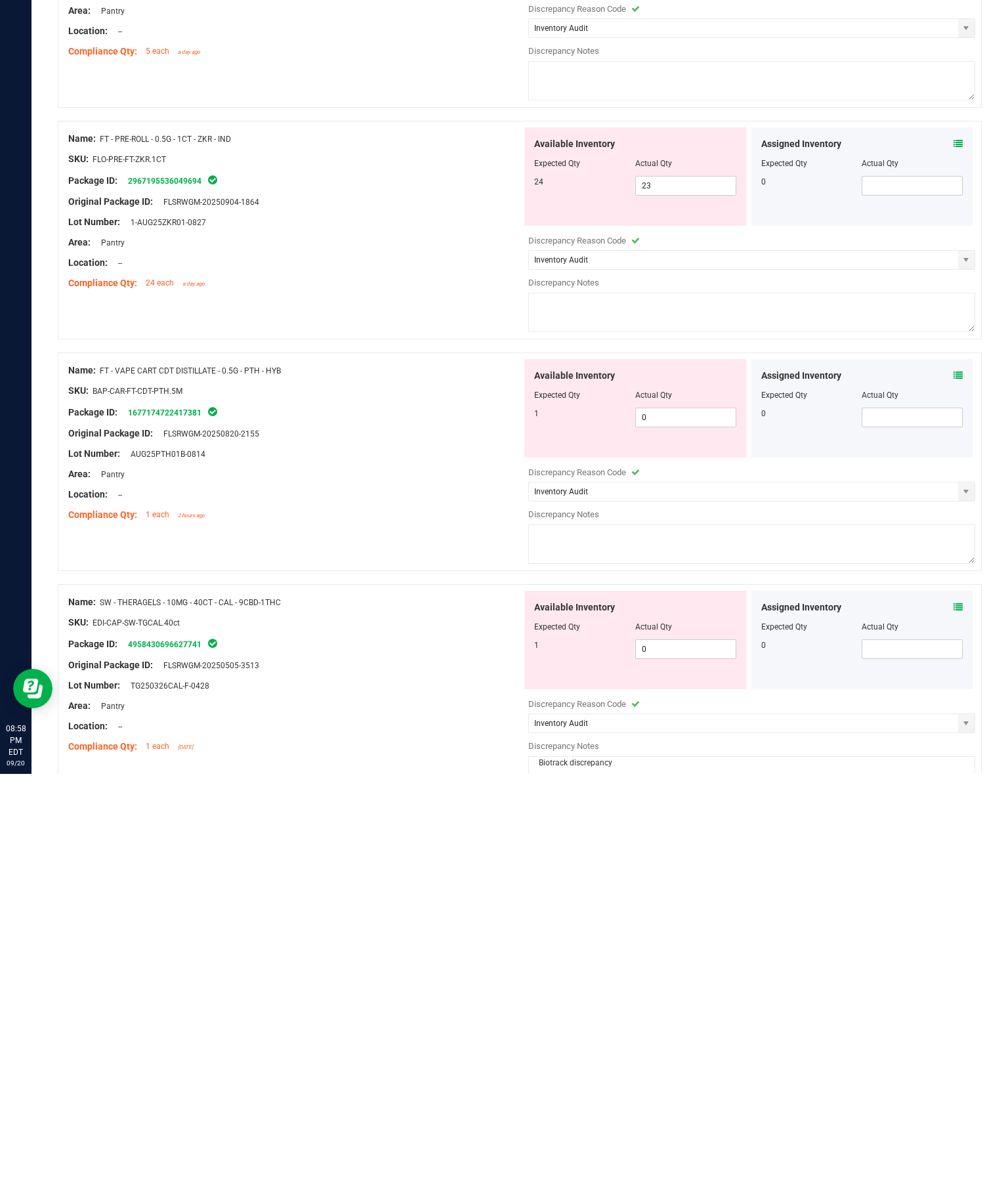
click at [673, 945] on textarea at bounding box center [752, 965] width 447 height 40
click at [681, 945] on textarea at bounding box center [752, 965] width 447 height 40
click at [592, 945] on textarea at bounding box center [752, 965] width 447 height 40
click at [631, 945] on textarea at bounding box center [752, 965] width 447 height 40
click at [652, 945] on textarea at bounding box center [752, 965] width 447 height 40
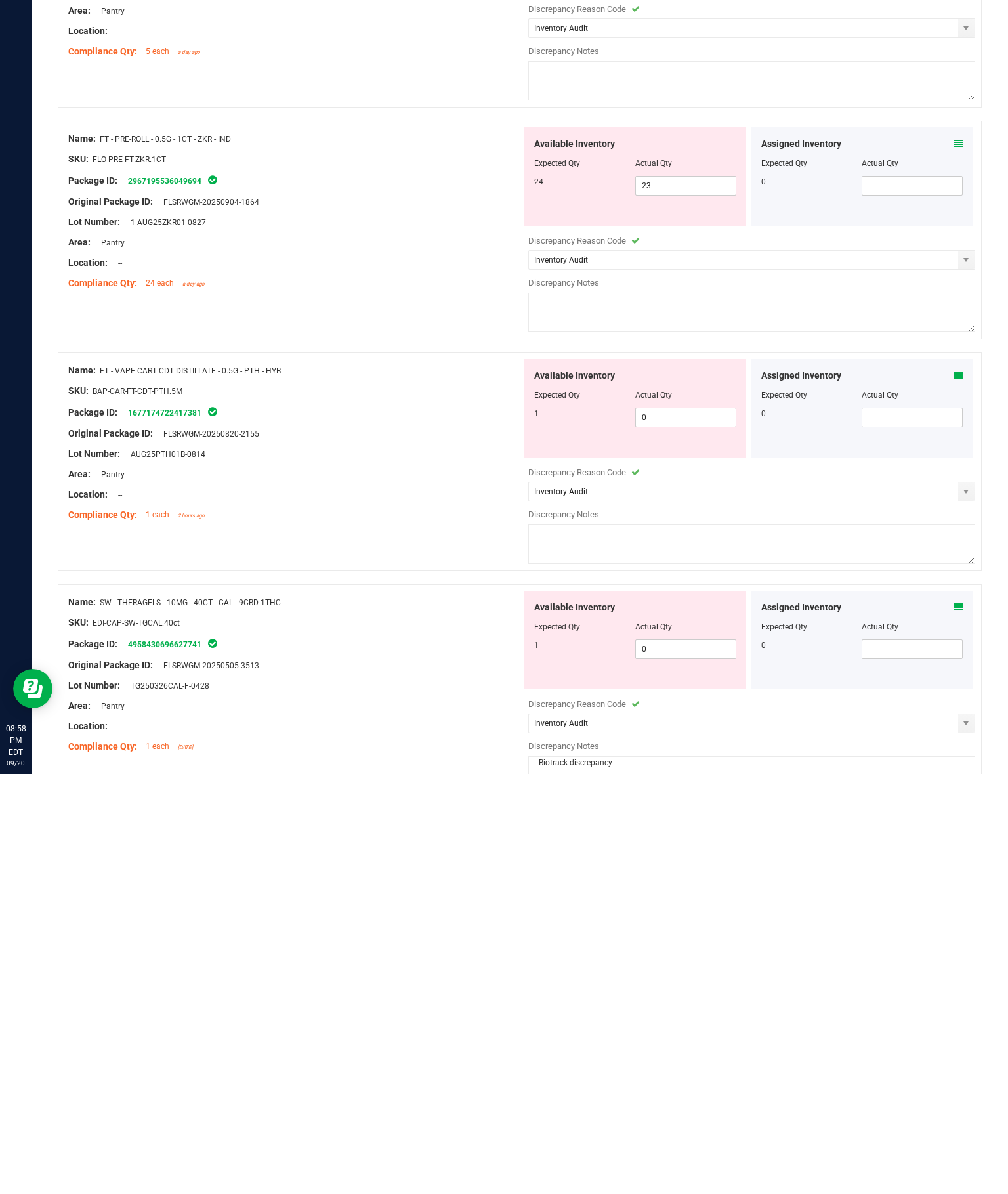
paste textarea "Biotrack discrepancy"
type textarea "Biotrack discrepancy"
click at [642, 713] on textarea at bounding box center [752, 733] width 447 height 40
click at [654, 713] on textarea at bounding box center [752, 733] width 447 height 40
paste textarea "Biotrack discrepancy"
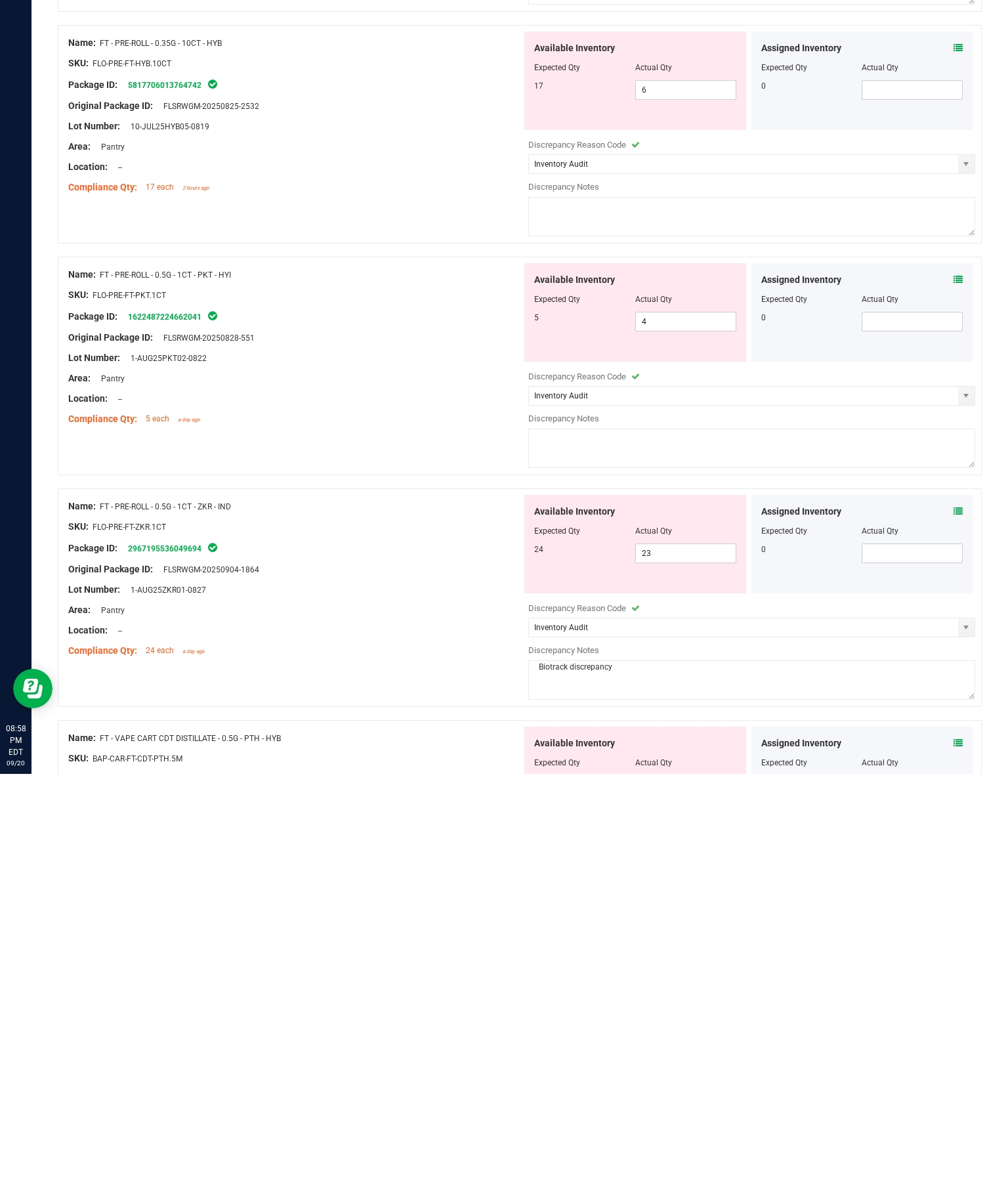
scroll to position [0, 0]
type textarea "Biotrack discrepancy"
click at [742, 848] on textarea at bounding box center [752, 868] width 447 height 40
click at [667, 848] on textarea at bounding box center [752, 868] width 447 height 40
paste textarea "Biotrack discrepancy"
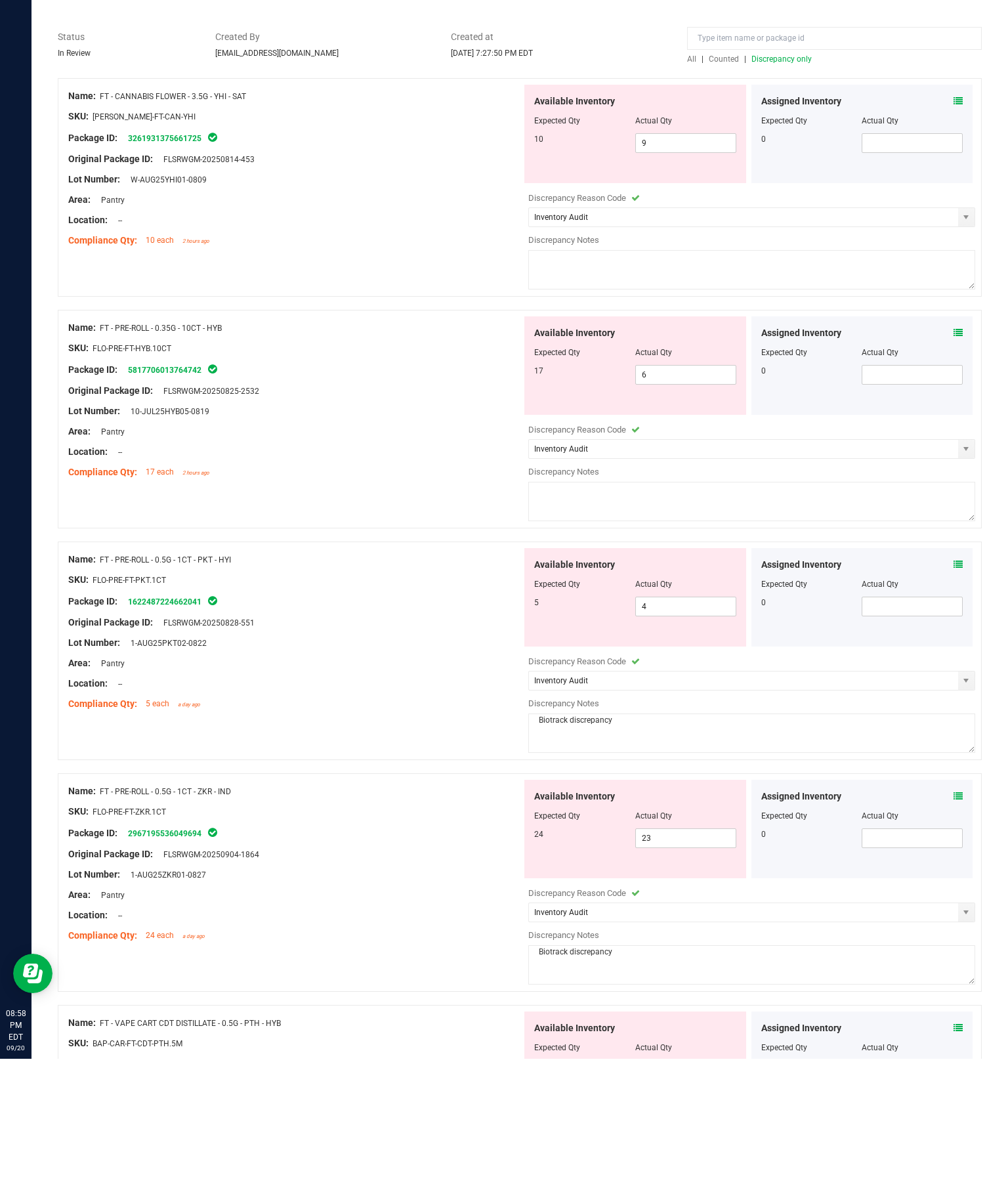
type textarea "Biotrack discrepancy"
click at [742, 617] on textarea at bounding box center [752, 637] width 447 height 40
click at [683, 617] on textarea at bounding box center [752, 637] width 447 height 40
paste textarea "Biotrack discrepancy"
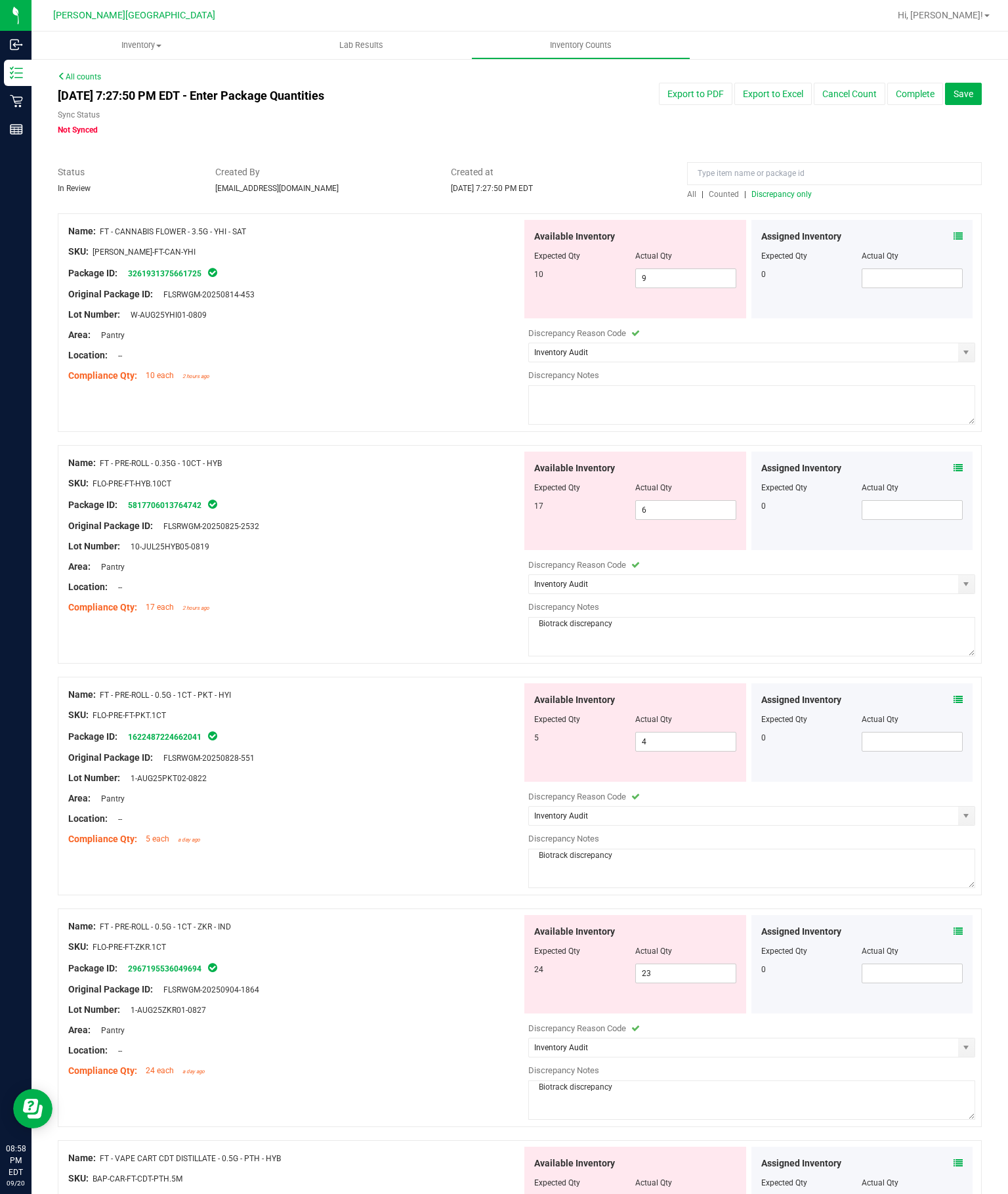
type textarea "Biotrack discrepancy"
click at [687, 385] on textarea at bounding box center [752, 405] width 447 height 40
click at [668, 385] on textarea at bounding box center [752, 405] width 447 height 40
paste textarea "Biotrack discrepancy"
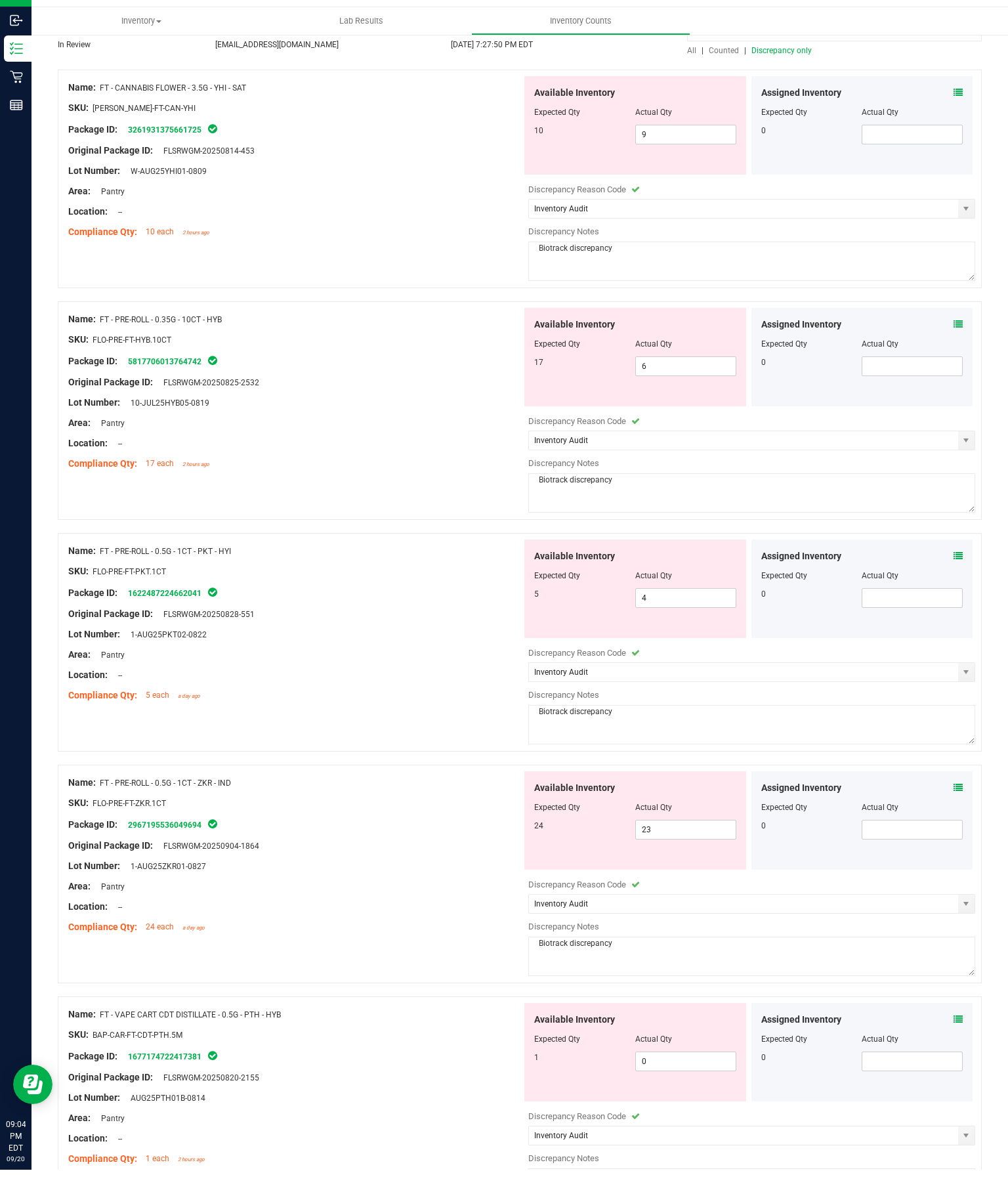
scroll to position [122, 0]
type textarea "Biotrack discrepancy"
click at [702, 379] on input "6" at bounding box center [686, 388] width 100 height 18
type input "17"
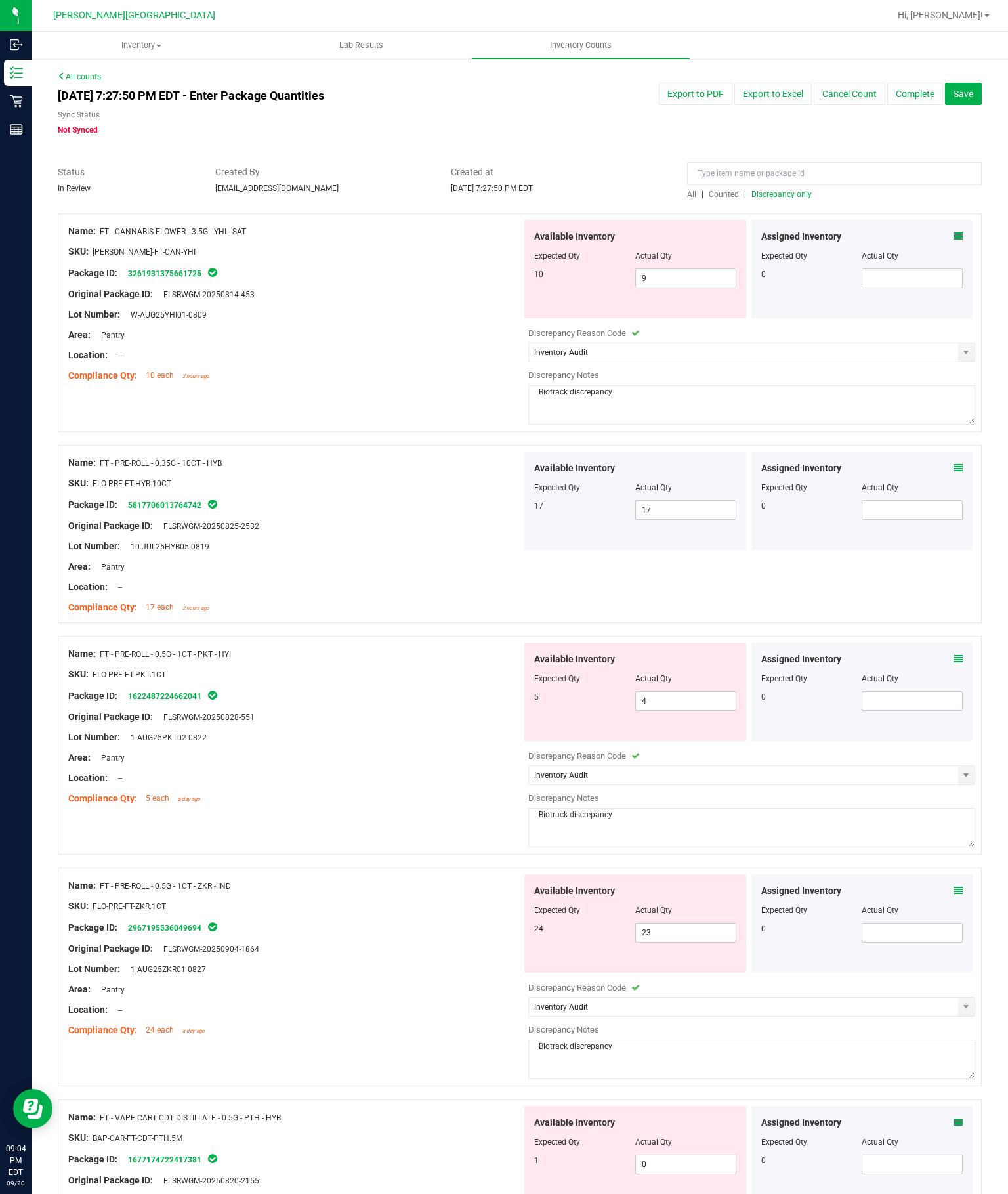
scroll to position [0, 0]
click at [922, 83] on button "Complete" at bounding box center [915, 94] width 56 height 22
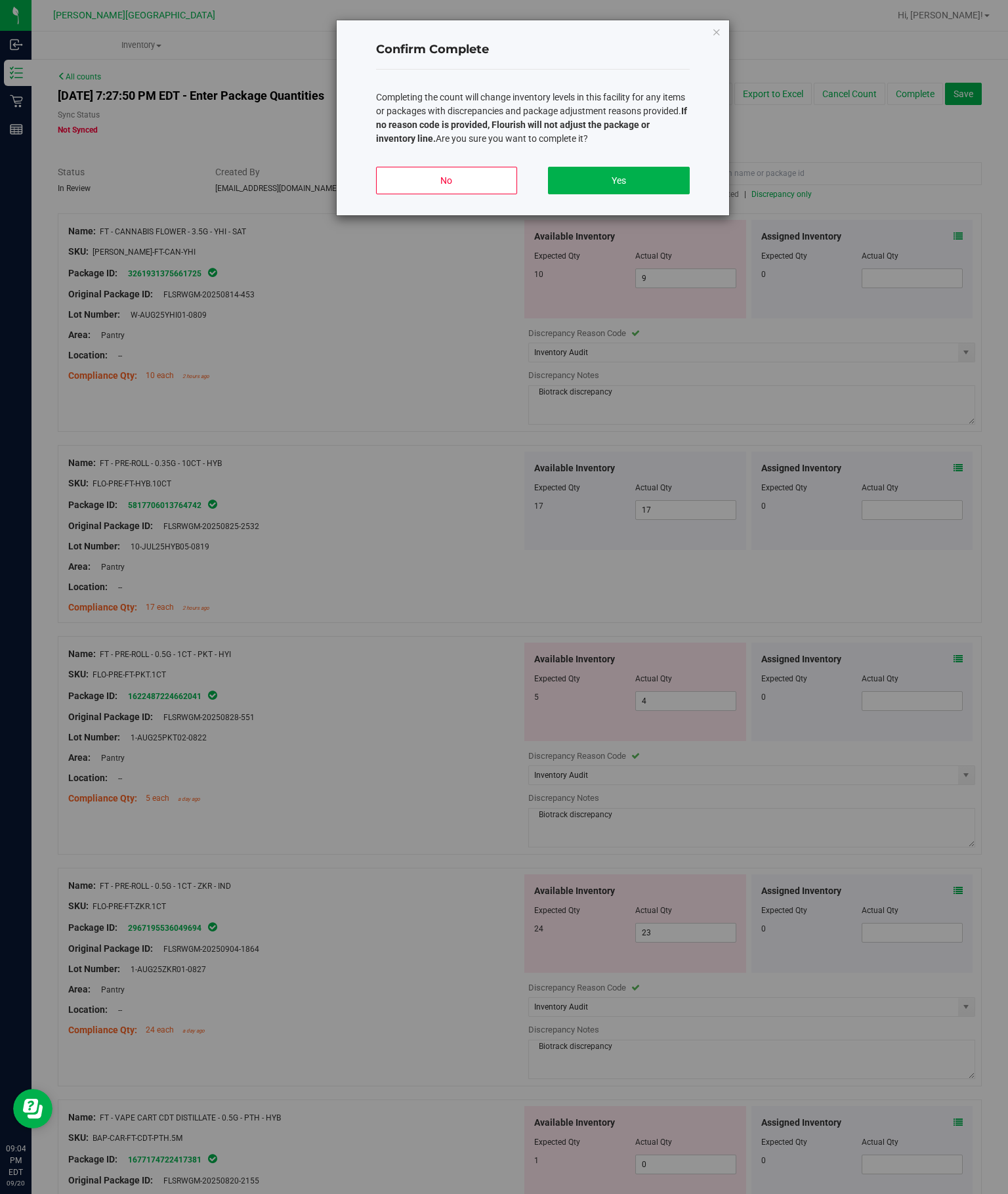
click at [656, 194] on button "Yes" at bounding box center [619, 180] width 141 height 28
